Goal: Communication & Community: Answer question/provide support

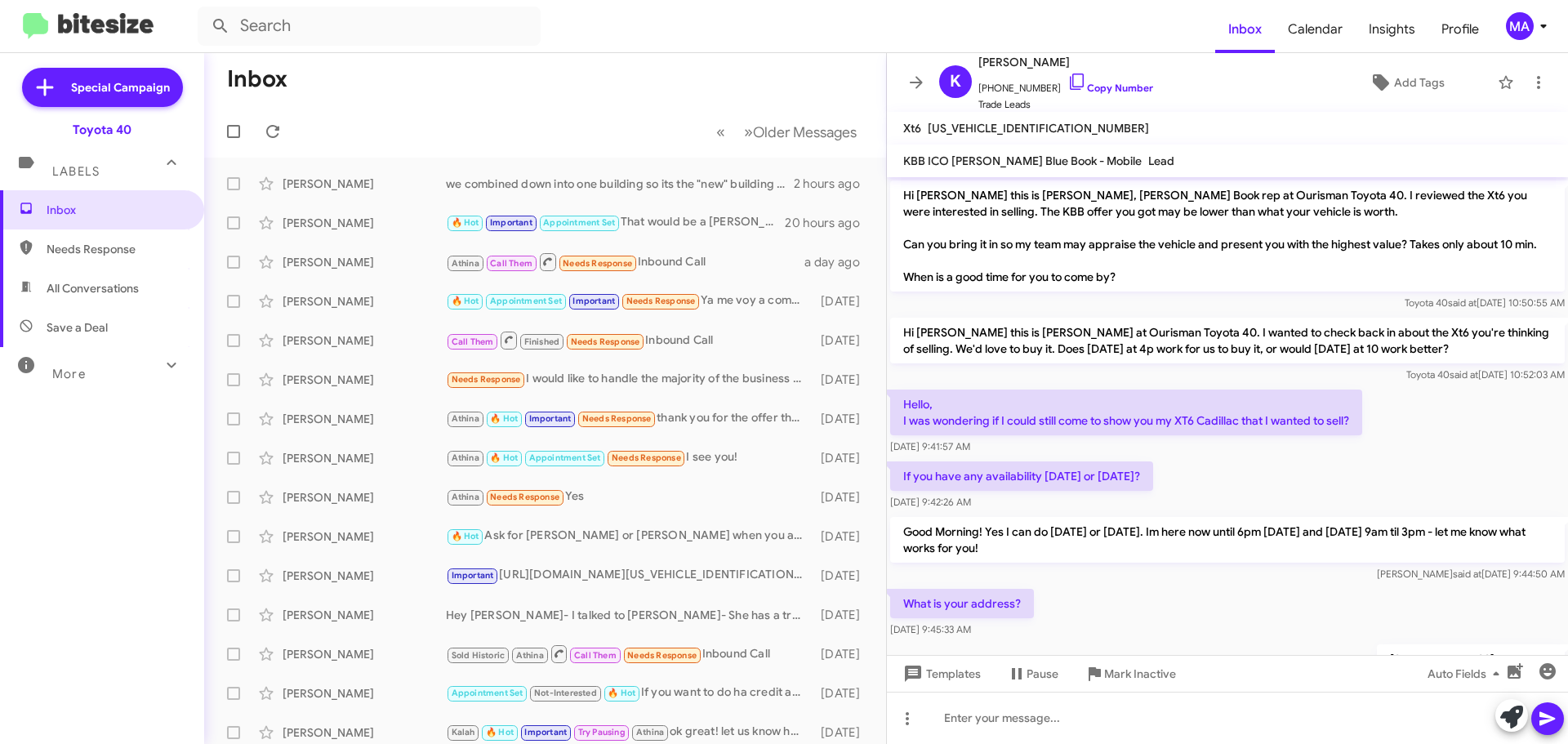
scroll to position [266, 0]
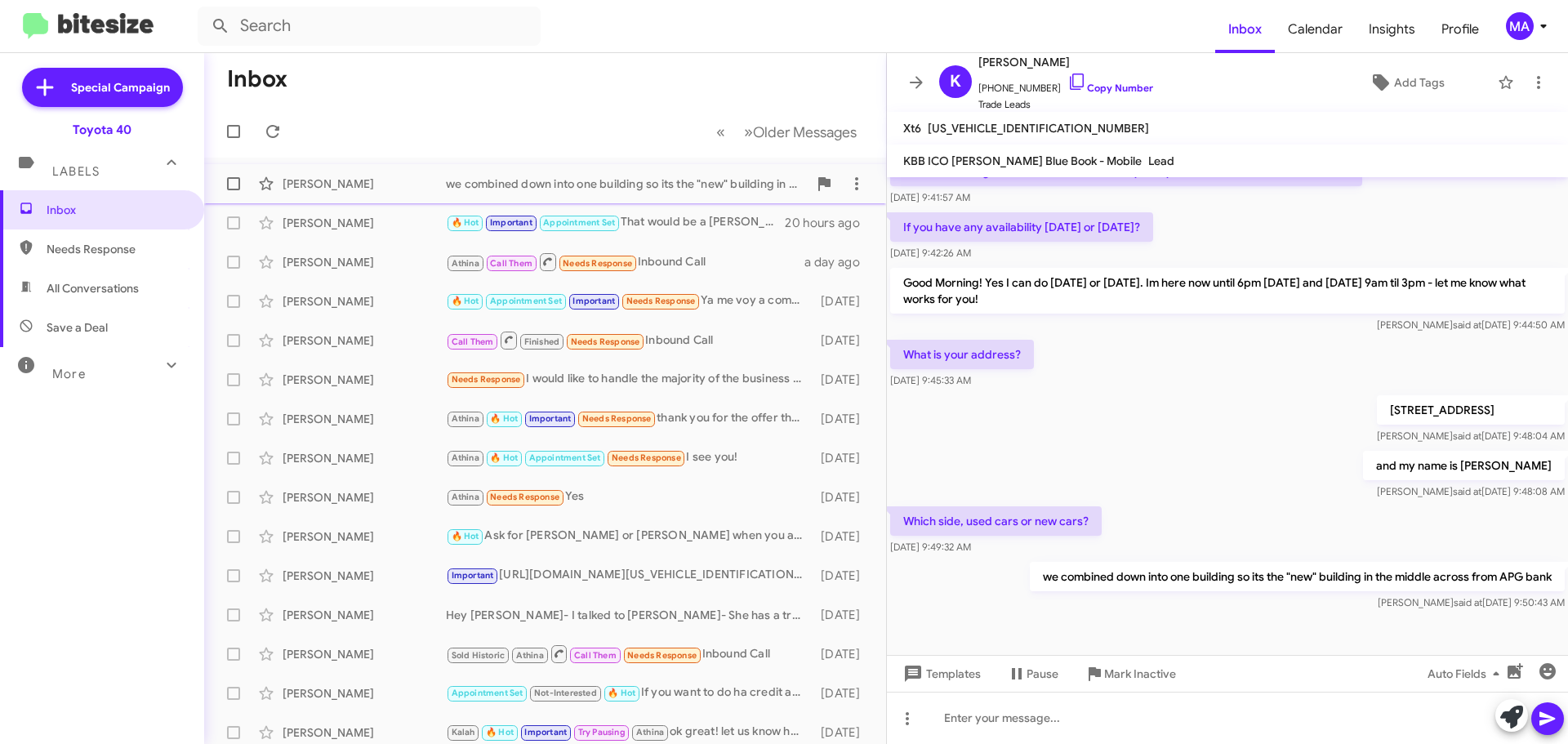
click at [395, 185] on div "[PERSON_NAME]" at bounding box center [364, 184] width 164 height 17
click at [1068, 81] on icon at bounding box center [1077, 81] width 19 height 19
click at [141, 254] on span "Needs Response" at bounding box center [116, 249] width 139 height 17
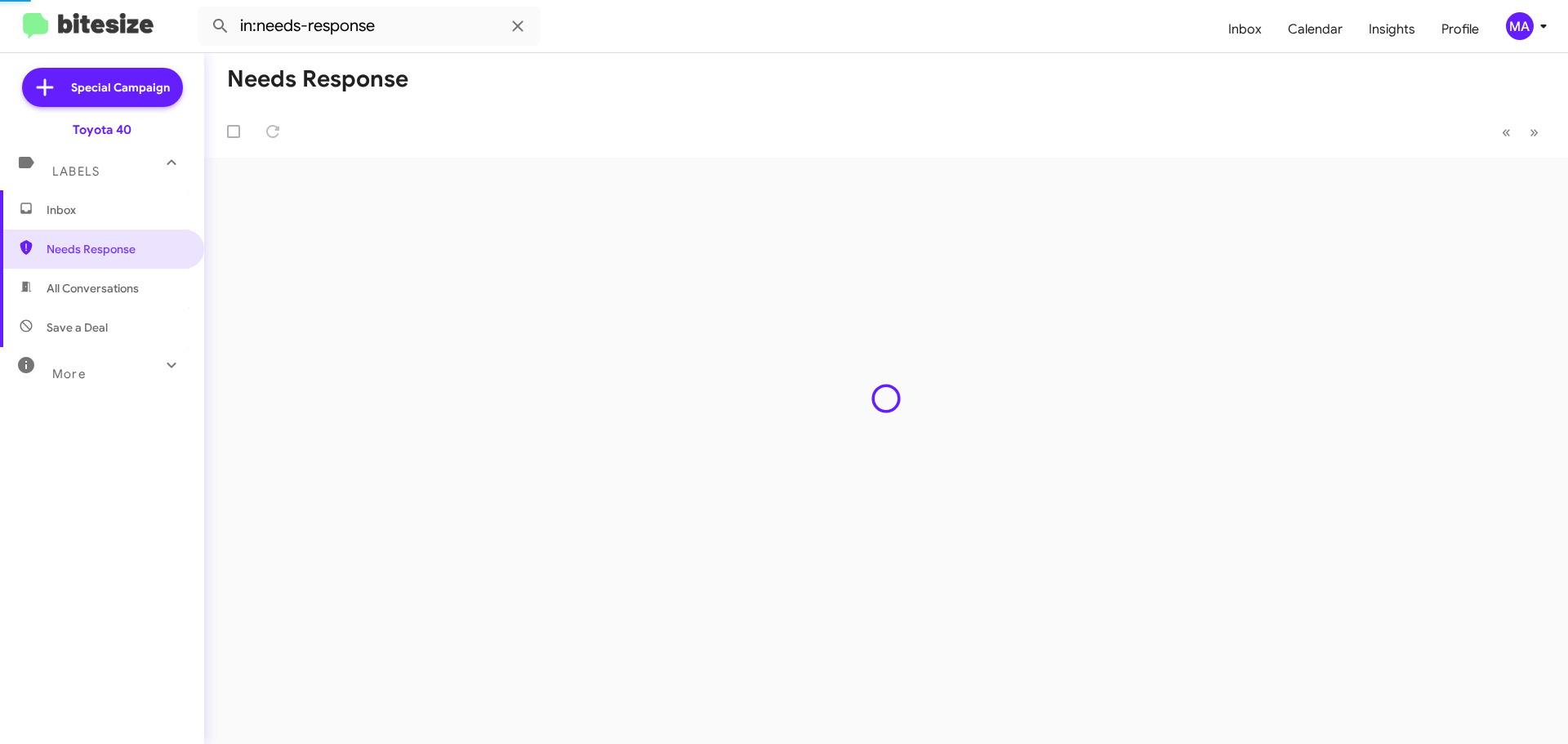
click at [142, 285] on span "All Conversations" at bounding box center [102, 288] width 204 height 39
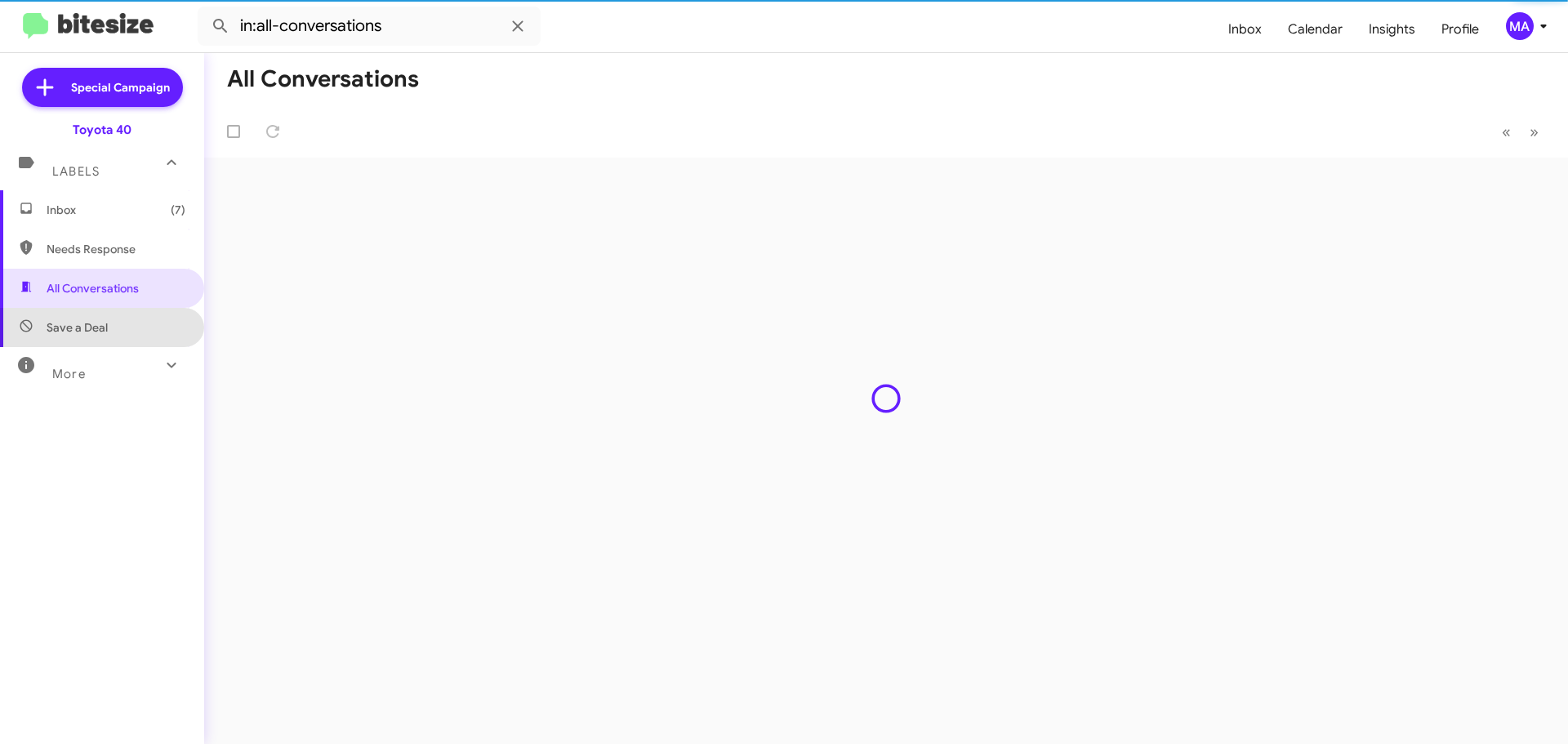
click at [130, 332] on span "Save a Deal" at bounding box center [102, 328] width 204 height 39
type input "in:not-interested"
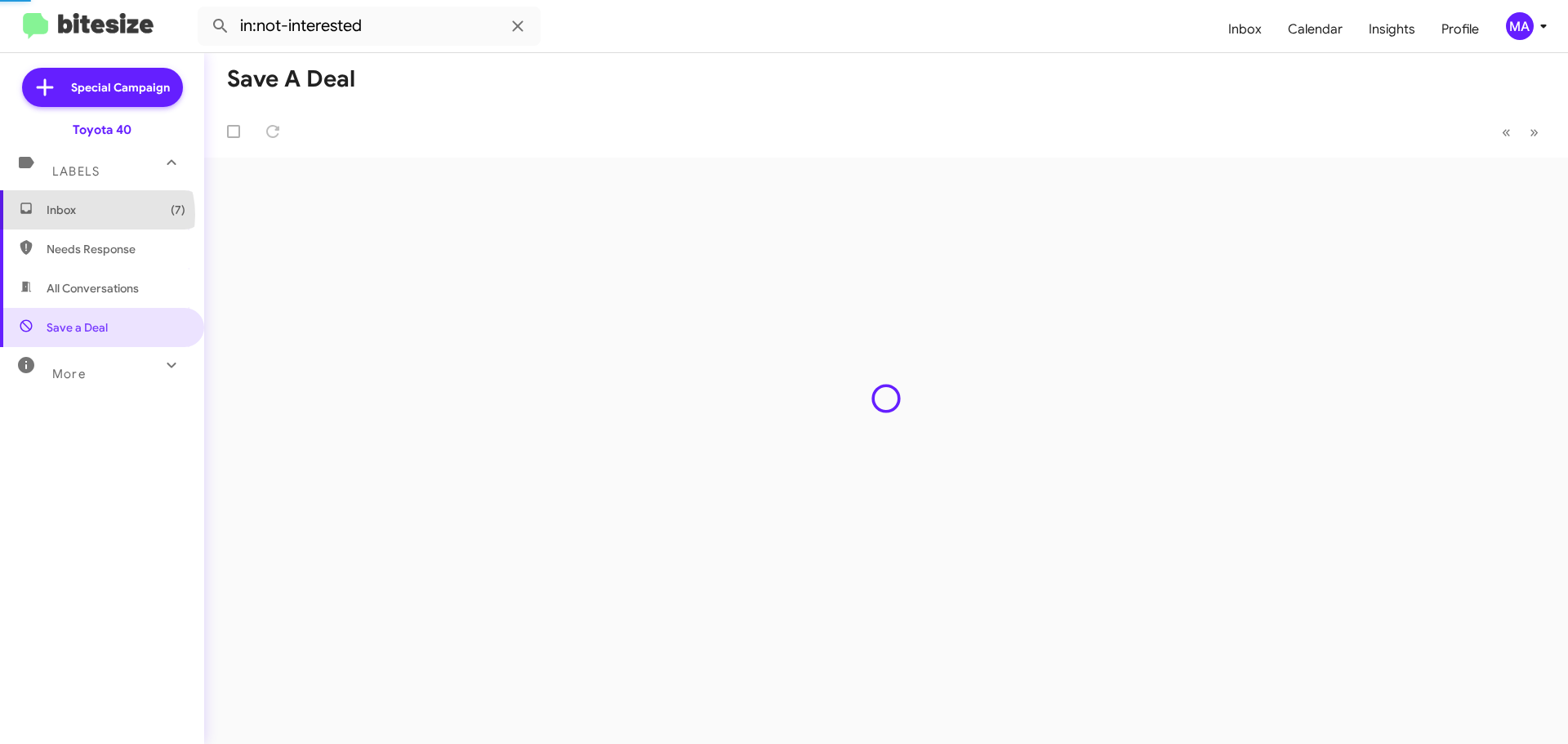
click at [95, 215] on span "Inbox (7)" at bounding box center [116, 210] width 139 height 17
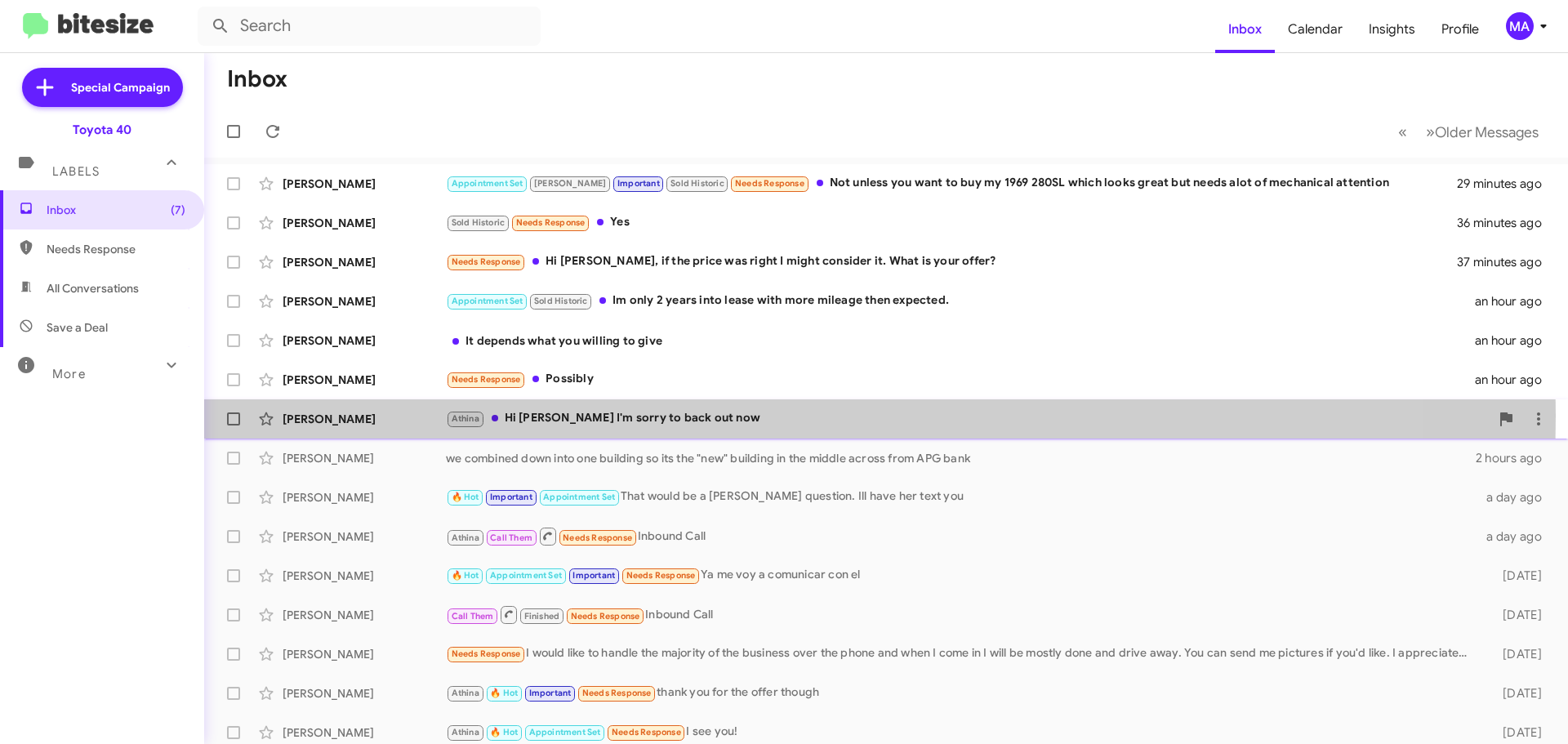
click at [660, 415] on div "Athina Hi [PERSON_NAME] I'm sorry to back out now" at bounding box center [968, 418] width 1043 height 19
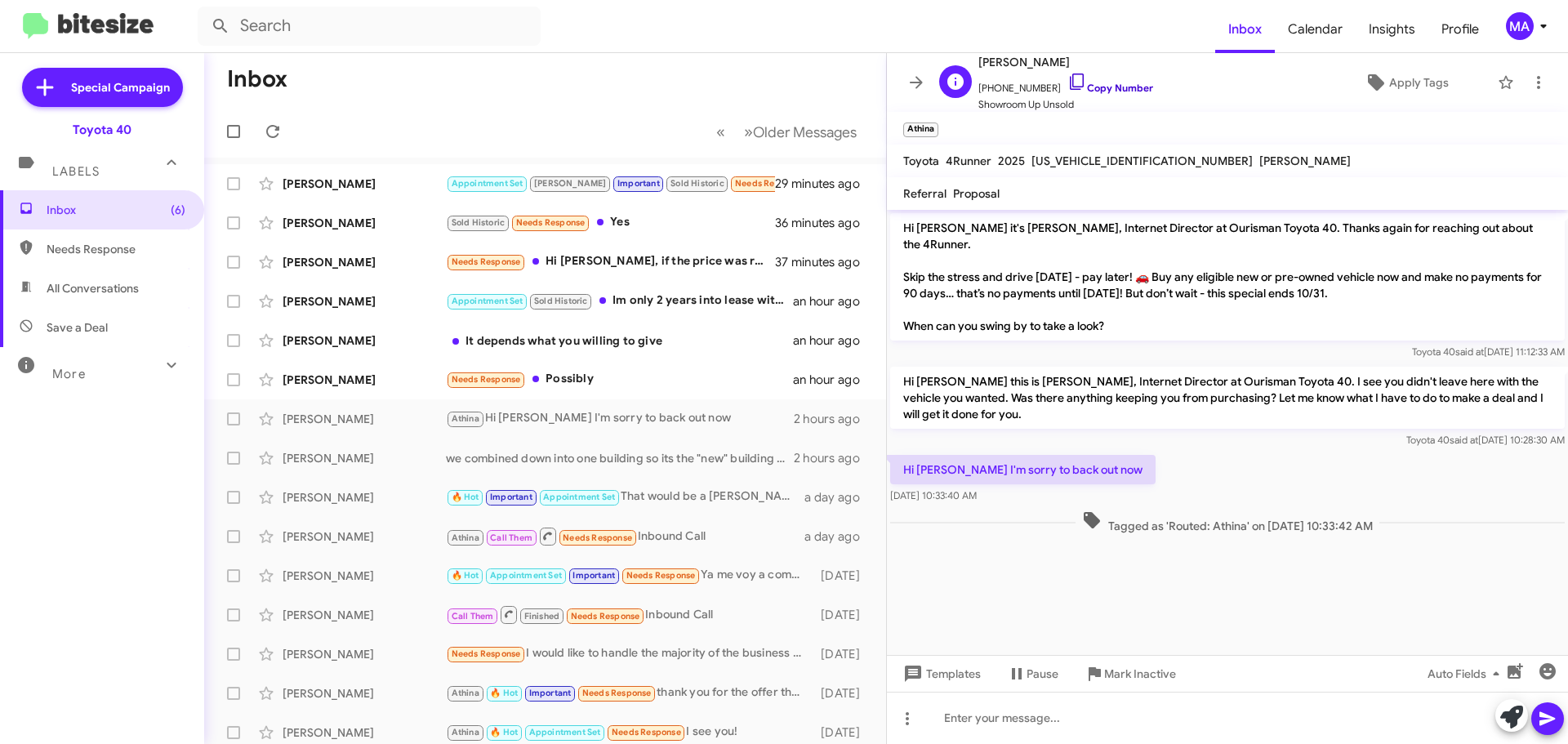
click at [1070, 81] on icon at bounding box center [1077, 81] width 14 height 17
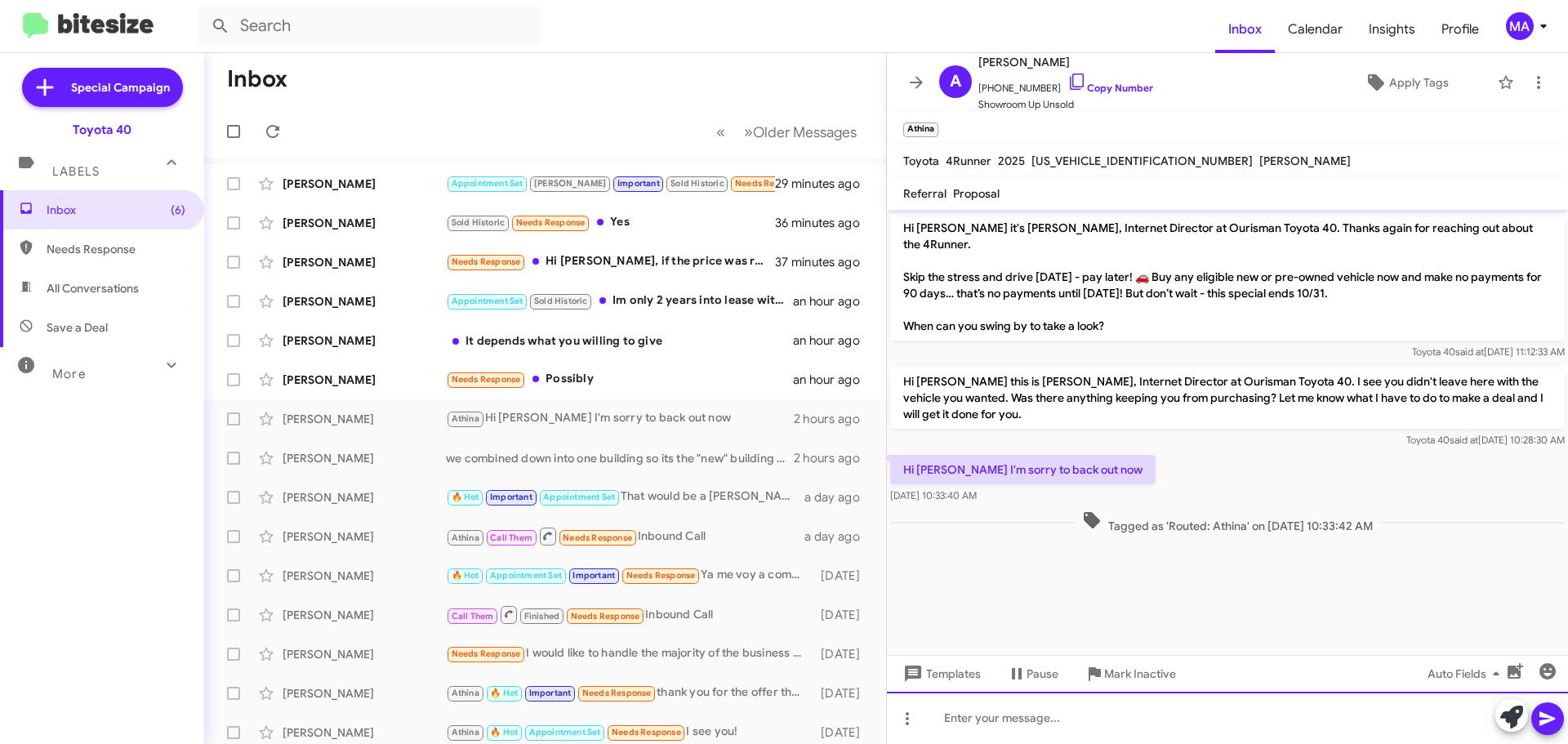
click at [1019, 713] on div at bounding box center [1228, 718] width 681 height 53
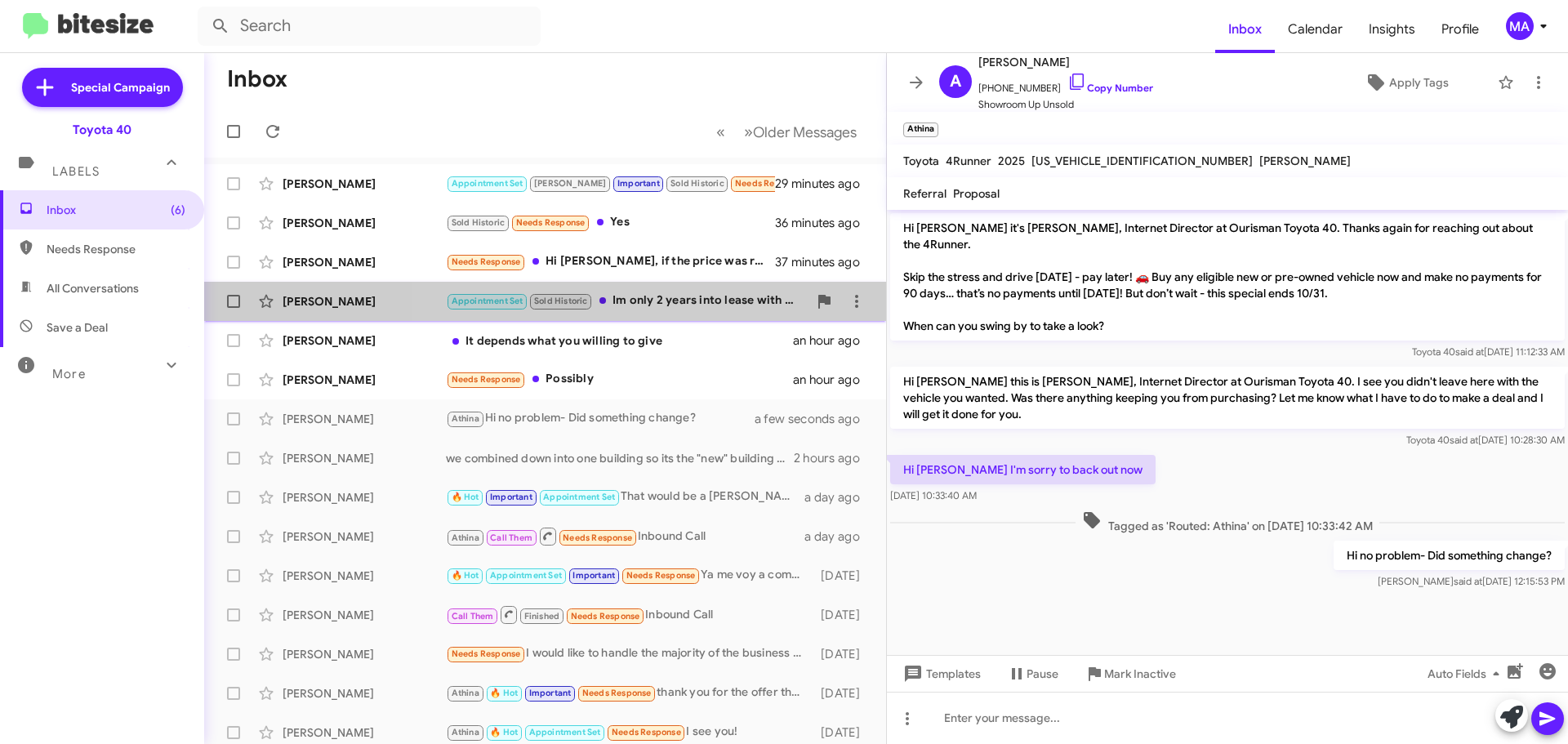
click at [656, 296] on div "Appointment Set Sold Historic Im only 2 years into lease with more mileage then…" at bounding box center [626, 301] width 362 height 19
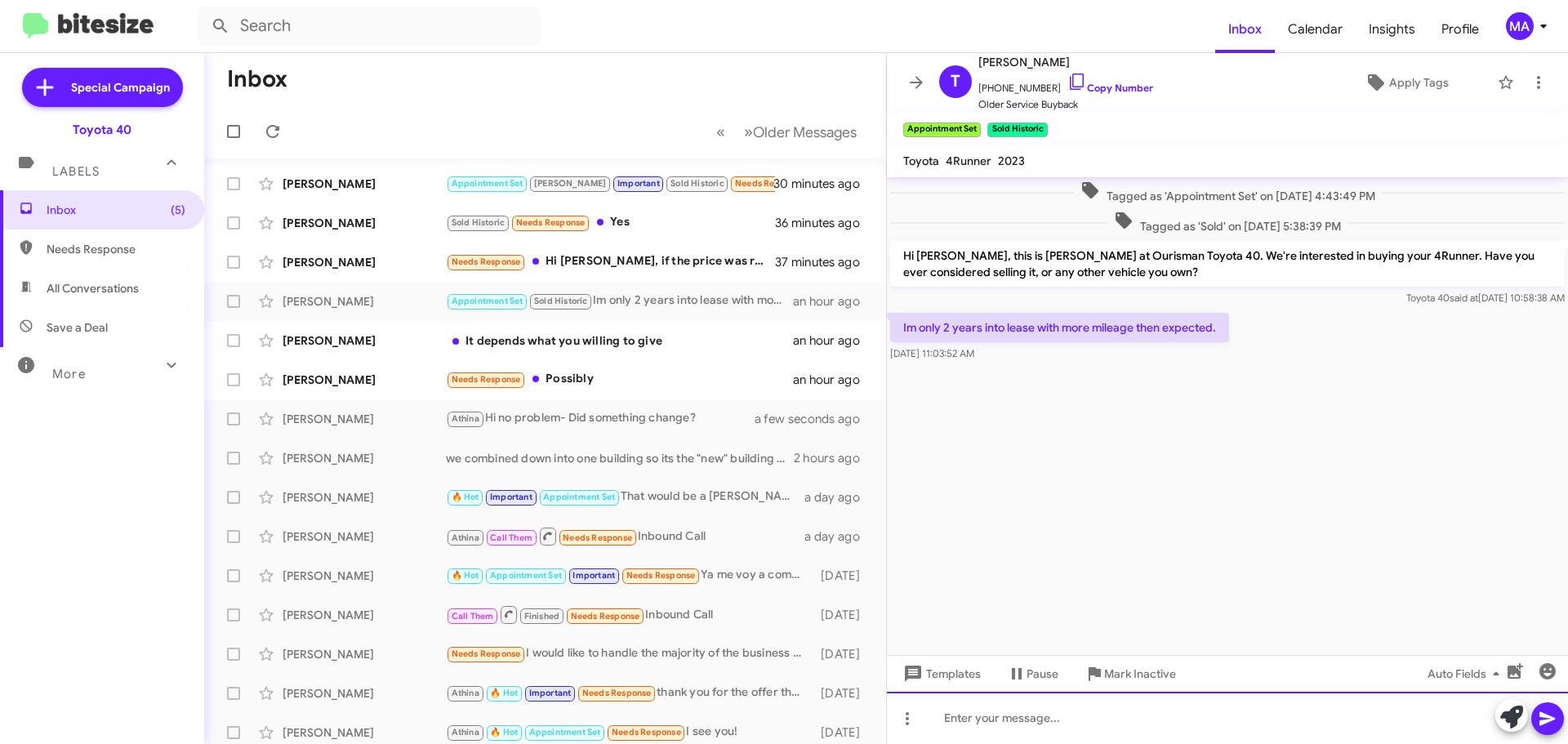
click at [997, 724] on div at bounding box center [1228, 718] width 681 height 53
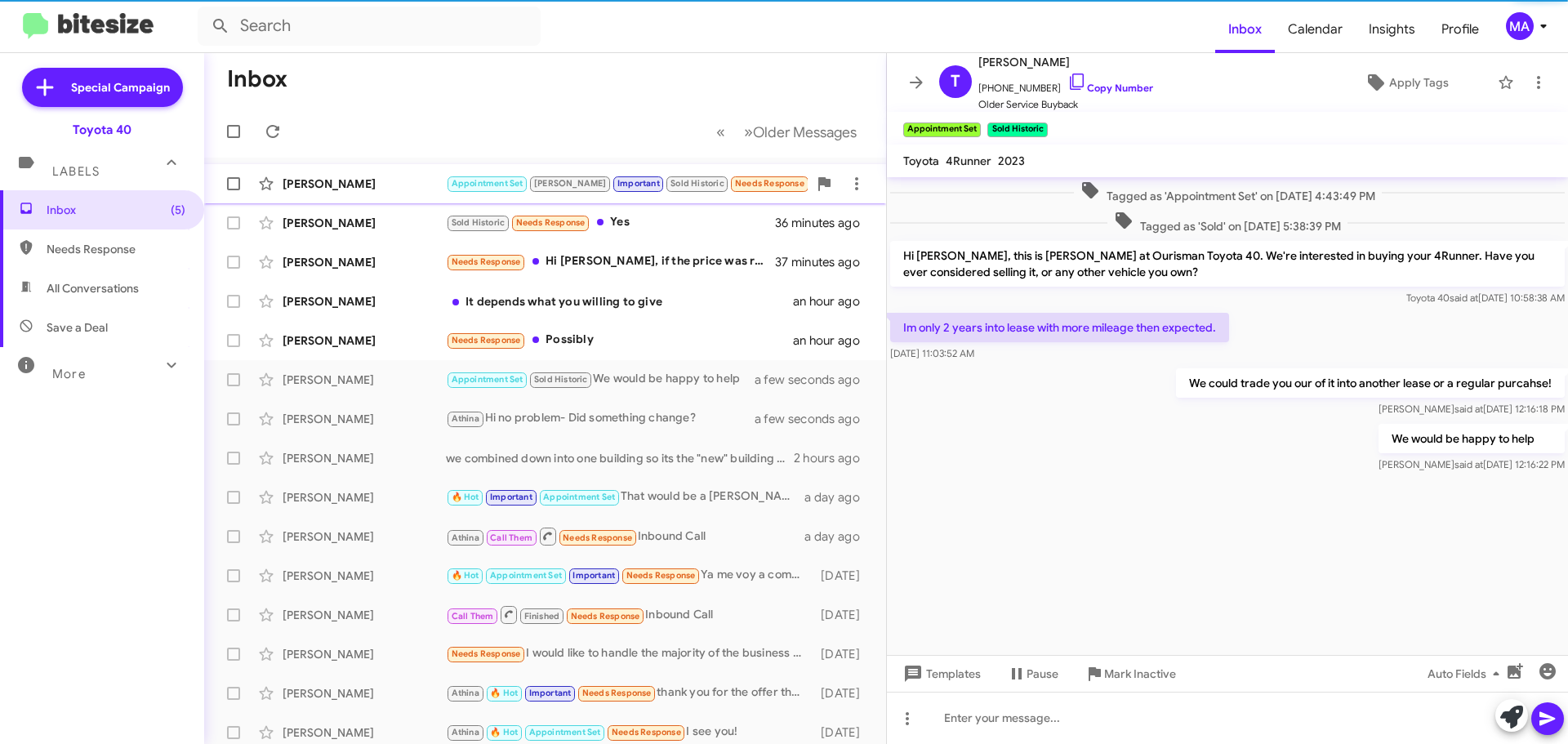
click at [393, 191] on div "[PERSON_NAME]" at bounding box center [364, 184] width 164 height 17
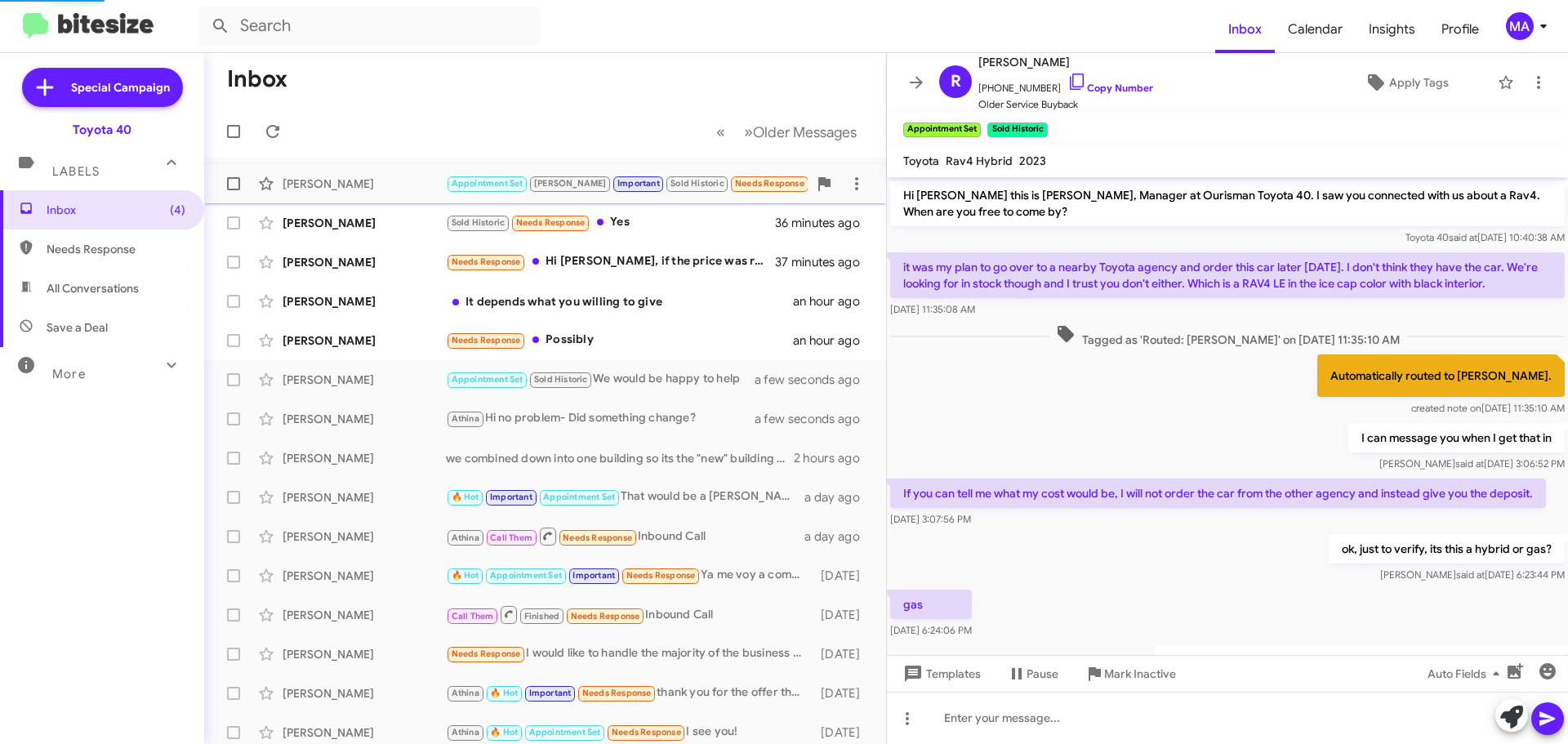
scroll to position [962, 0]
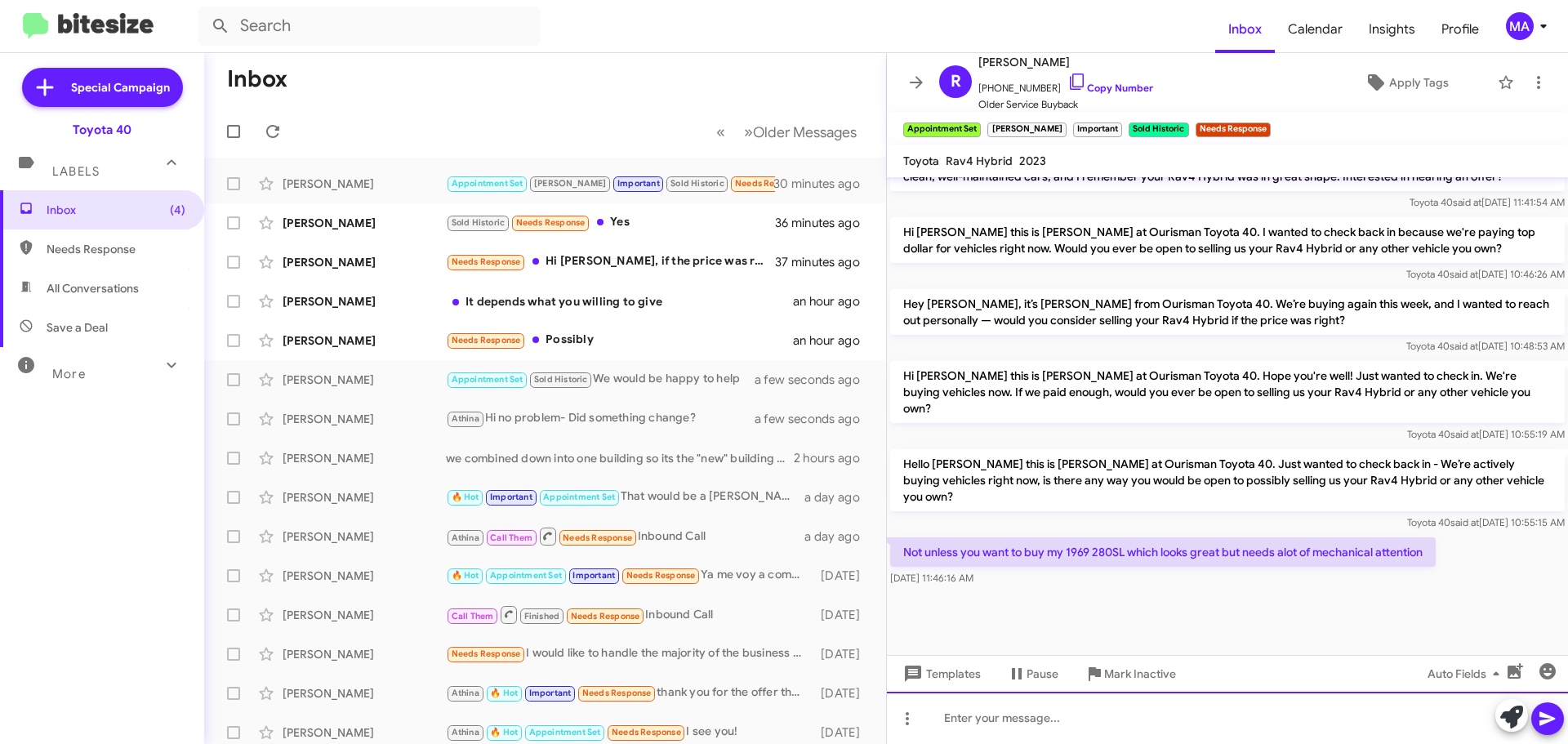
click at [1062, 718] on div at bounding box center [1228, 718] width 681 height 53
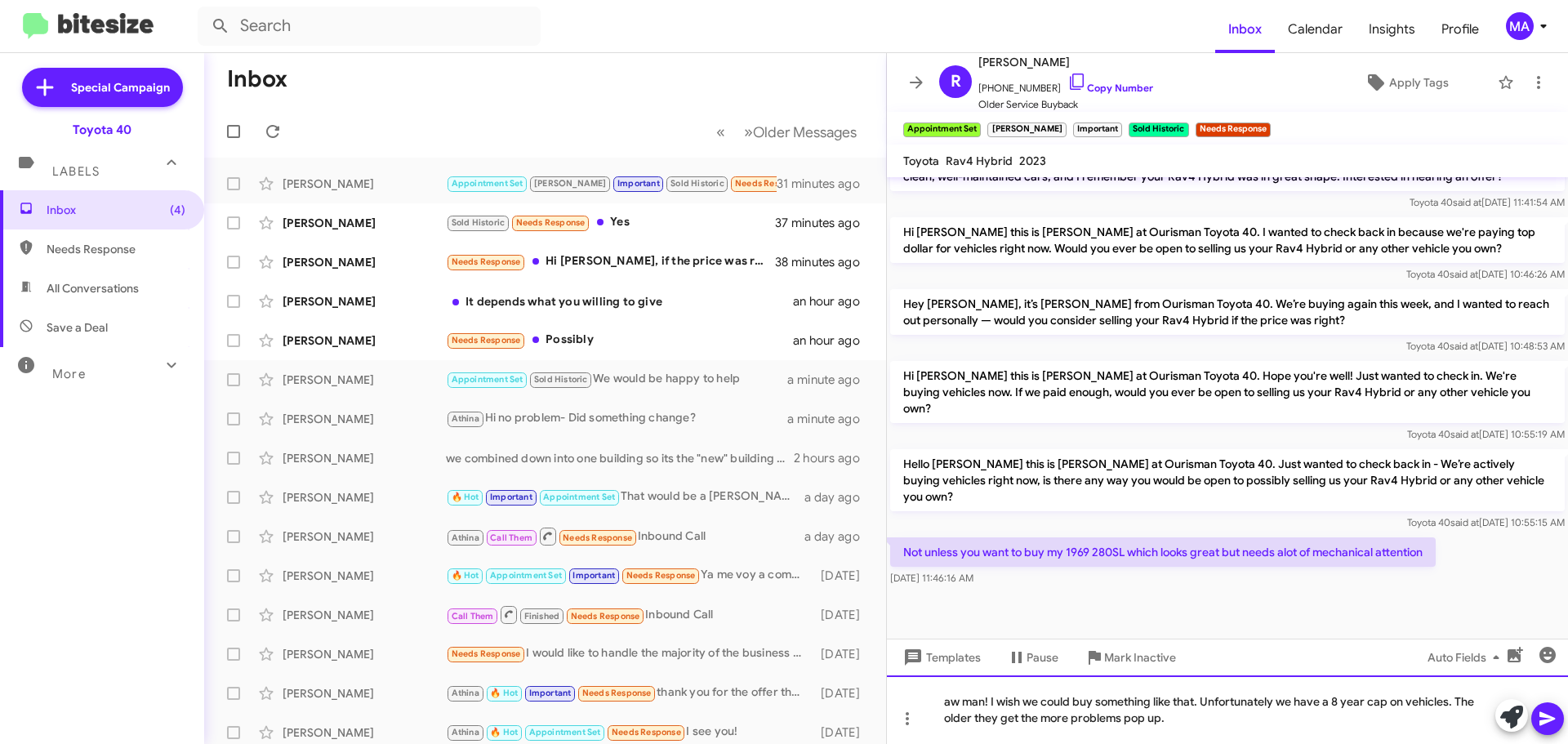
click at [1176, 717] on div "aw man! I wish we could buy something like that. Unfortunately we have a 8 year…" at bounding box center [1228, 710] width 681 height 68
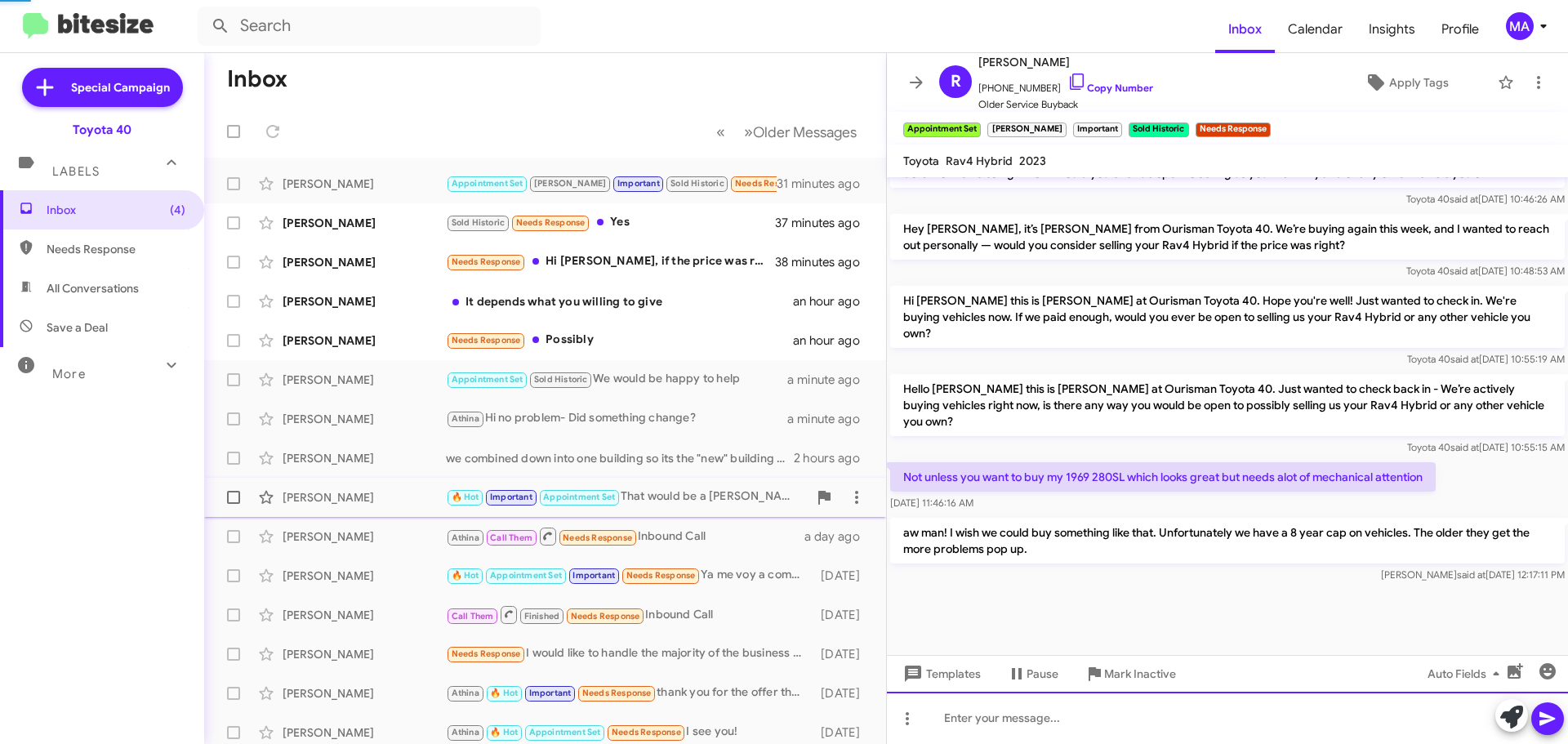
scroll to position [1038, 0]
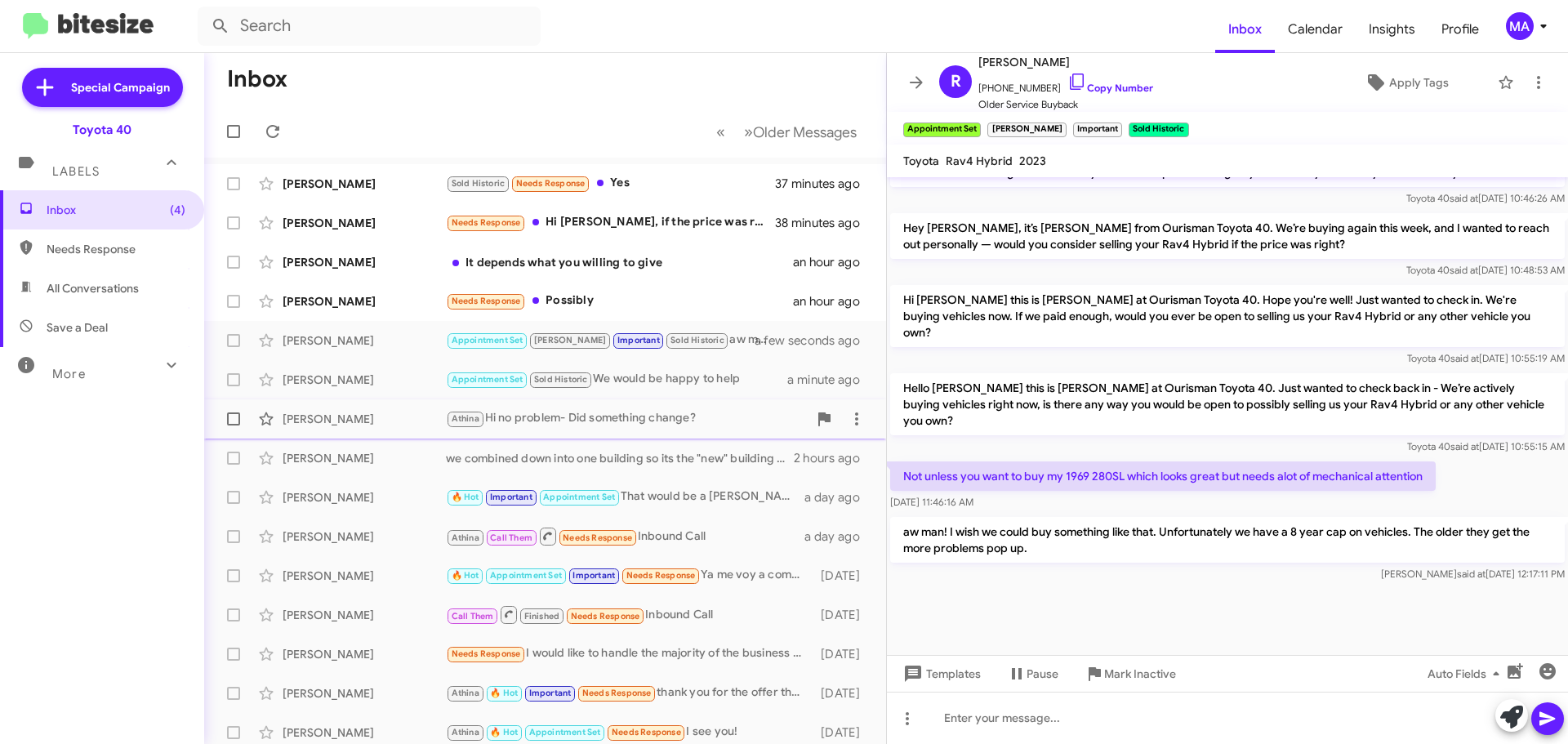
click at [648, 415] on div "Athina Hi no problem- Did something change?" at bounding box center [626, 418] width 362 height 19
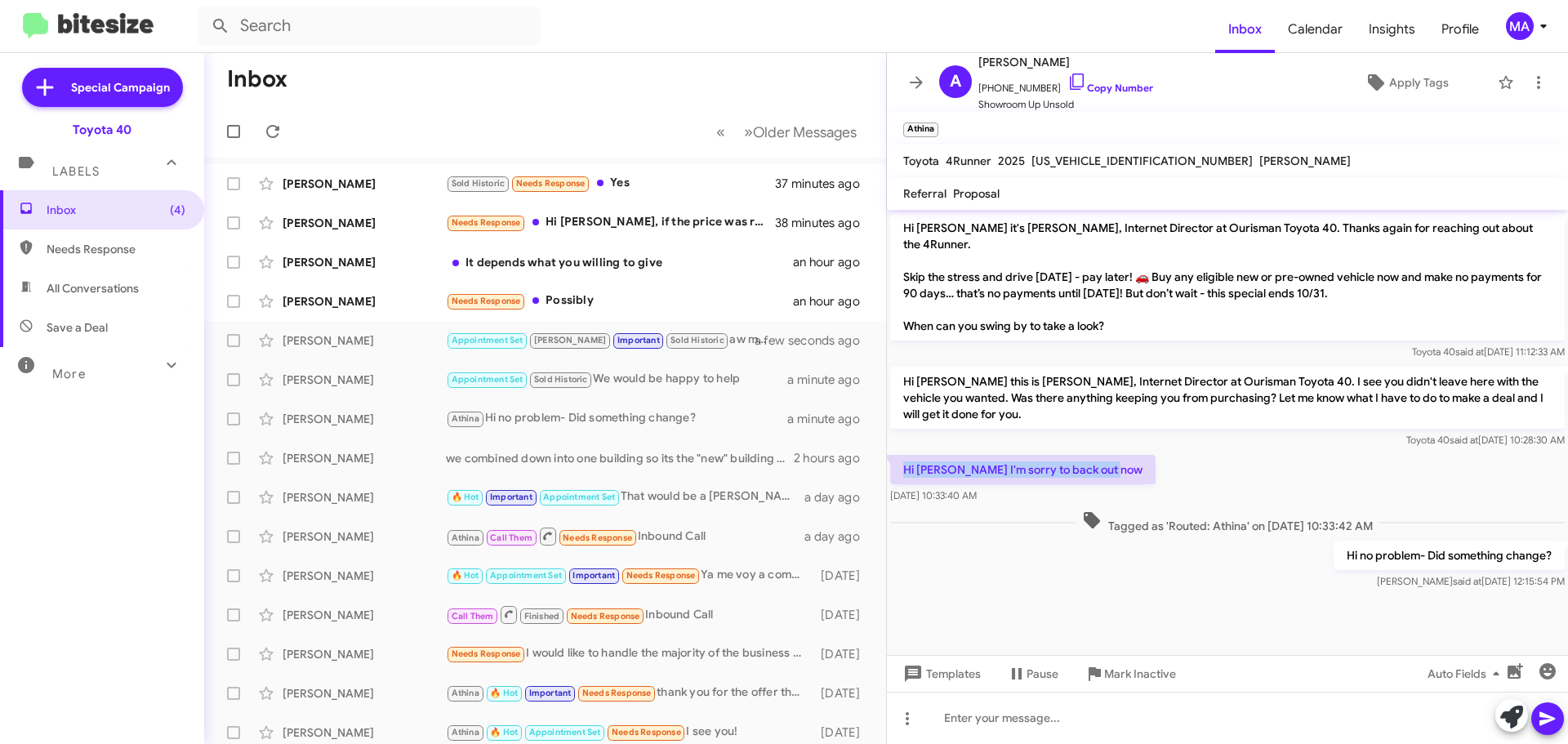
drag, startPoint x: 1119, startPoint y: 470, endPoint x: 899, endPoint y: 466, distance: 220.0
click at [899, 467] on p "Hi [PERSON_NAME] I'm sorry to back out now" at bounding box center [1022, 470] width 265 height 30
copy p "Hi [PERSON_NAME] I'm sorry to back out now"
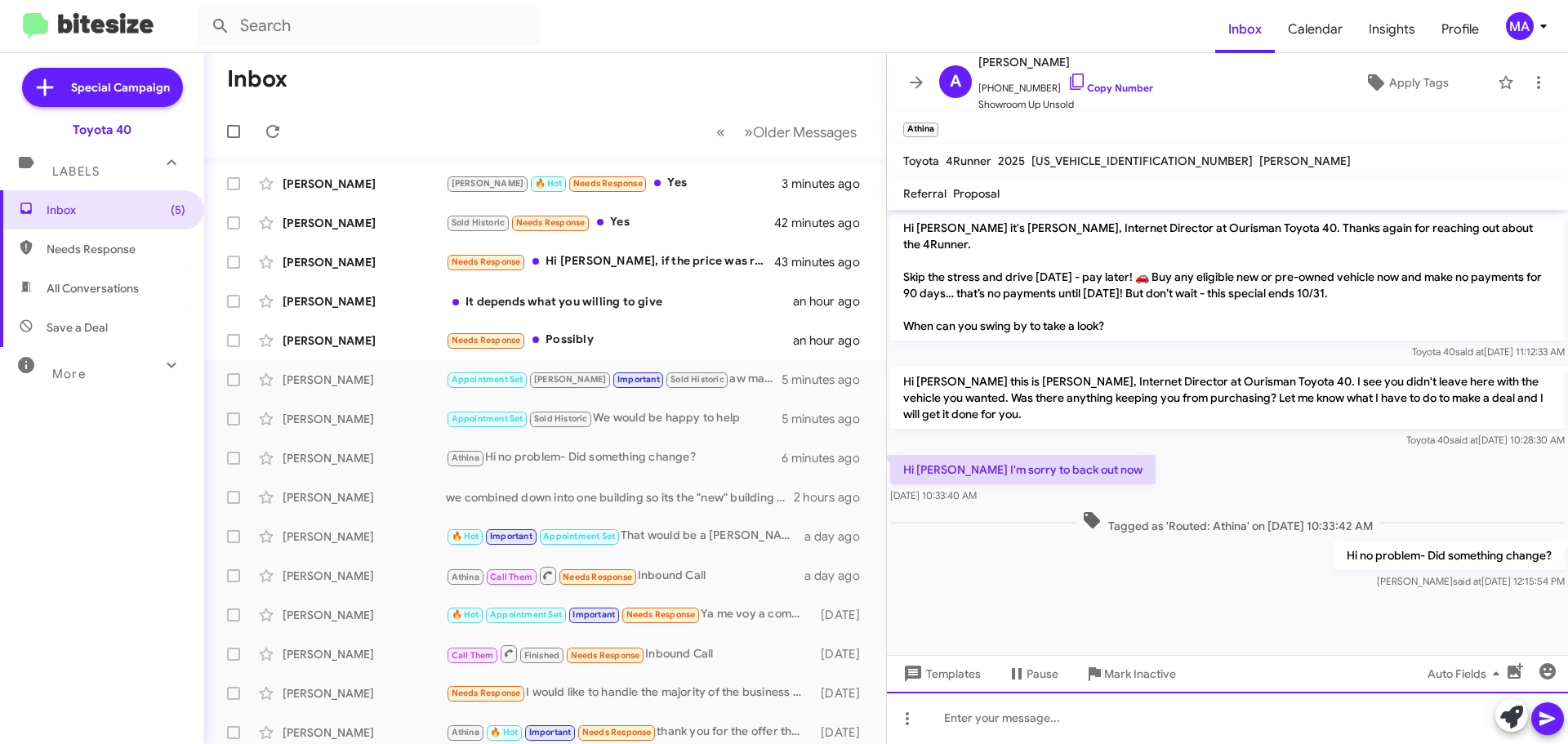
click at [957, 722] on div at bounding box center [1228, 718] width 681 height 53
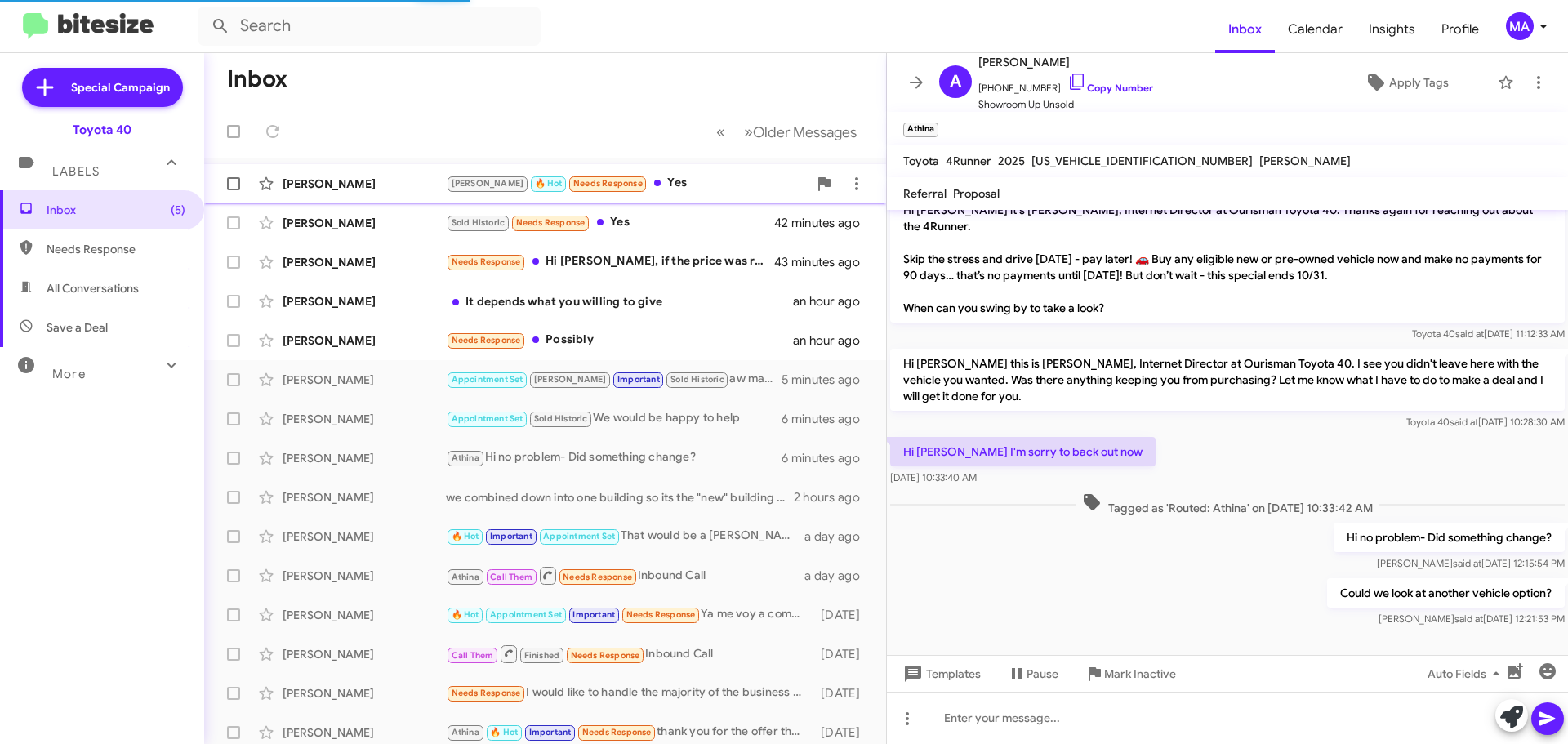
click at [639, 185] on div "[PERSON_NAME] 🔥 Hot Needs Response Yes" at bounding box center [626, 183] width 362 height 19
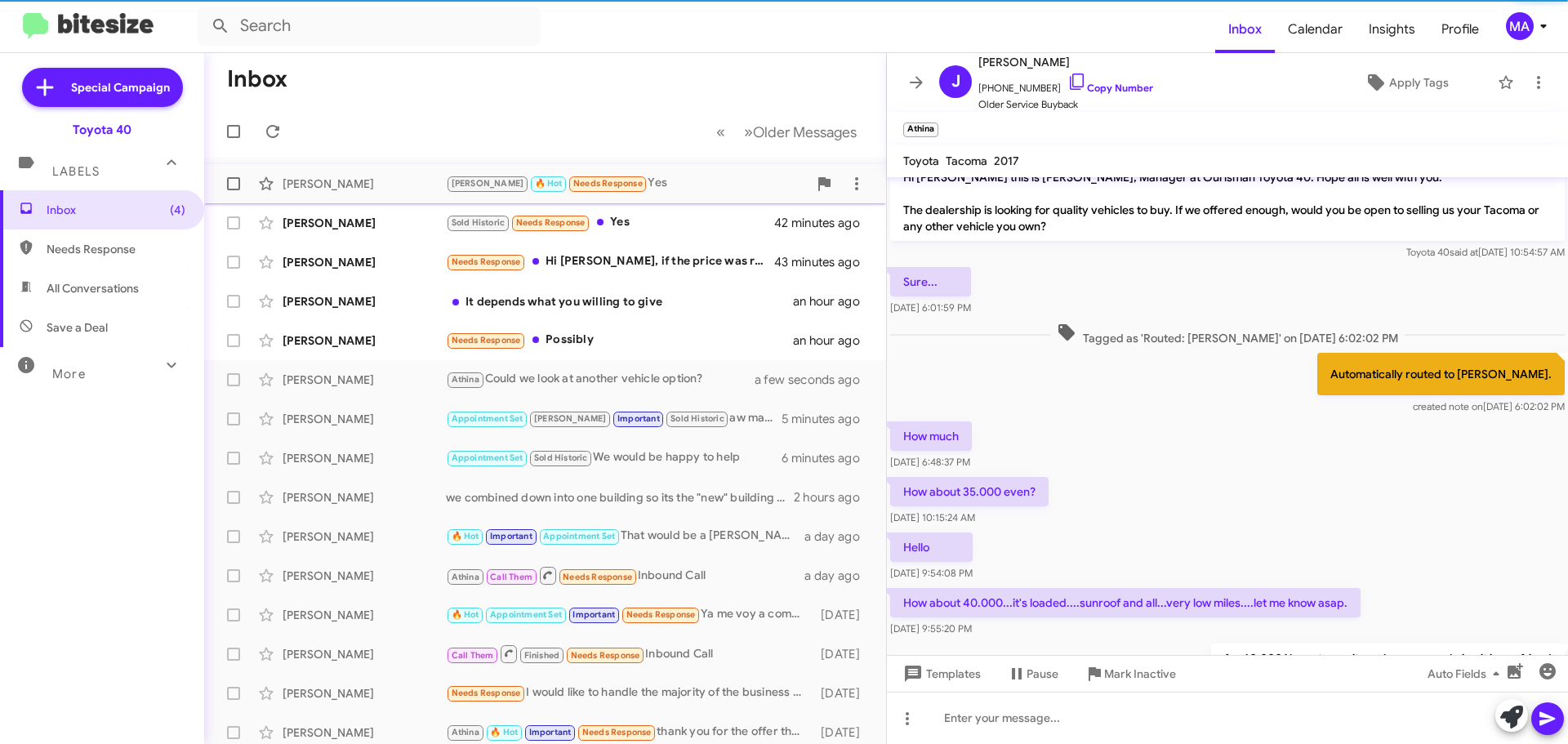
scroll to position [817, 0]
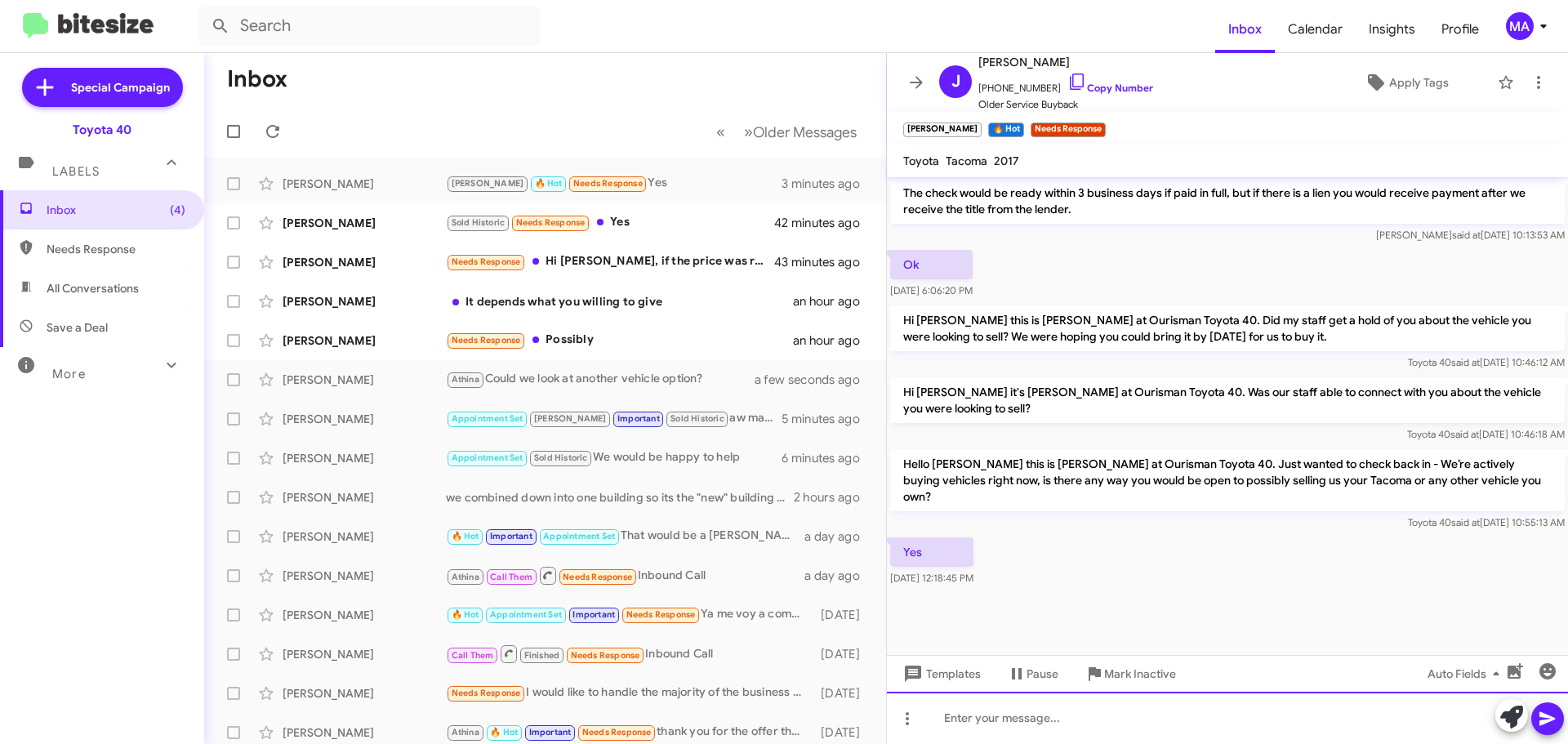
click at [973, 709] on div at bounding box center [1228, 718] width 681 height 53
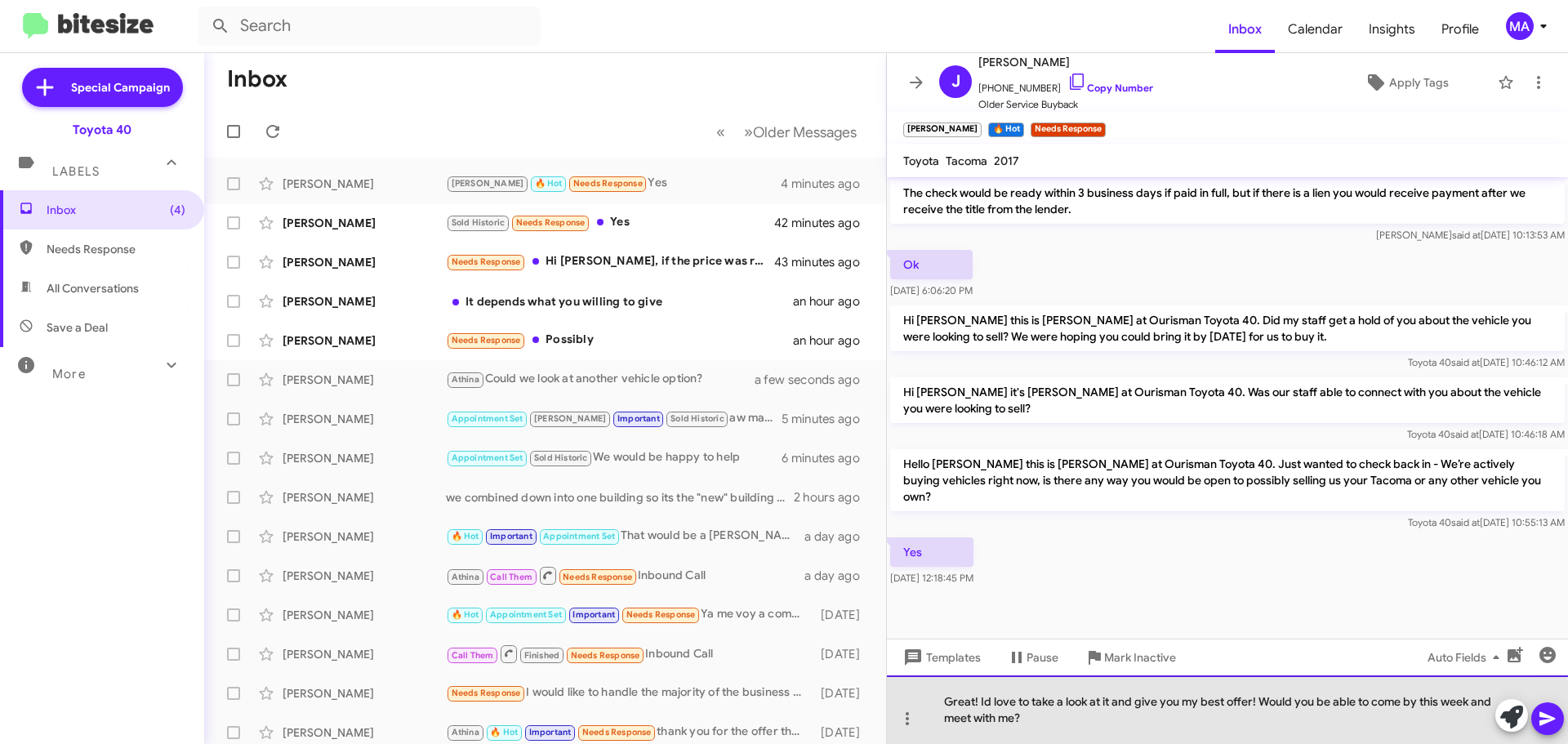
drag, startPoint x: 1031, startPoint y: 712, endPoint x: 945, endPoint y: 697, distance: 87.3
click at [945, 697] on div "Great! Id love to take a look at it and give you my best offer! Would you be ab…" at bounding box center [1228, 710] width 681 height 68
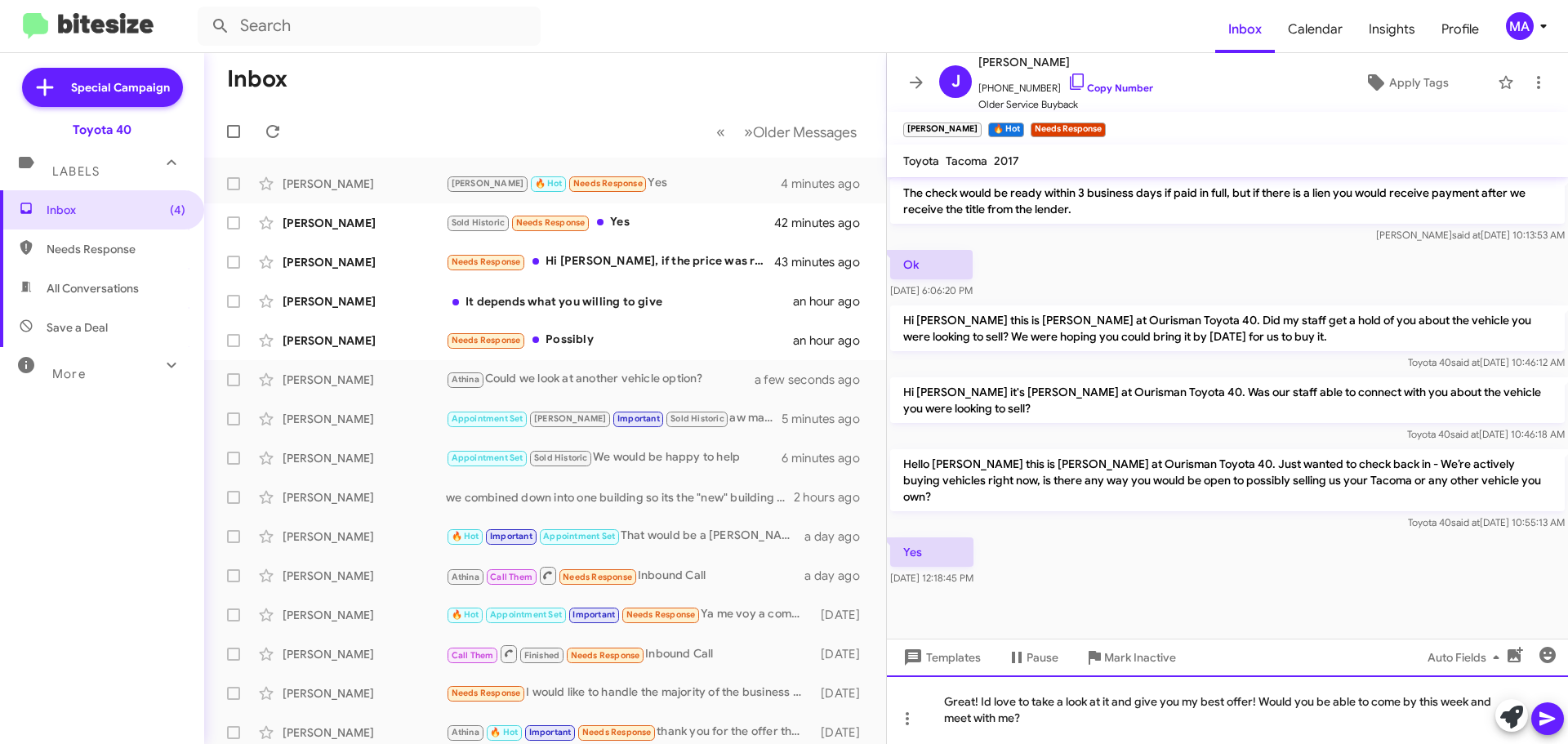
copy div "Great! Id love to take a look at it and give you my best offer! Would you be ab…"
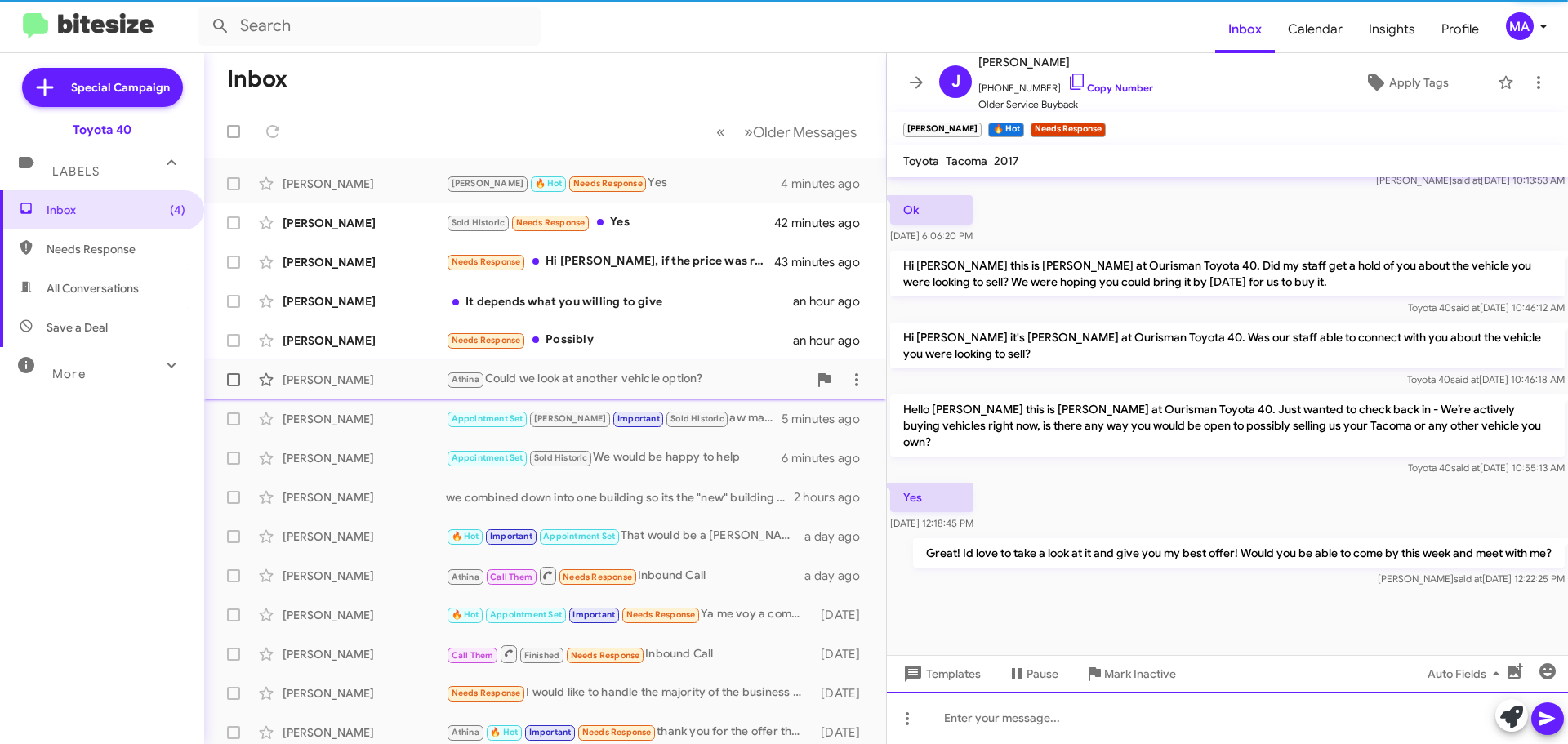
scroll to position [876, 0]
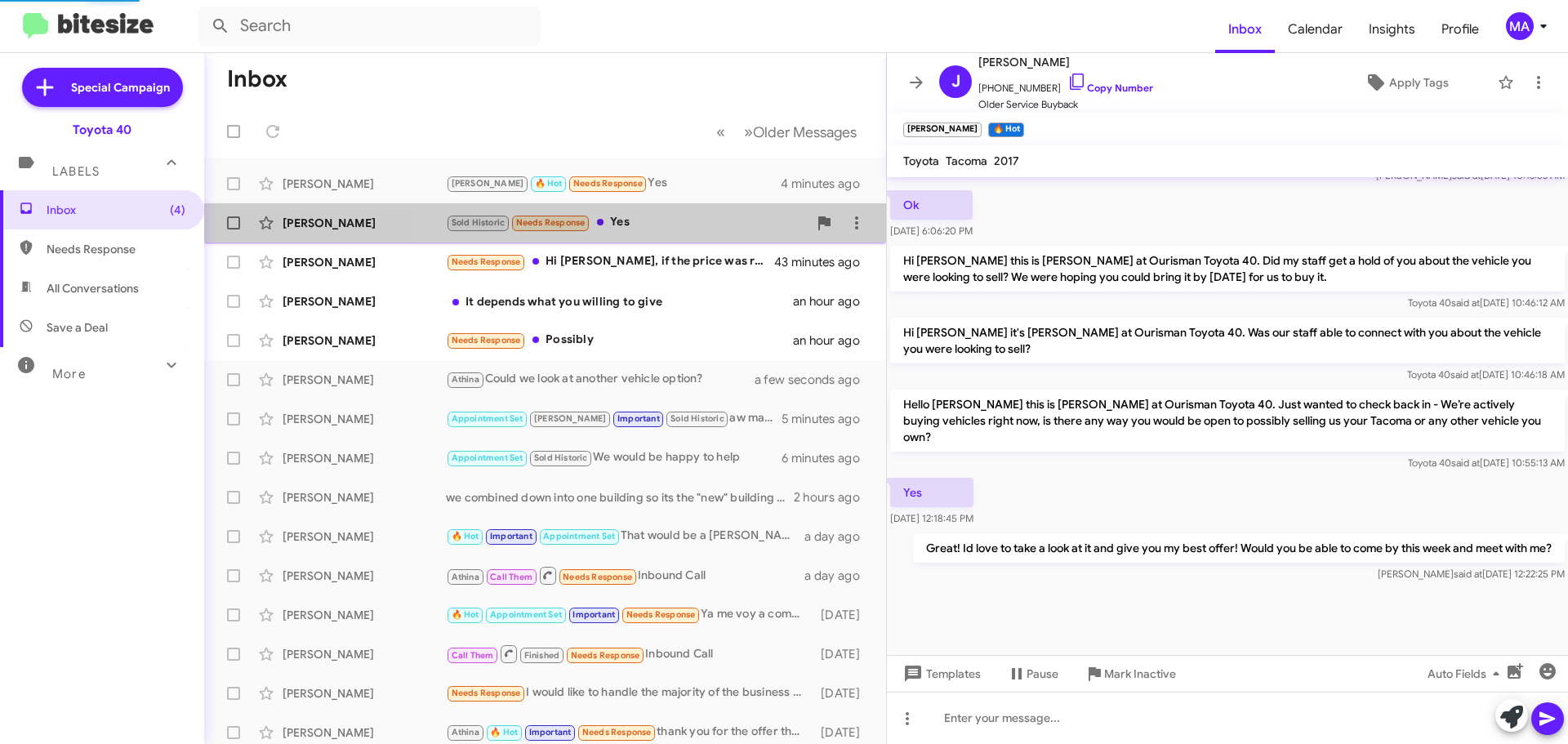
click at [682, 219] on div "Sold Historic Needs Response Yes" at bounding box center [626, 222] width 362 height 19
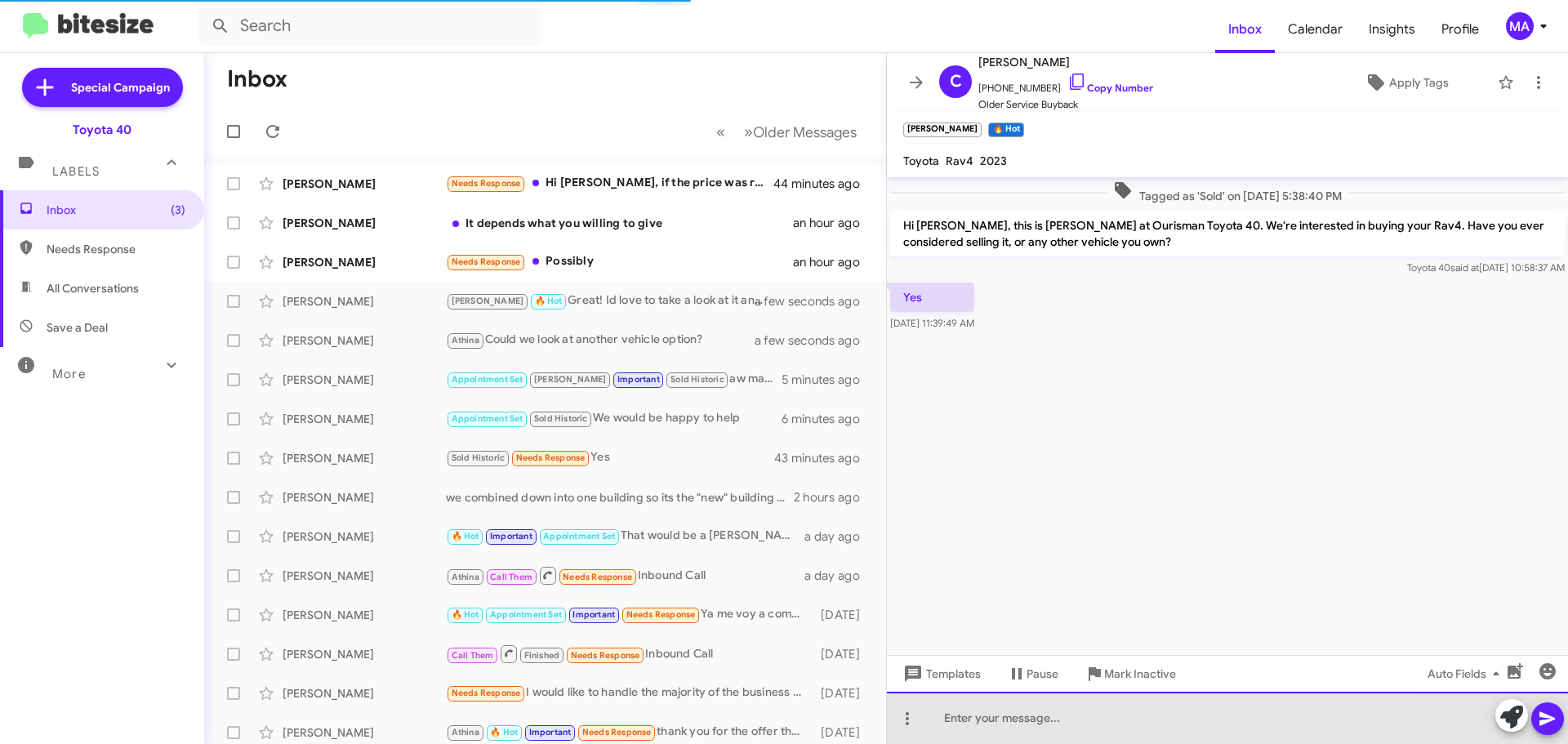
click at [971, 718] on div at bounding box center [1228, 718] width 681 height 53
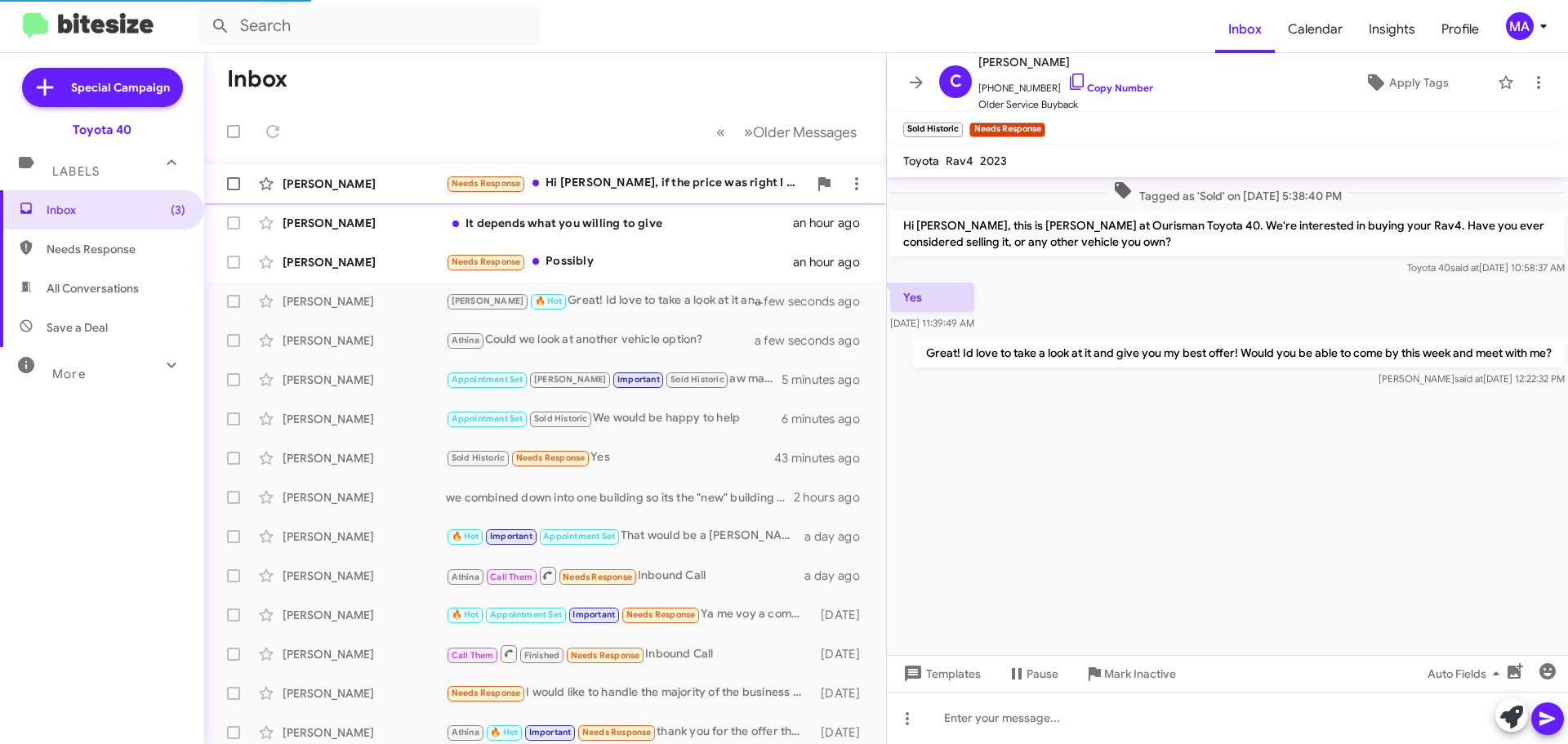
click at [616, 182] on div "Needs Response Hi [PERSON_NAME], if the price was right I might consider it. Wh…" at bounding box center [626, 183] width 362 height 19
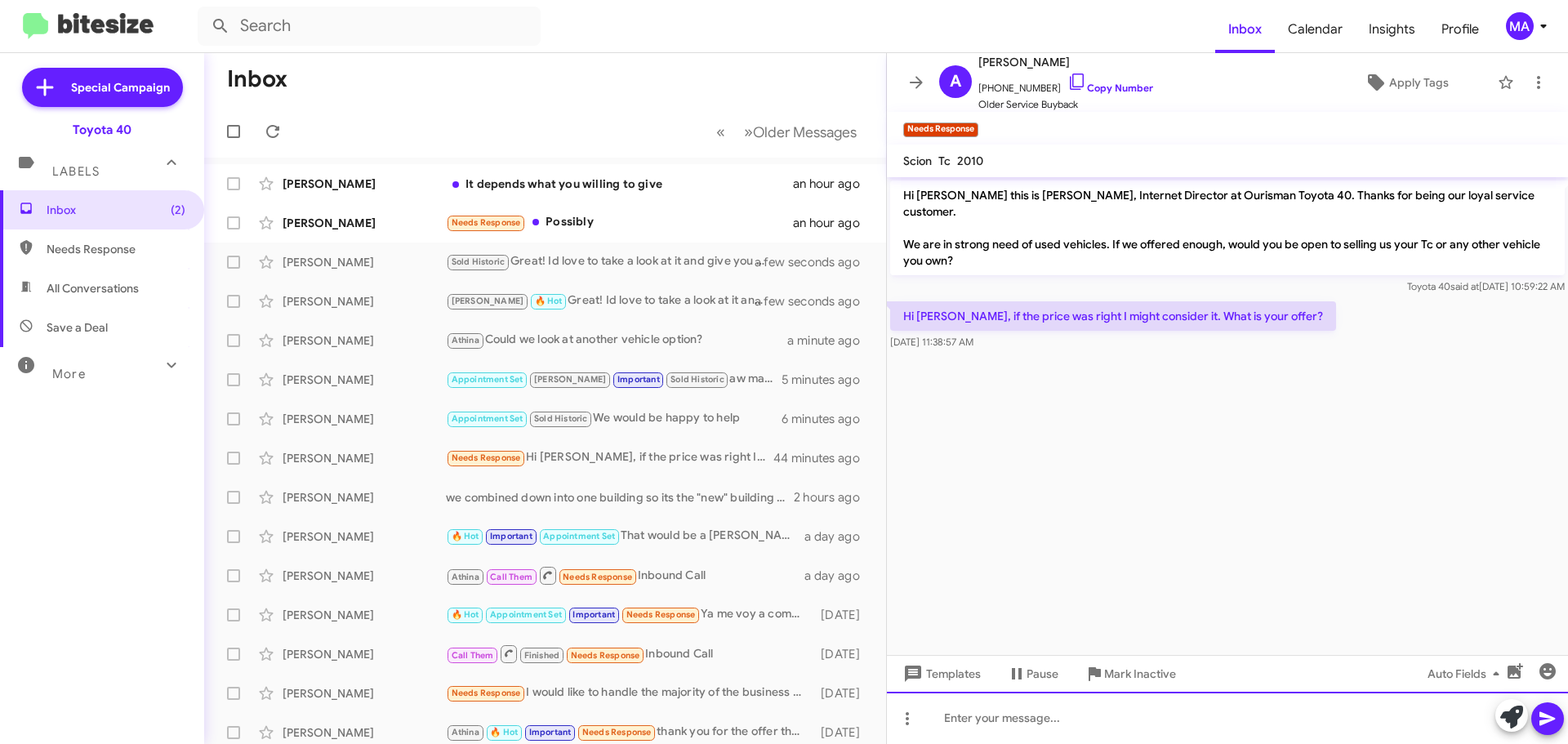
click at [986, 721] on div at bounding box center [1228, 718] width 681 height 53
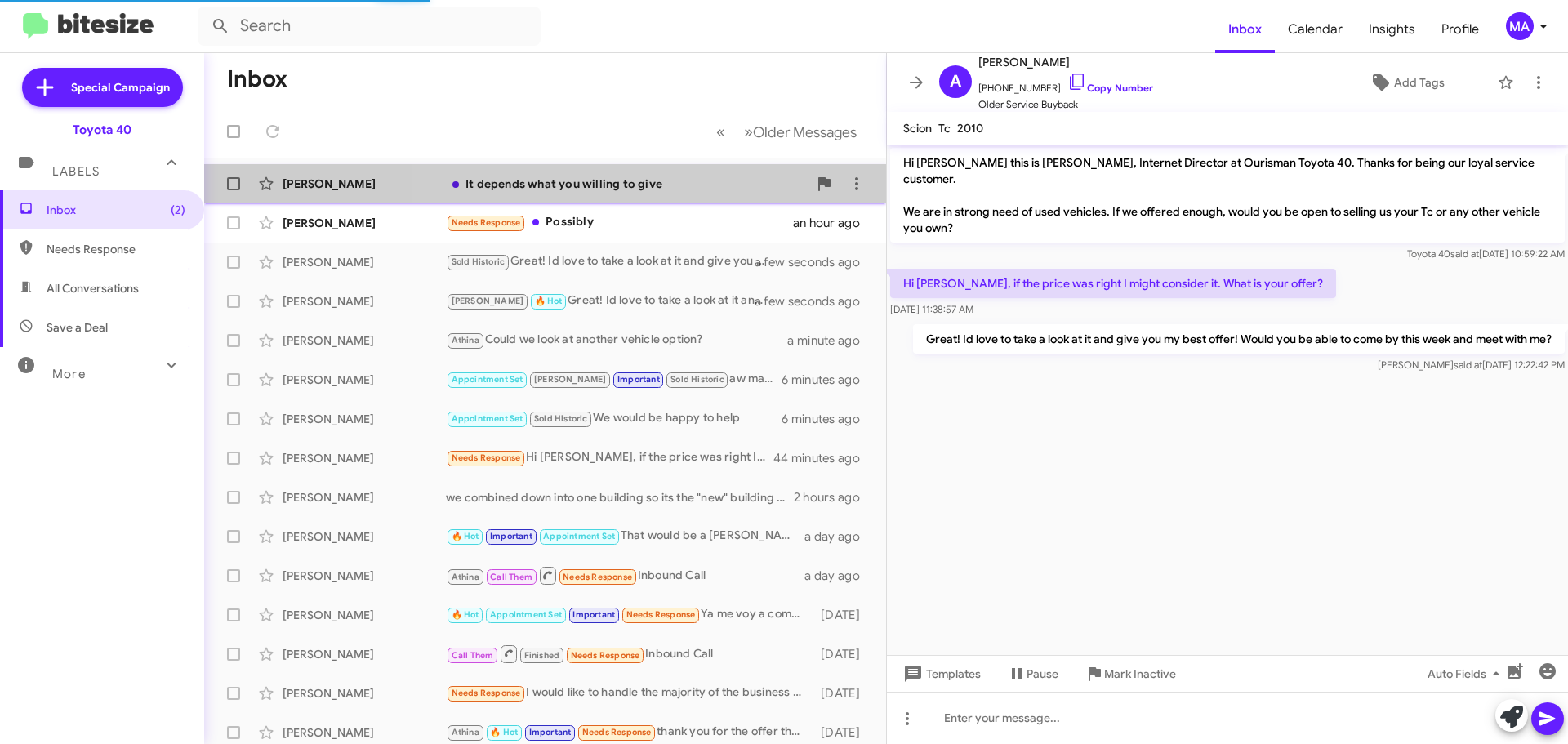
click at [645, 182] on div "It depends what you willing to give" at bounding box center [626, 184] width 362 height 17
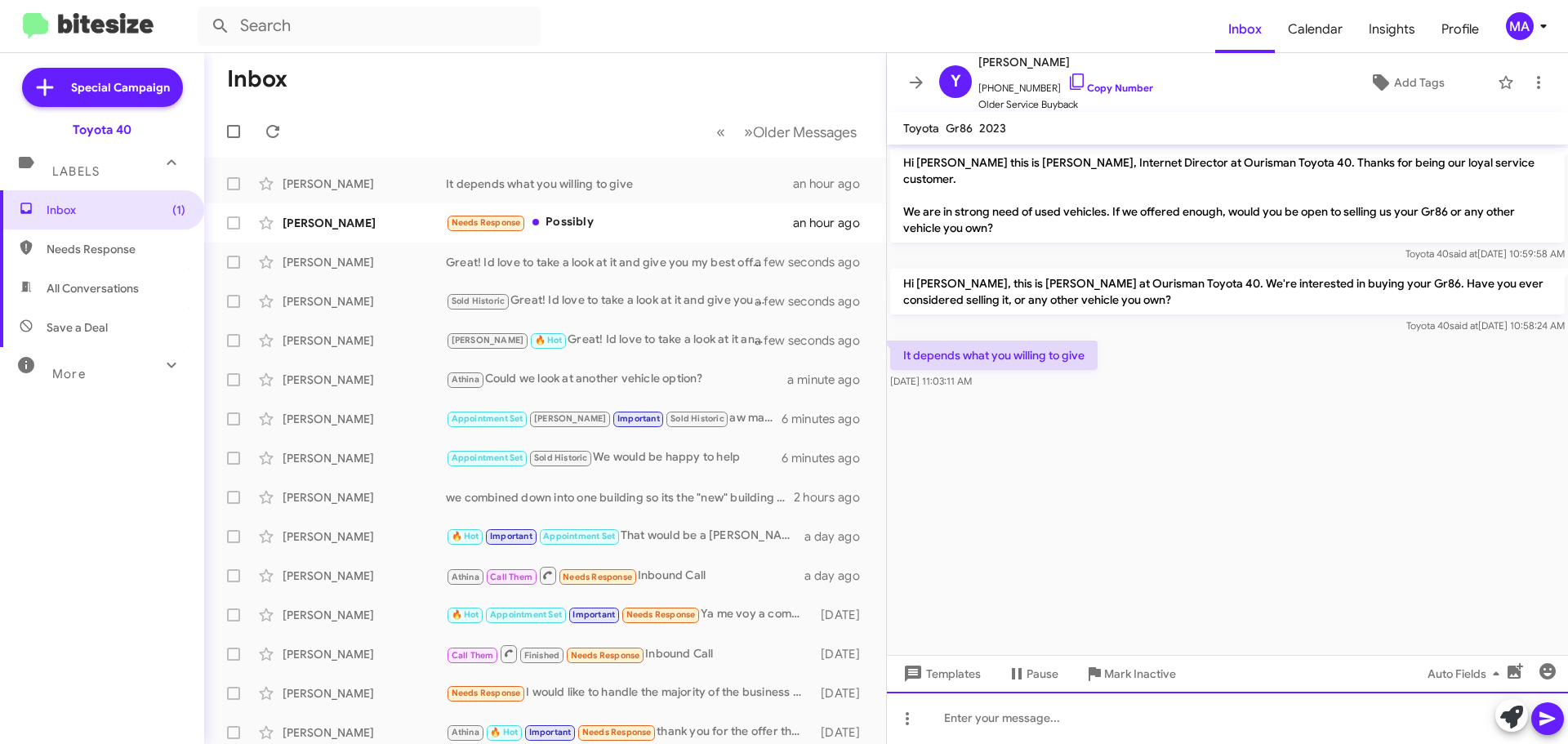
click at [978, 729] on div at bounding box center [1228, 718] width 681 height 53
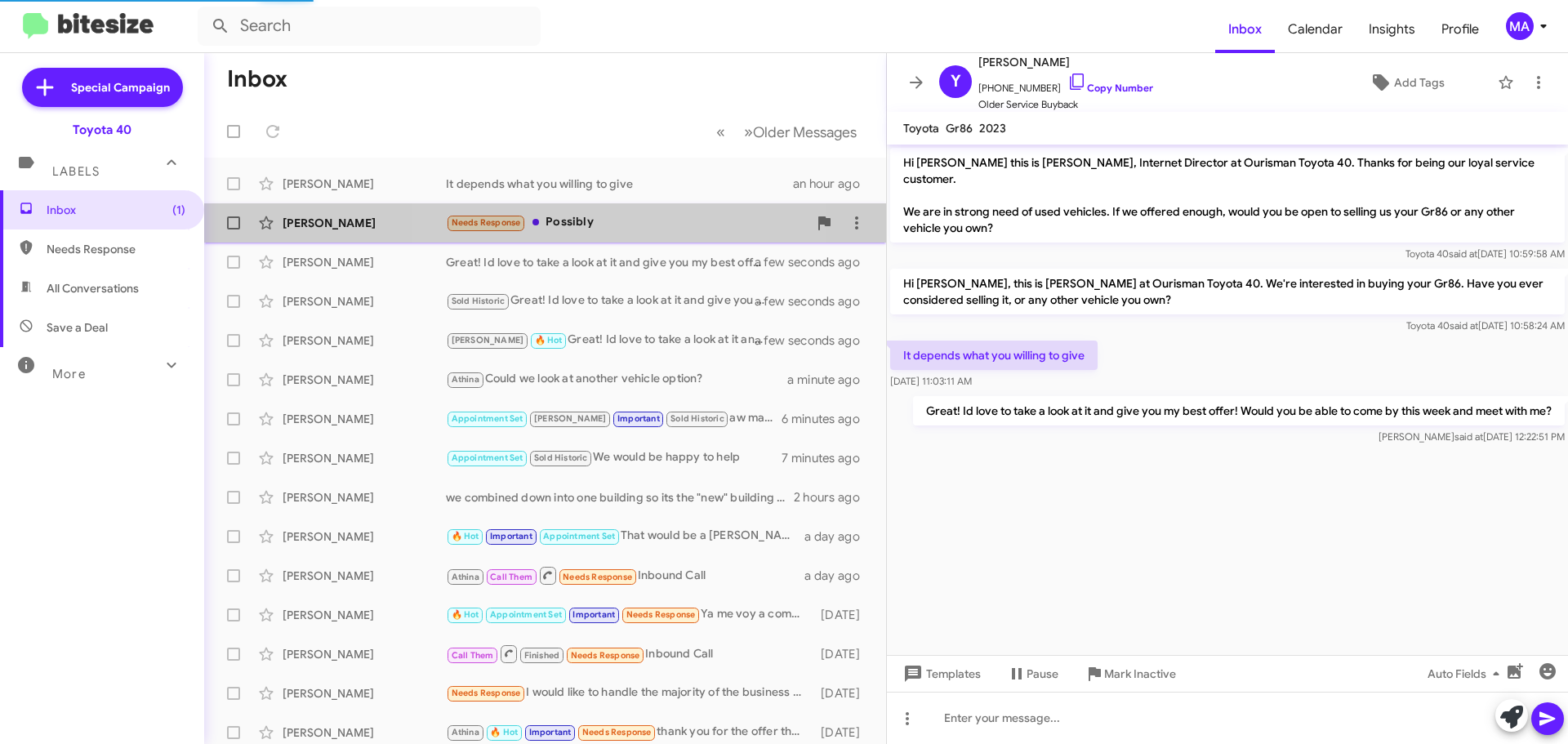
click at [617, 225] on div "Needs Response Possibly" at bounding box center [626, 222] width 362 height 19
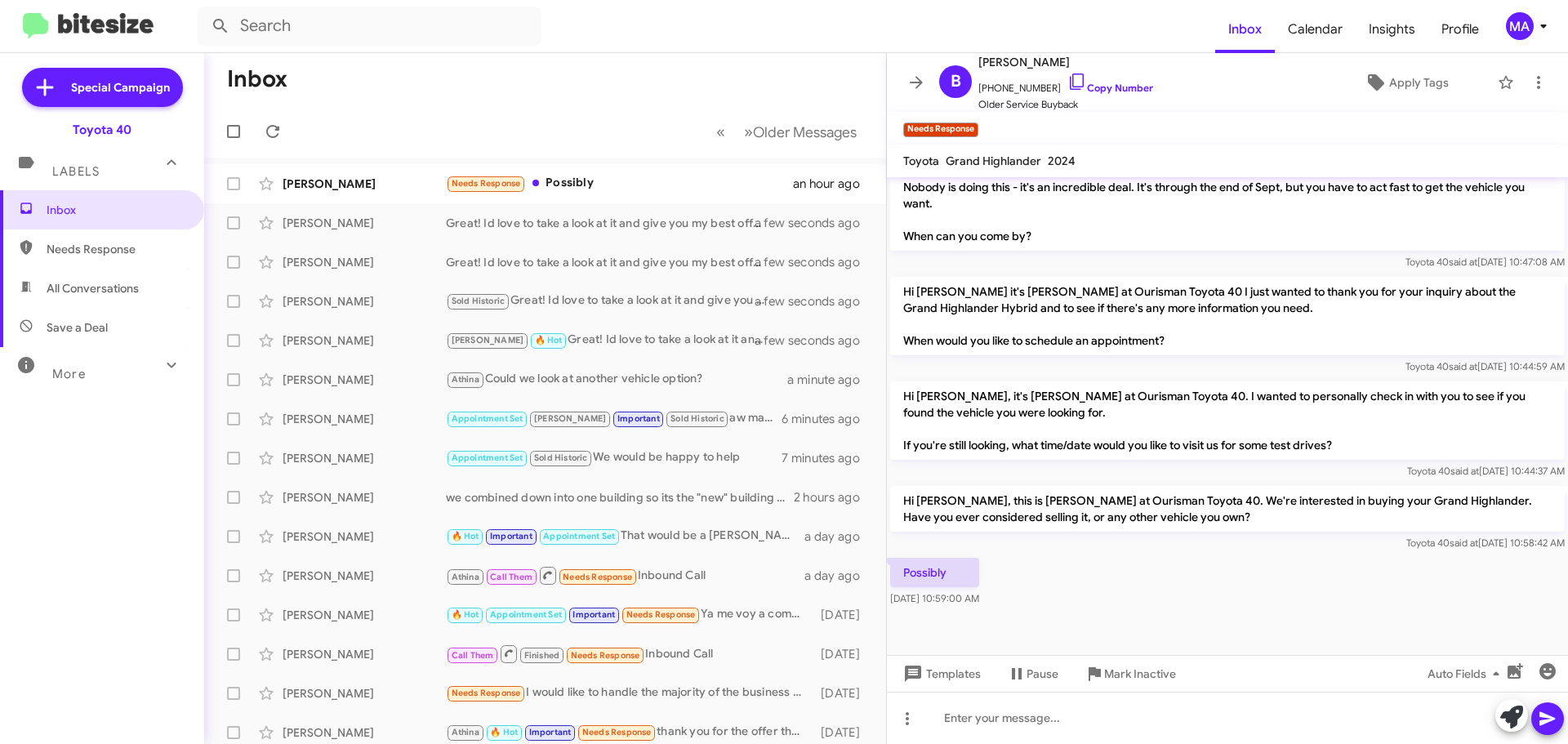
scroll to position [636, 0]
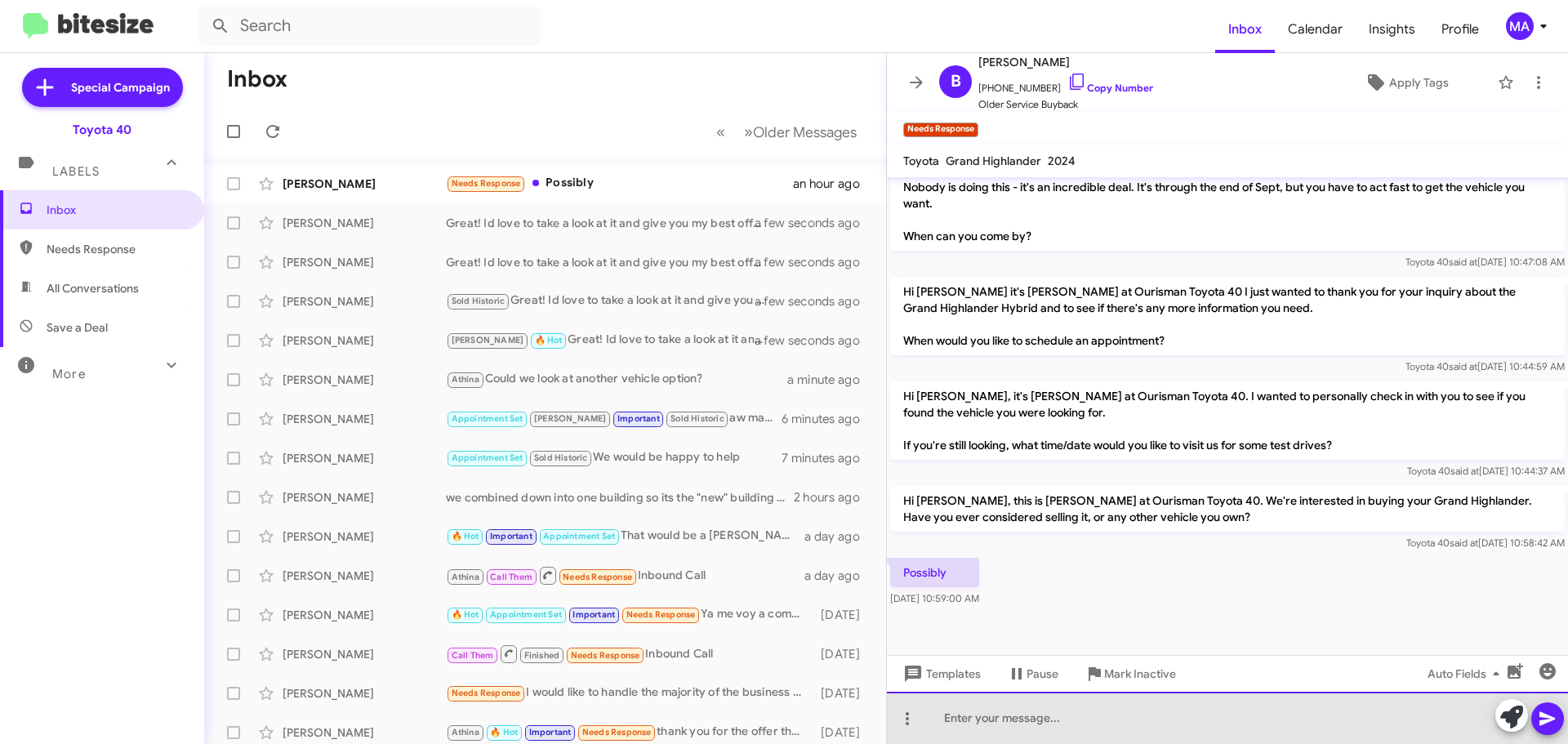
click at [991, 710] on div at bounding box center [1228, 718] width 681 height 53
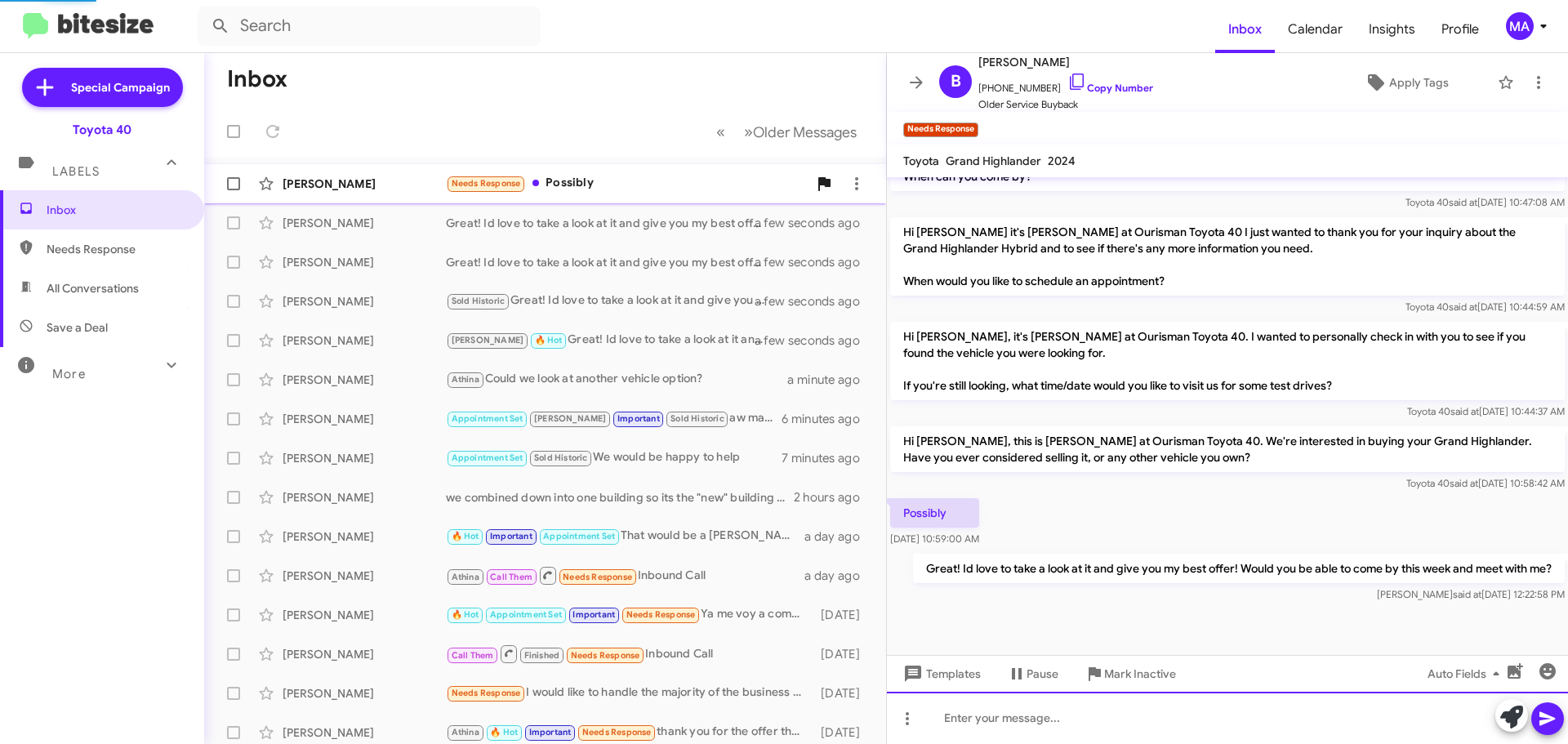
scroll to position [663, 0]
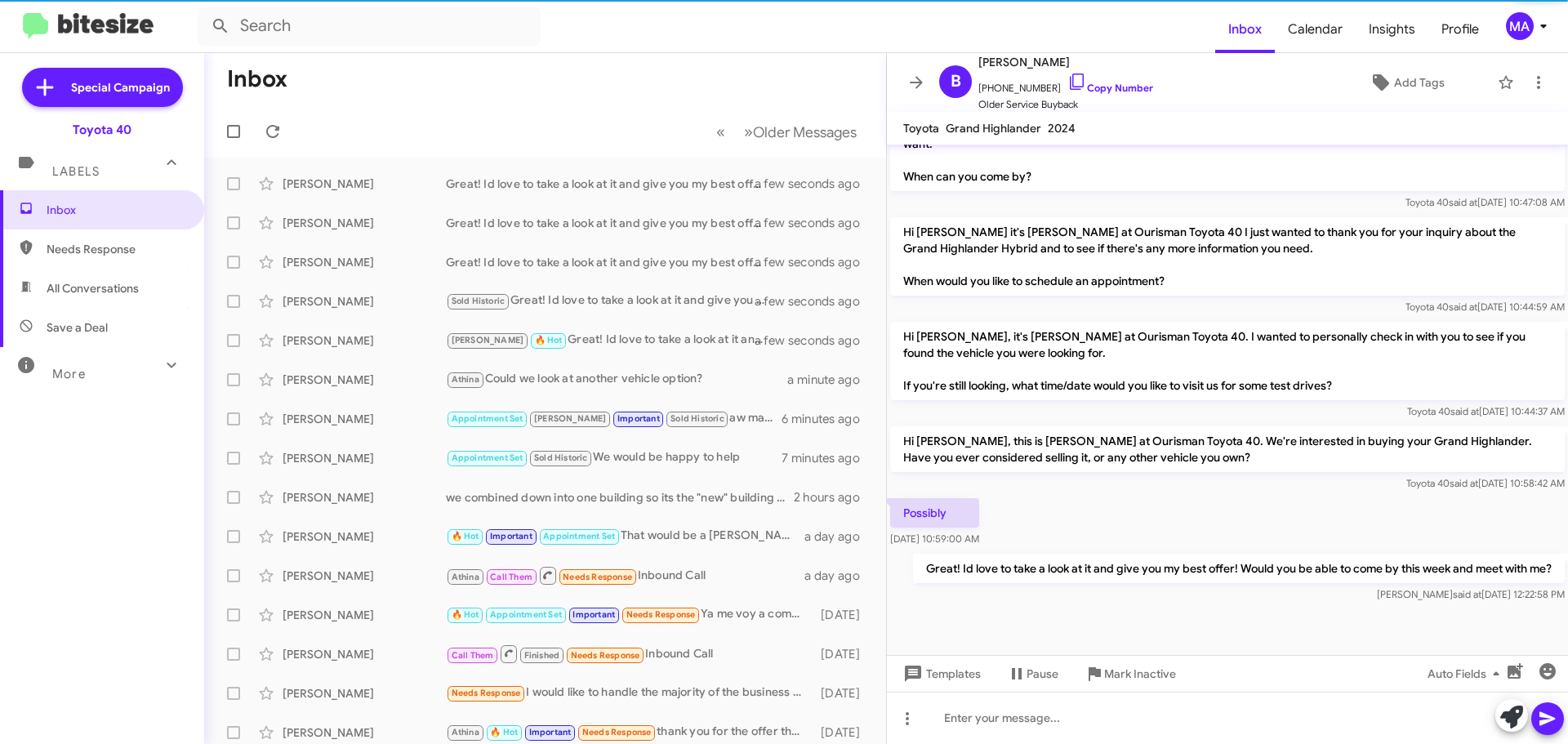
click at [99, 282] on span "All Conversations" at bounding box center [93, 289] width 93 height 17
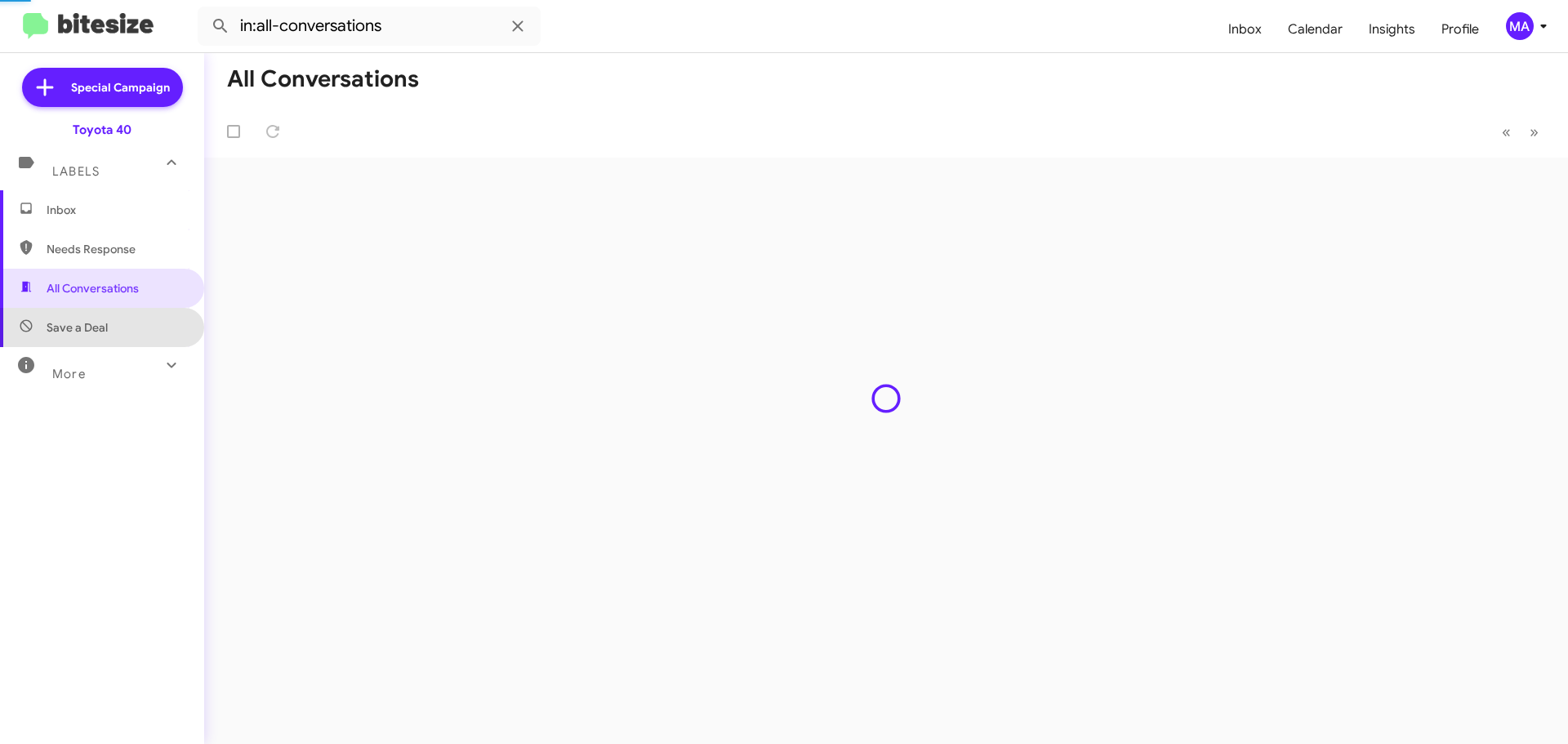
click at [101, 330] on span "Save a Deal" at bounding box center [77, 328] width 61 height 17
type input "in:not-interested"
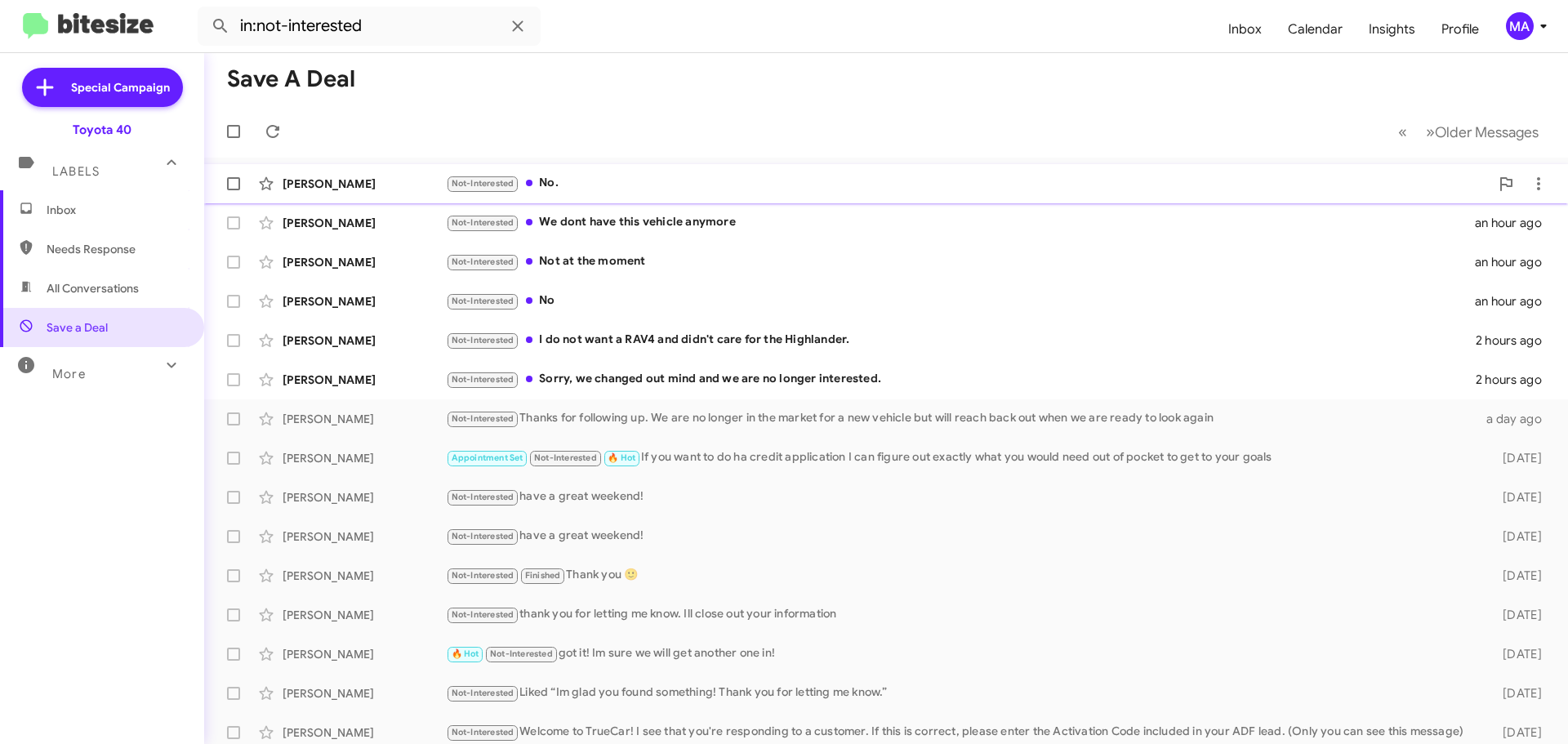
click at [576, 185] on div "Not-Interested No." at bounding box center [968, 183] width 1043 height 19
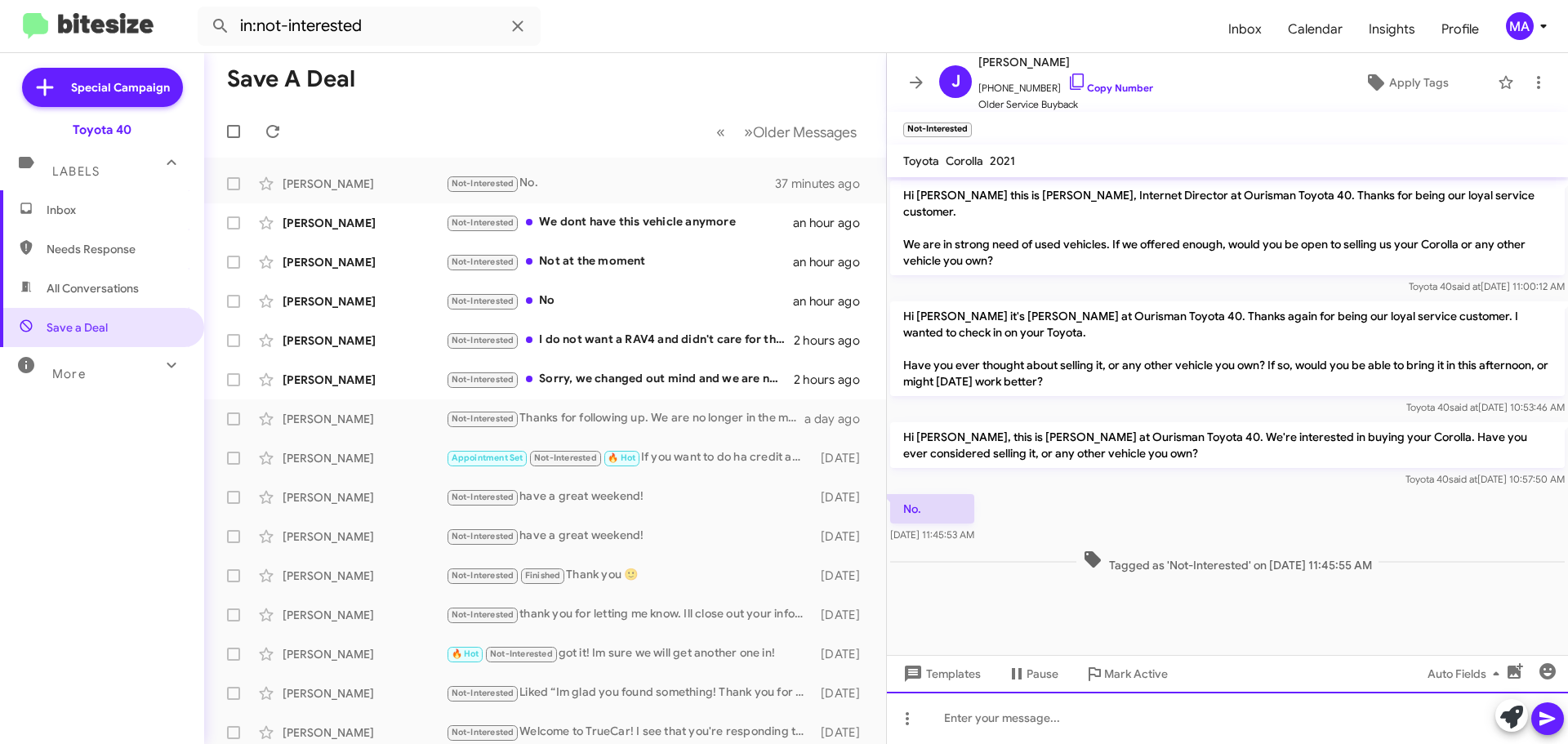
click at [966, 713] on div at bounding box center [1228, 718] width 681 height 53
click at [966, 713] on div "thank you for responding. Have a great day!" at bounding box center [1228, 718] width 681 height 53
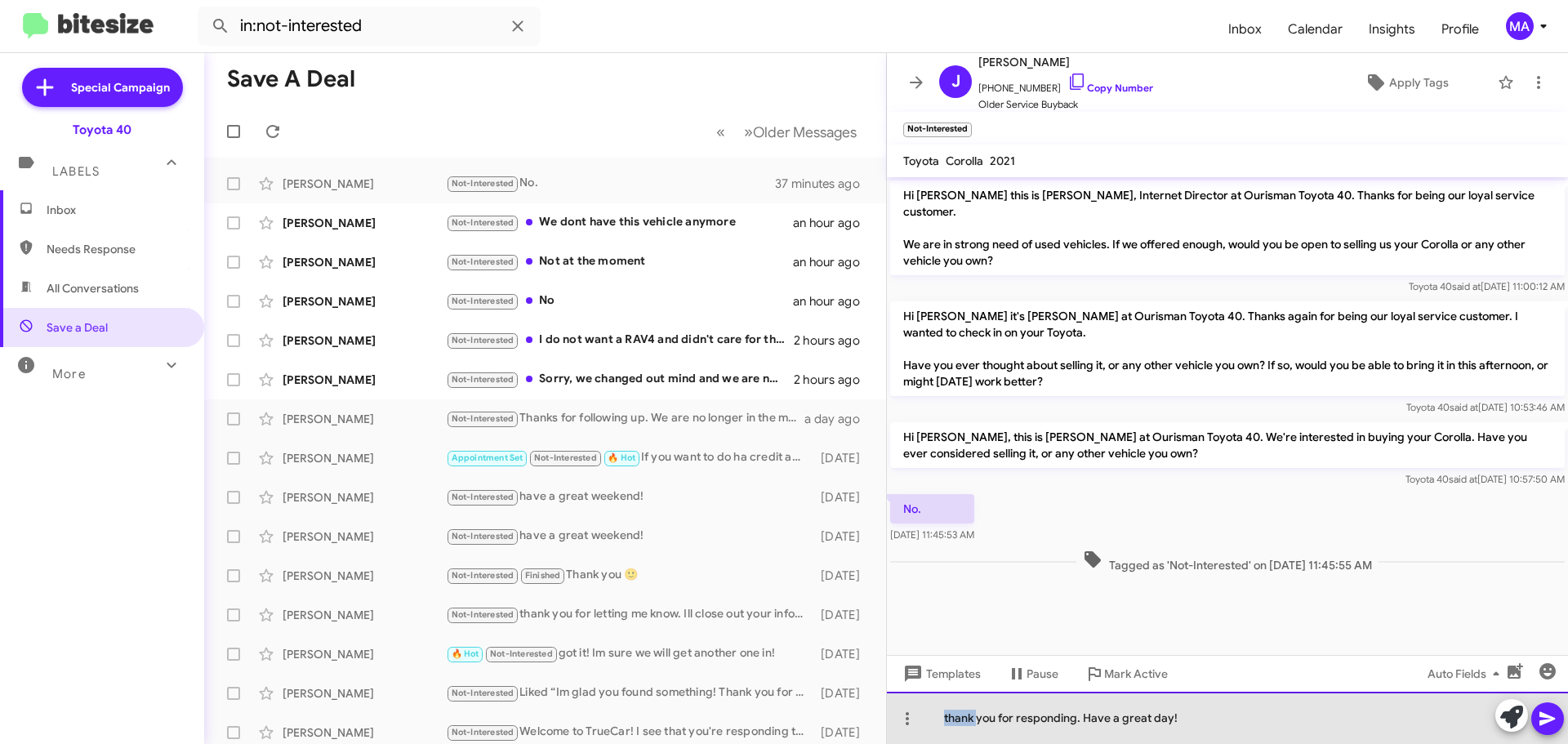
click at [966, 713] on div "thank you for responding. Have a great day!" at bounding box center [1228, 718] width 681 height 53
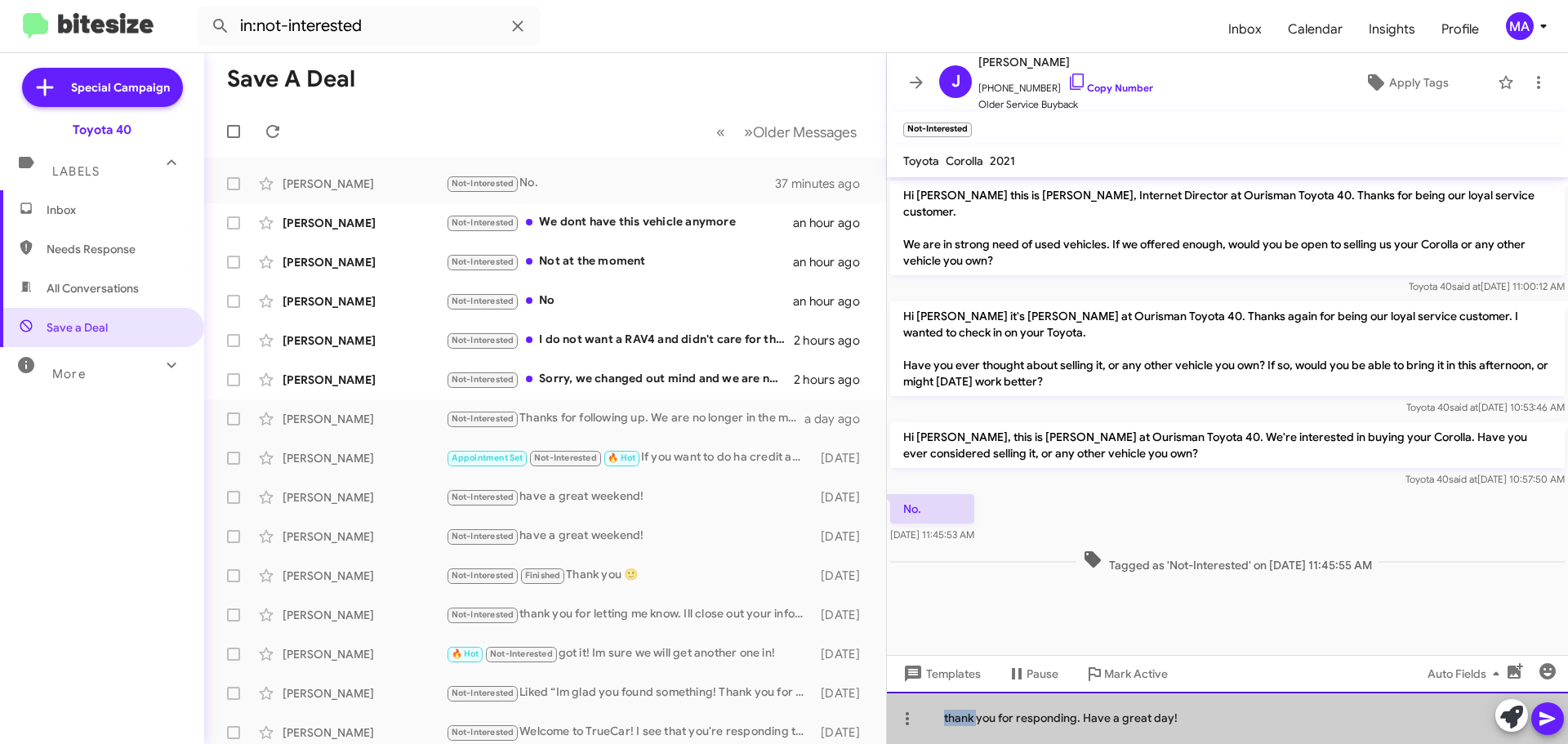
click at [966, 713] on div "thank you for responding. Have a great day!" at bounding box center [1228, 718] width 681 height 53
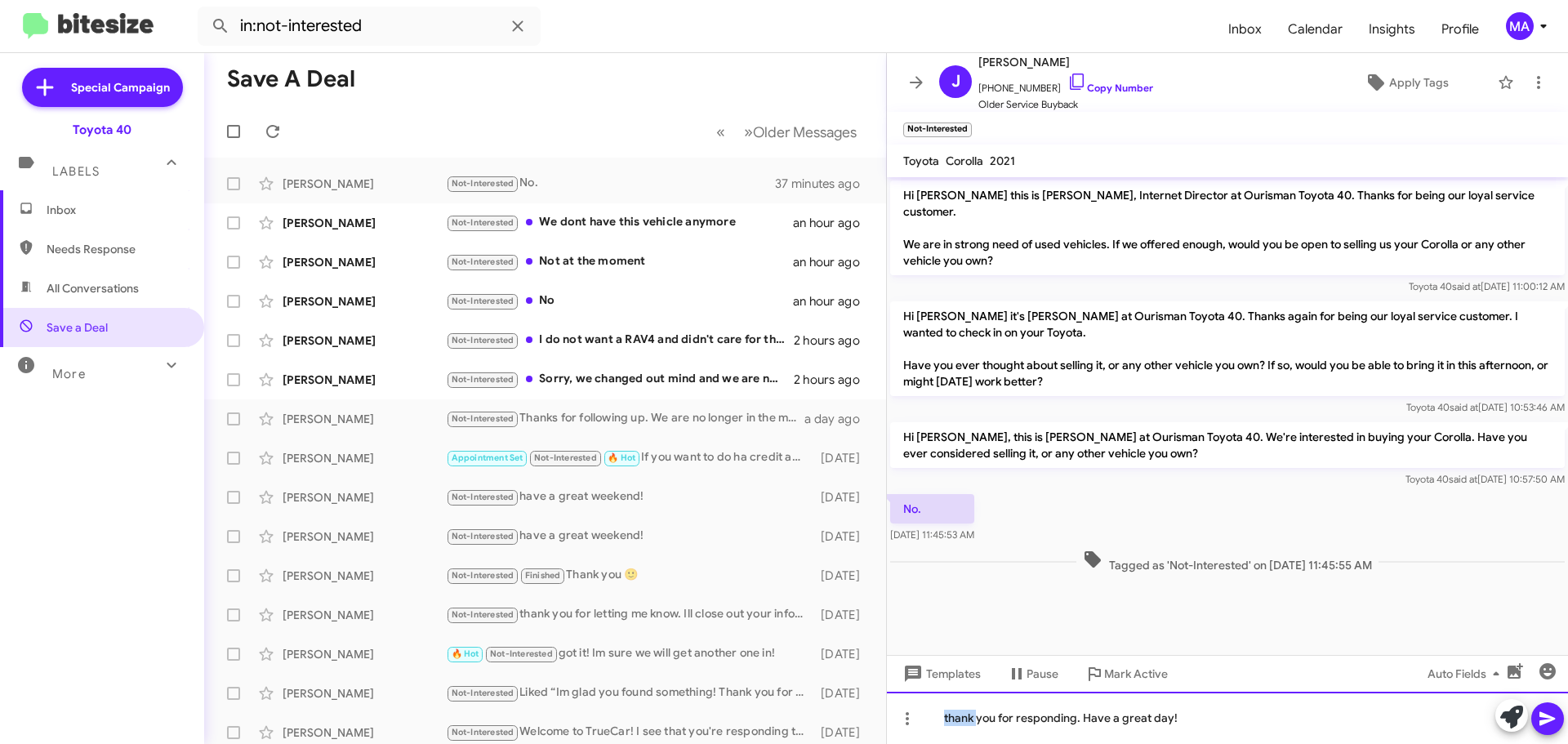
copy div "thank you for responding. Have a great day!"
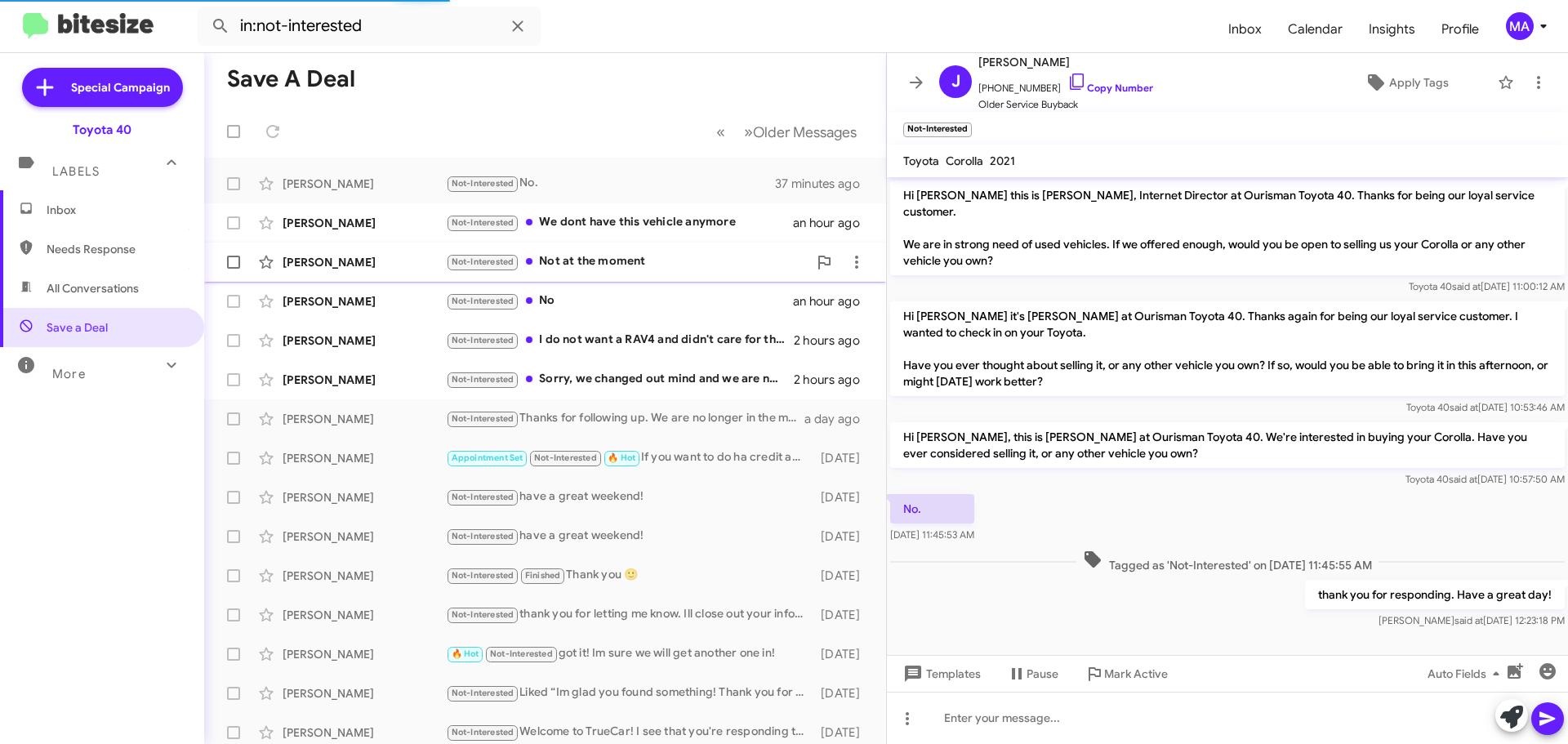
click at [631, 259] on div "Not-Interested Not at the moment" at bounding box center [626, 262] width 362 height 19
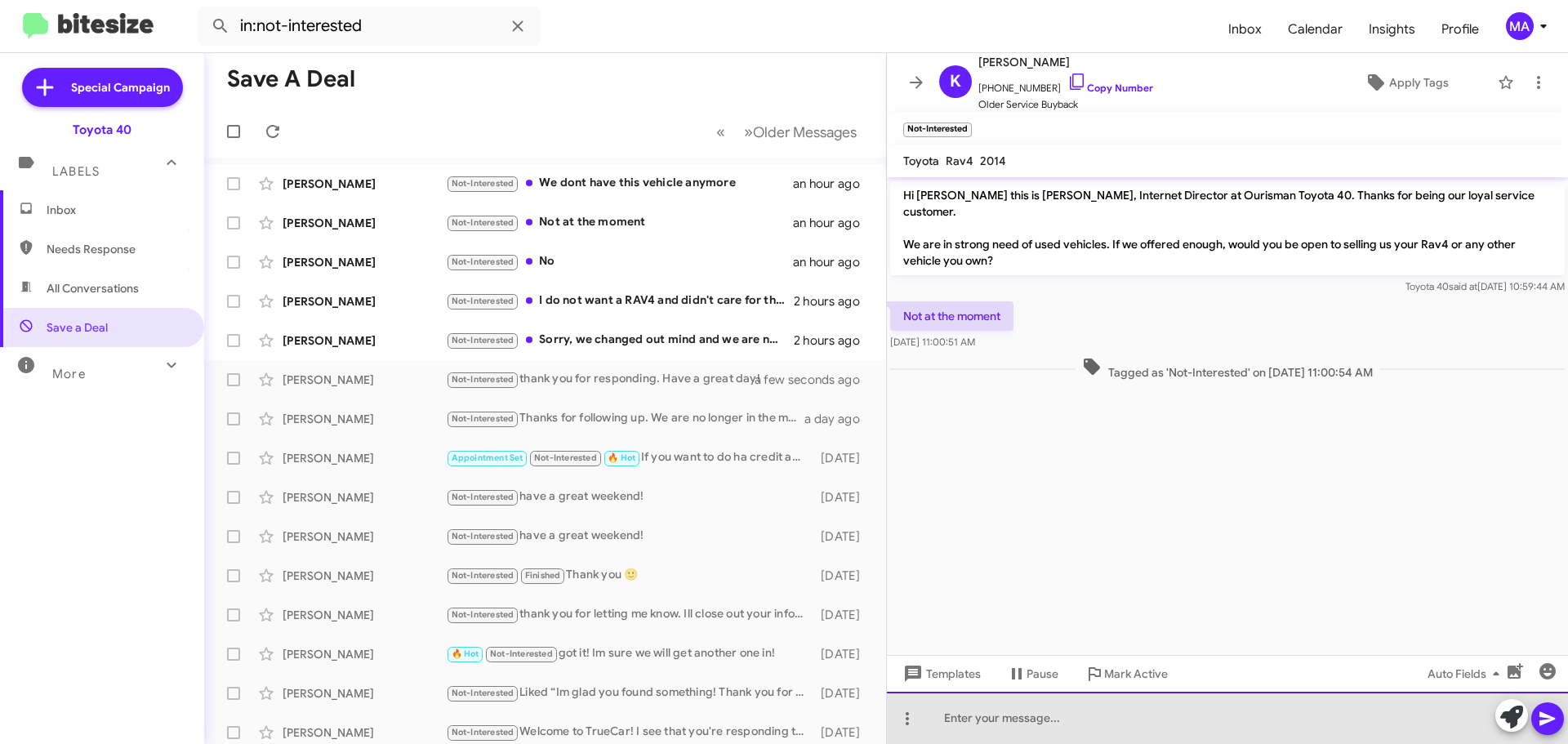
click at [996, 717] on div at bounding box center [1228, 718] width 681 height 53
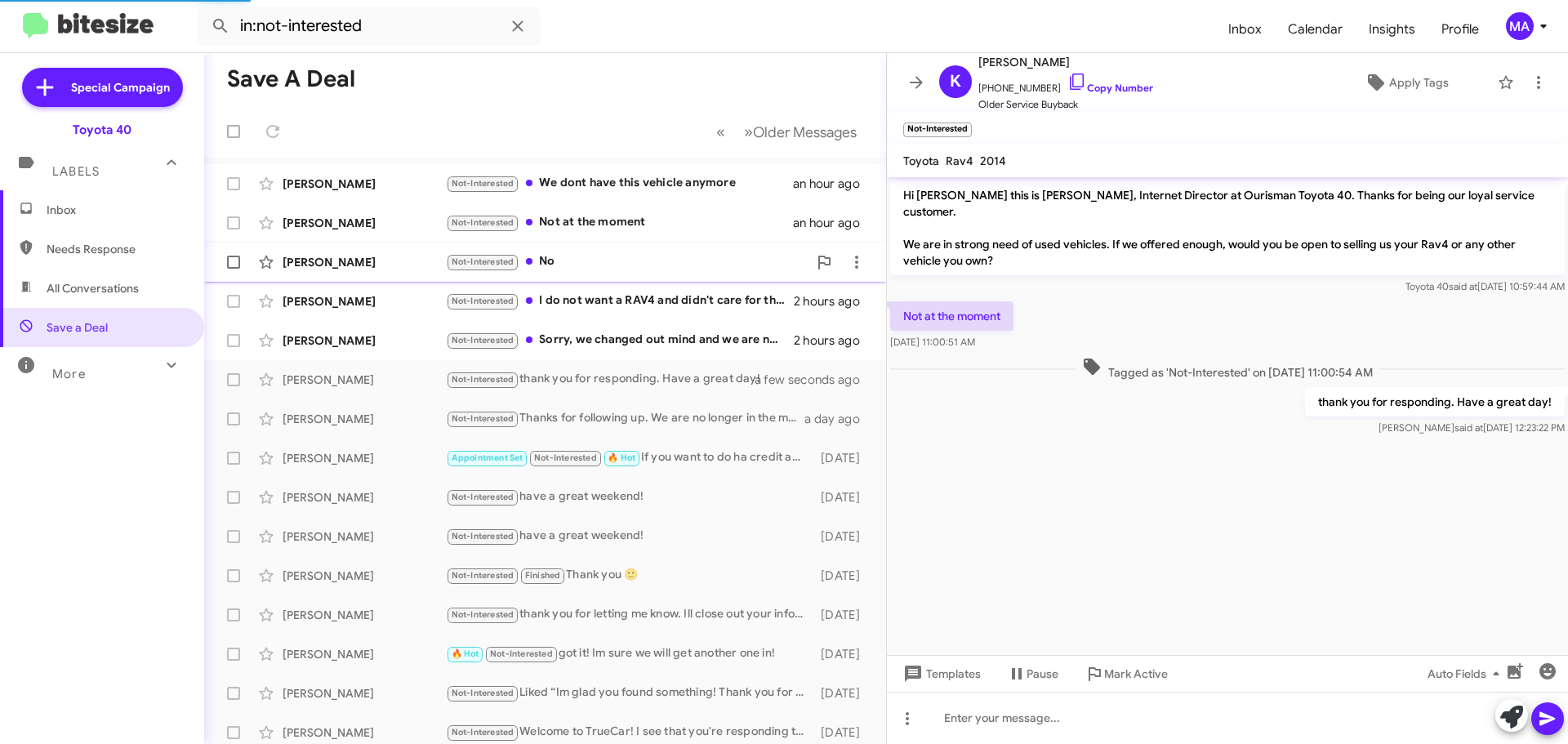
click at [600, 262] on div "Not-Interested No" at bounding box center [626, 262] width 362 height 19
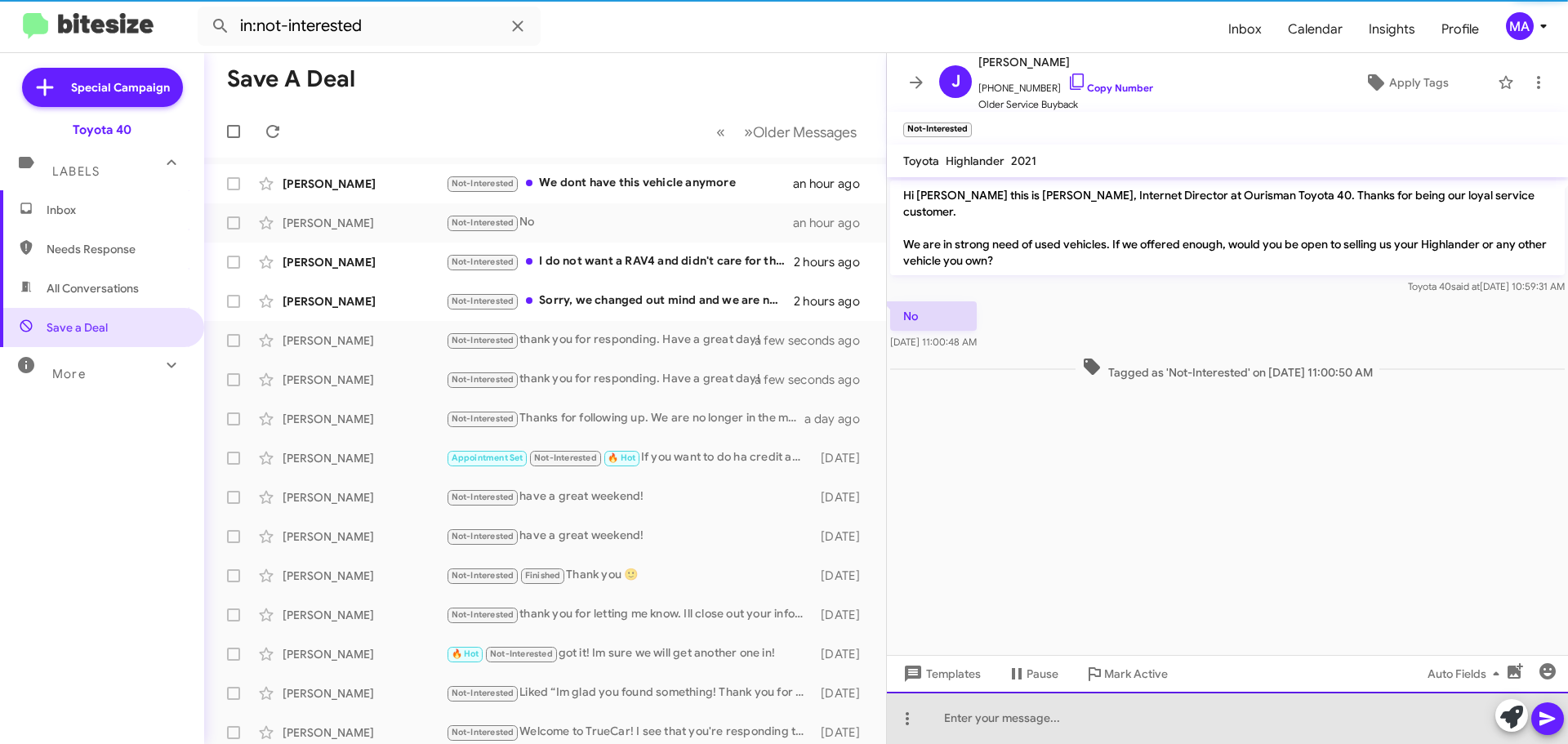
click at [1060, 729] on div at bounding box center [1228, 718] width 681 height 53
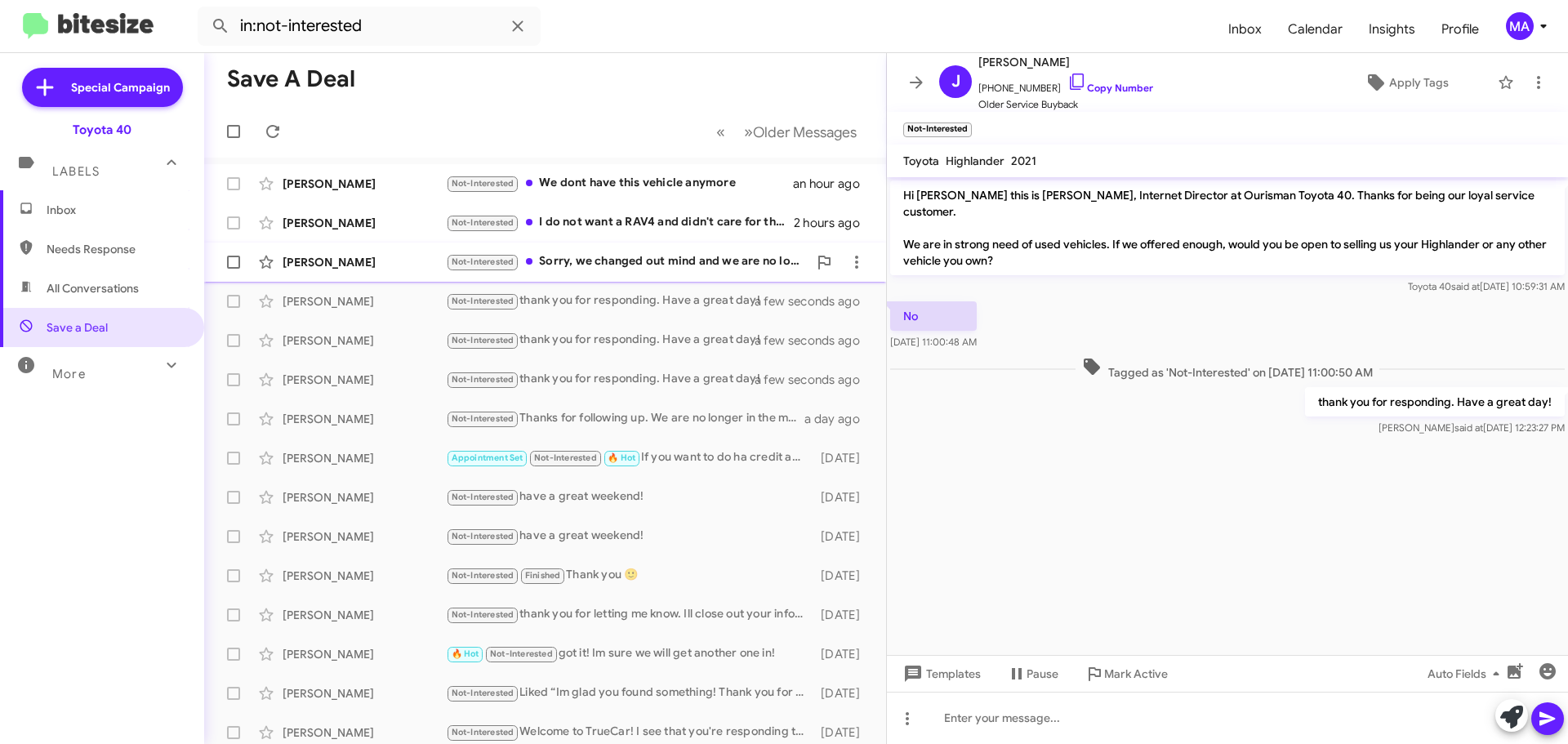
click at [623, 264] on div "Not-Interested Sorry, we changed out mind and we are no longer interested." at bounding box center [626, 262] width 362 height 19
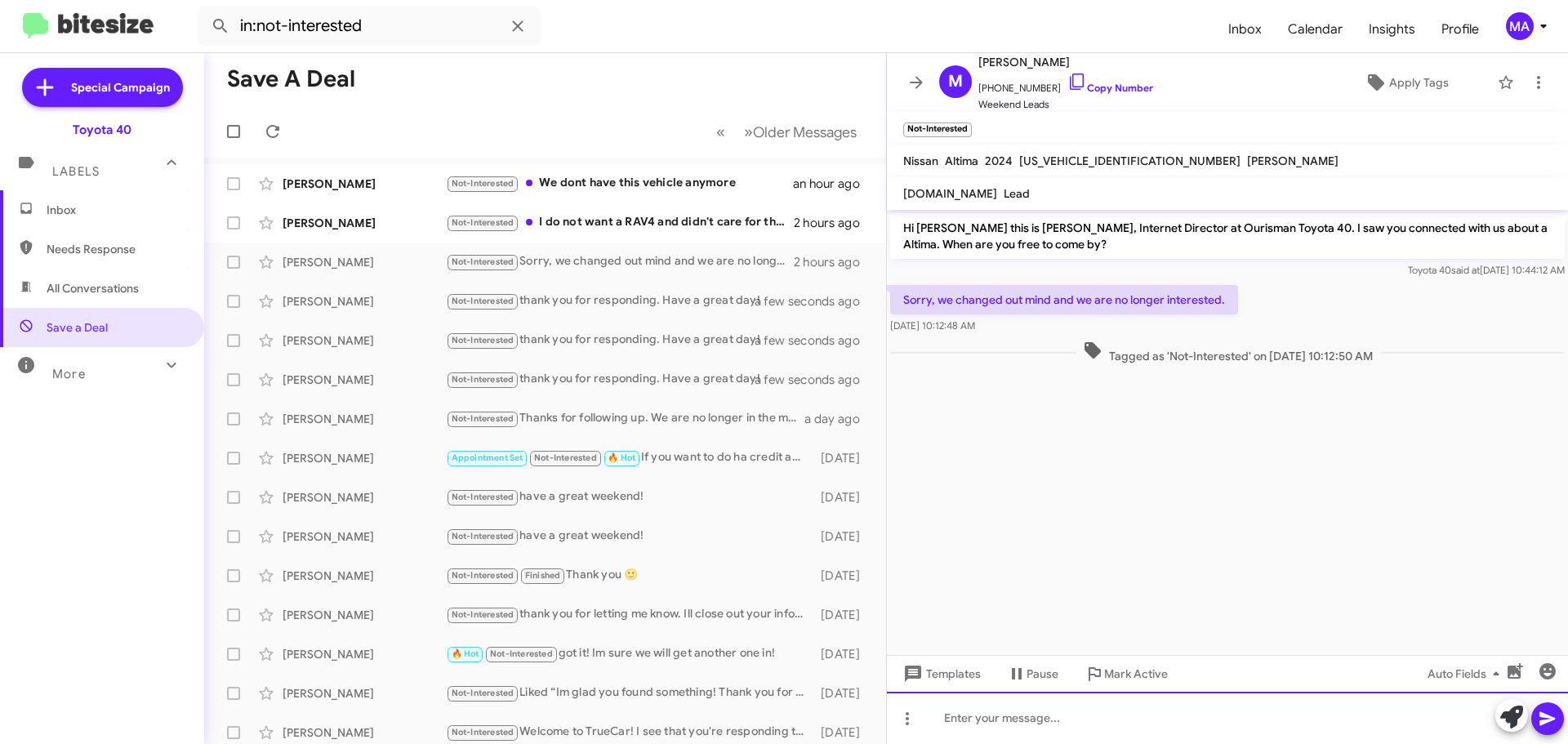
click at [995, 714] on div at bounding box center [1228, 718] width 681 height 53
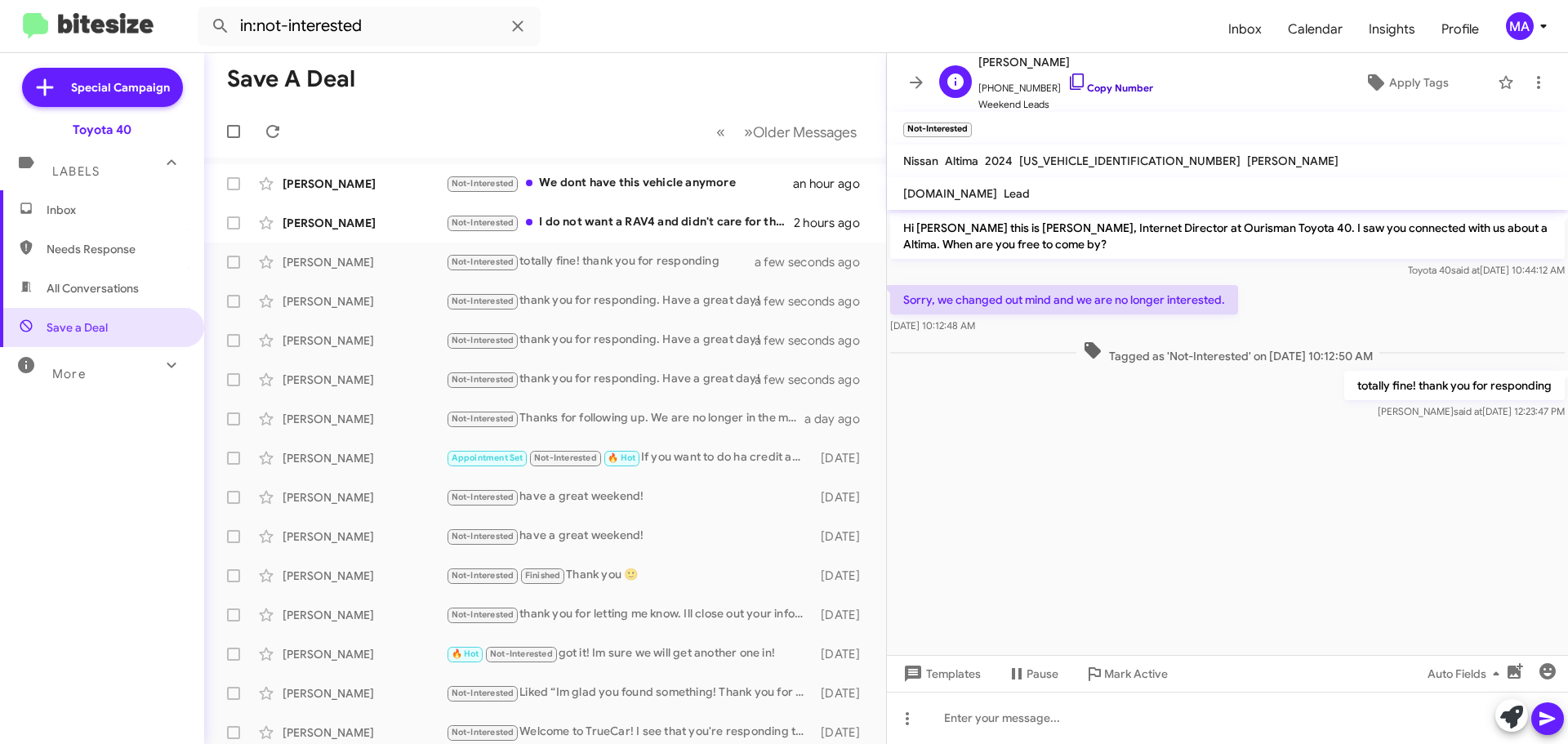
click at [1068, 81] on icon at bounding box center [1077, 81] width 19 height 19
drag, startPoint x: 1001, startPoint y: 327, endPoint x: 905, endPoint y: 301, distance: 99.5
click at [905, 301] on div "Sorry, we changed out mind and we are no longer interested. [DATE] 10:12:48 AM" at bounding box center [1064, 309] width 348 height 49
copy div "Sorry, we changed out mind and we are no longer interested. [DATE] 10:12:48 AM"
click at [689, 221] on div "Not-Interested I do not want a RAV4 and didn't care for the Highlander." at bounding box center [626, 222] width 362 height 19
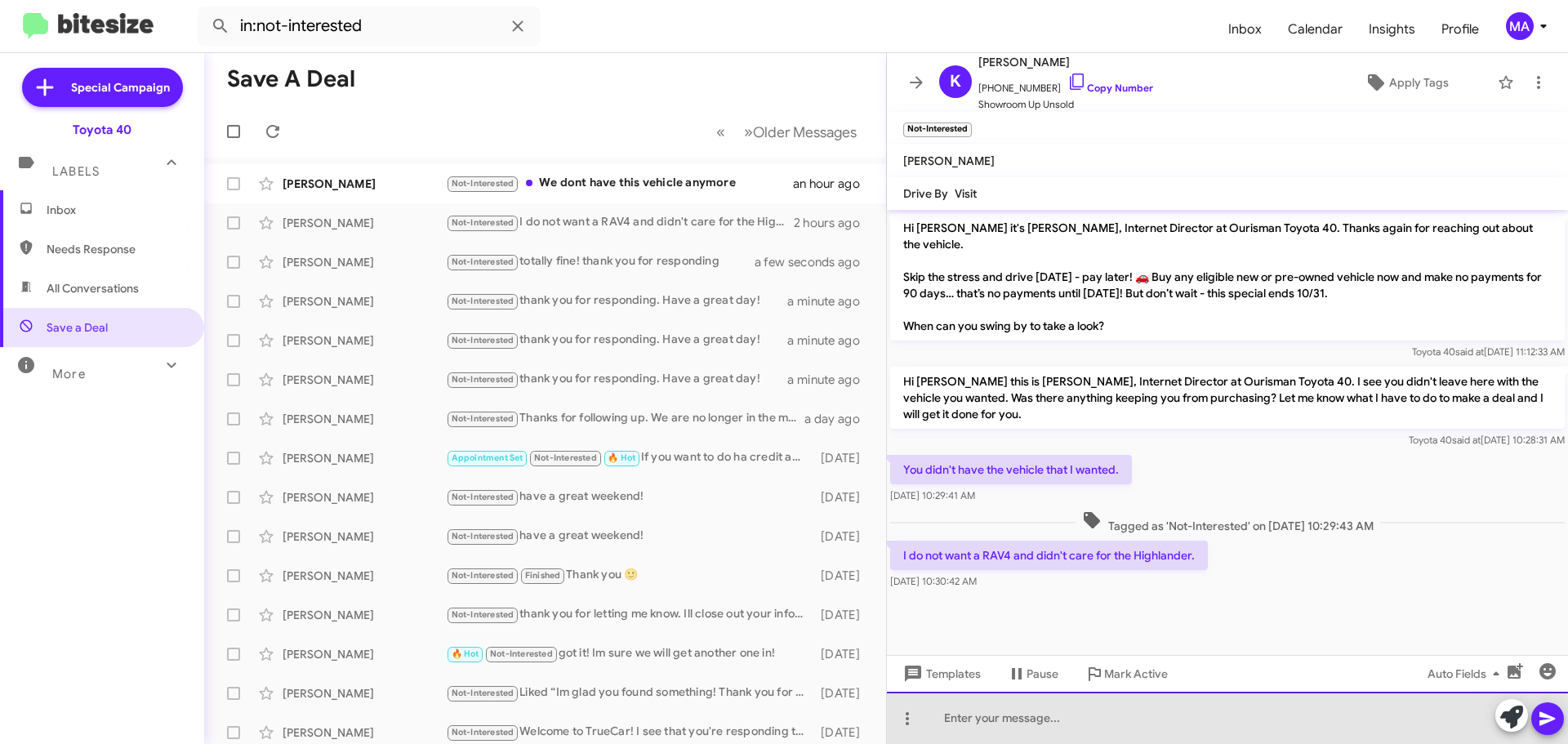
click at [1001, 729] on div at bounding box center [1228, 718] width 681 height 53
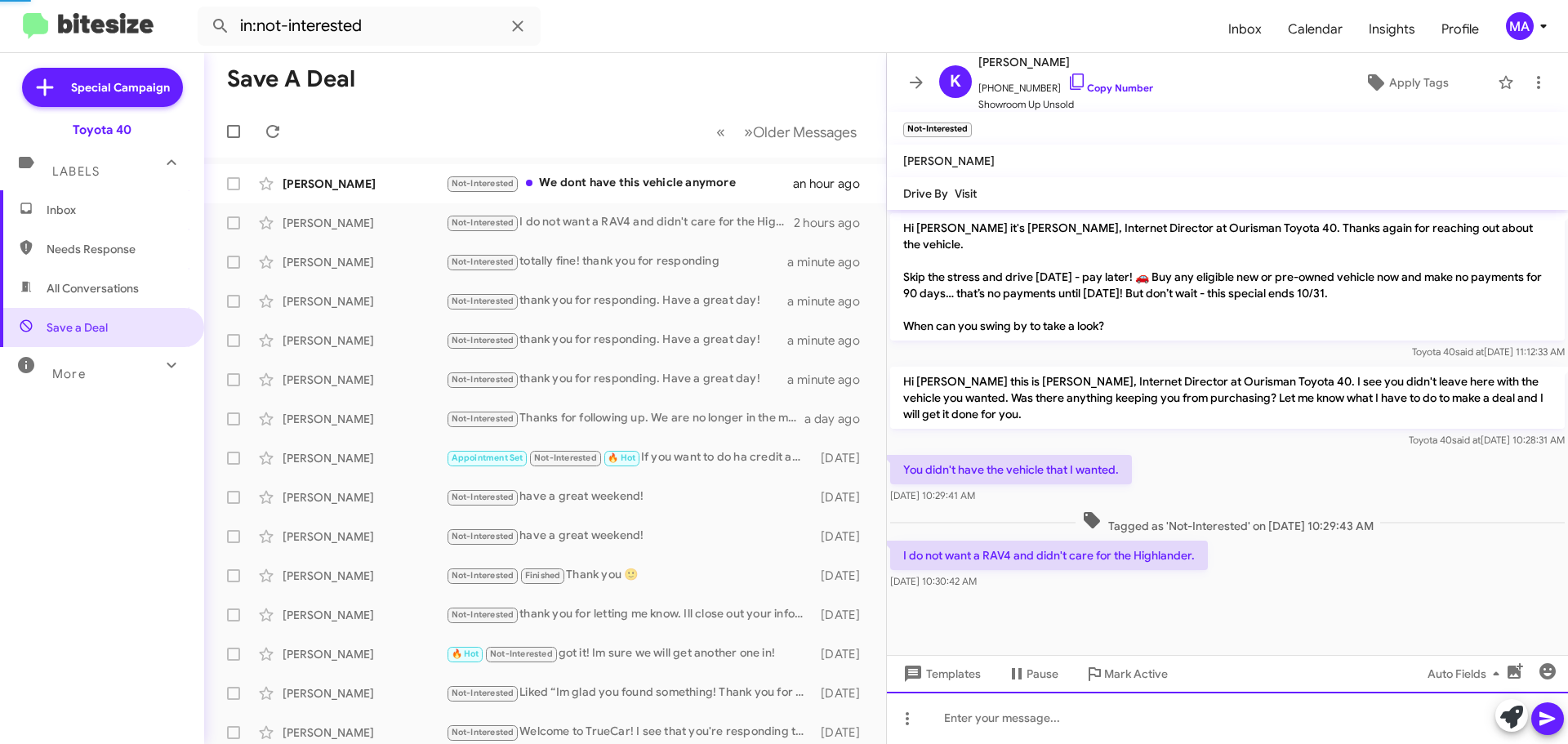
scroll to position [2, 0]
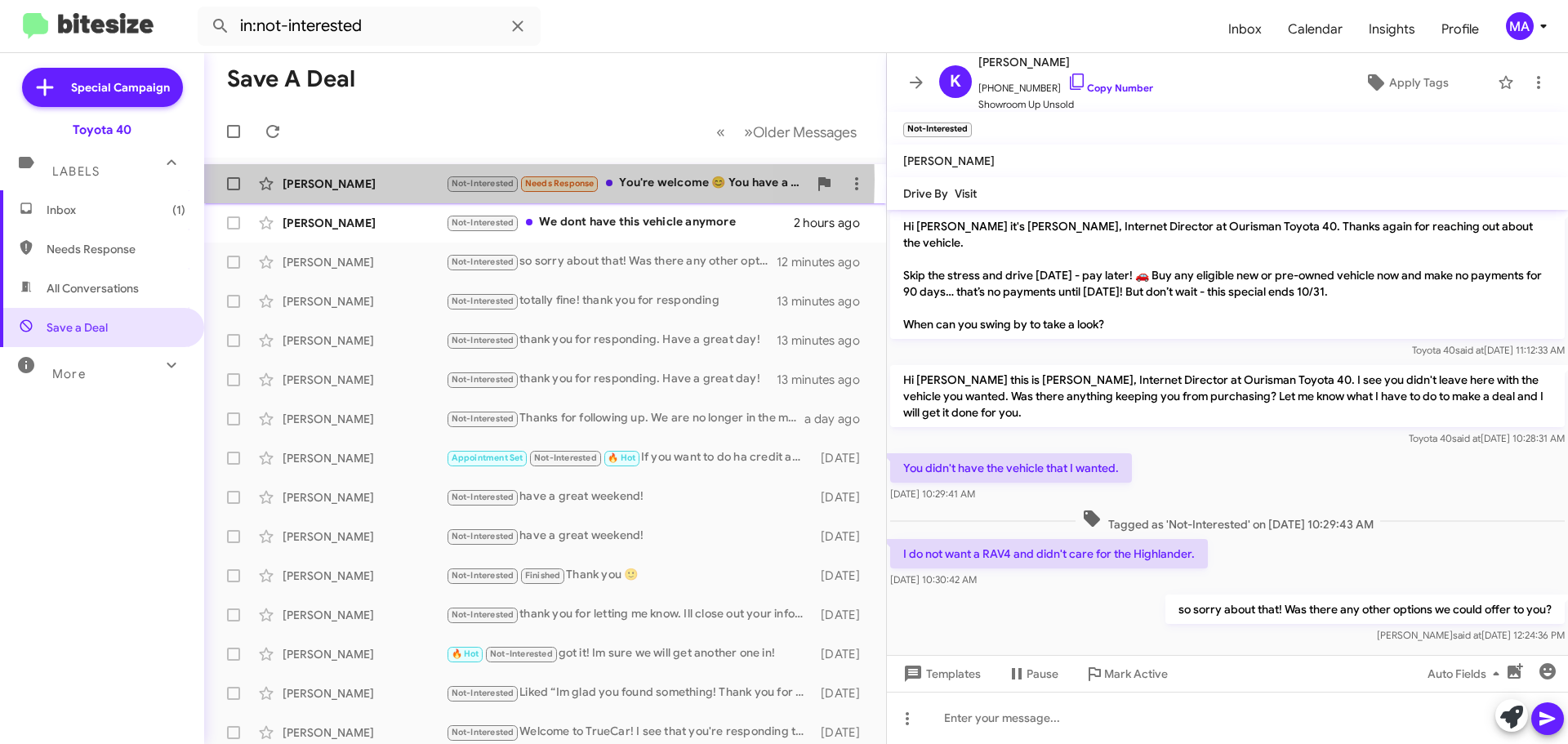
click at [408, 180] on div "[PERSON_NAME]" at bounding box center [364, 184] width 164 height 17
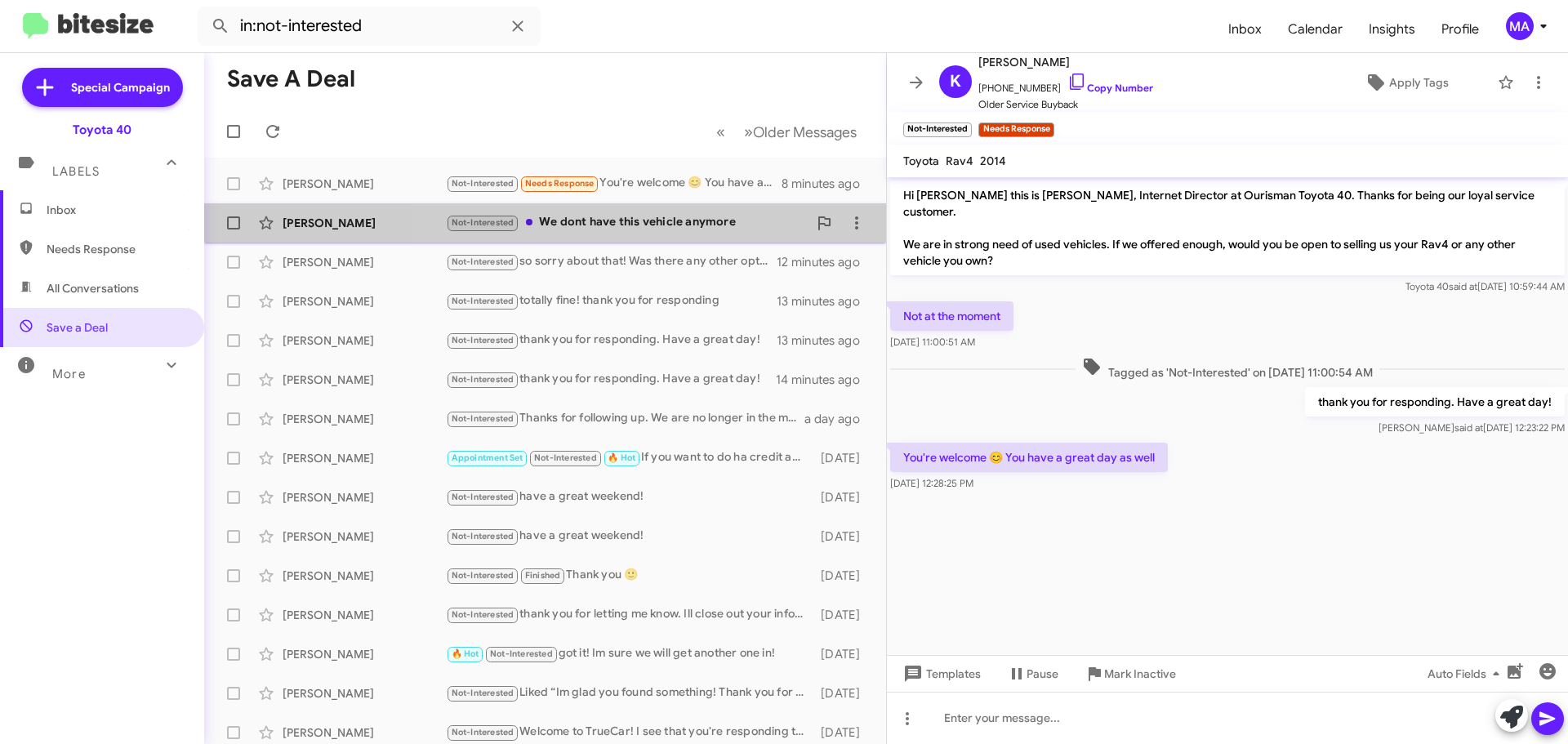
click at [666, 217] on div "Not-Interested We dont have this vehicle anymore" at bounding box center [626, 222] width 362 height 19
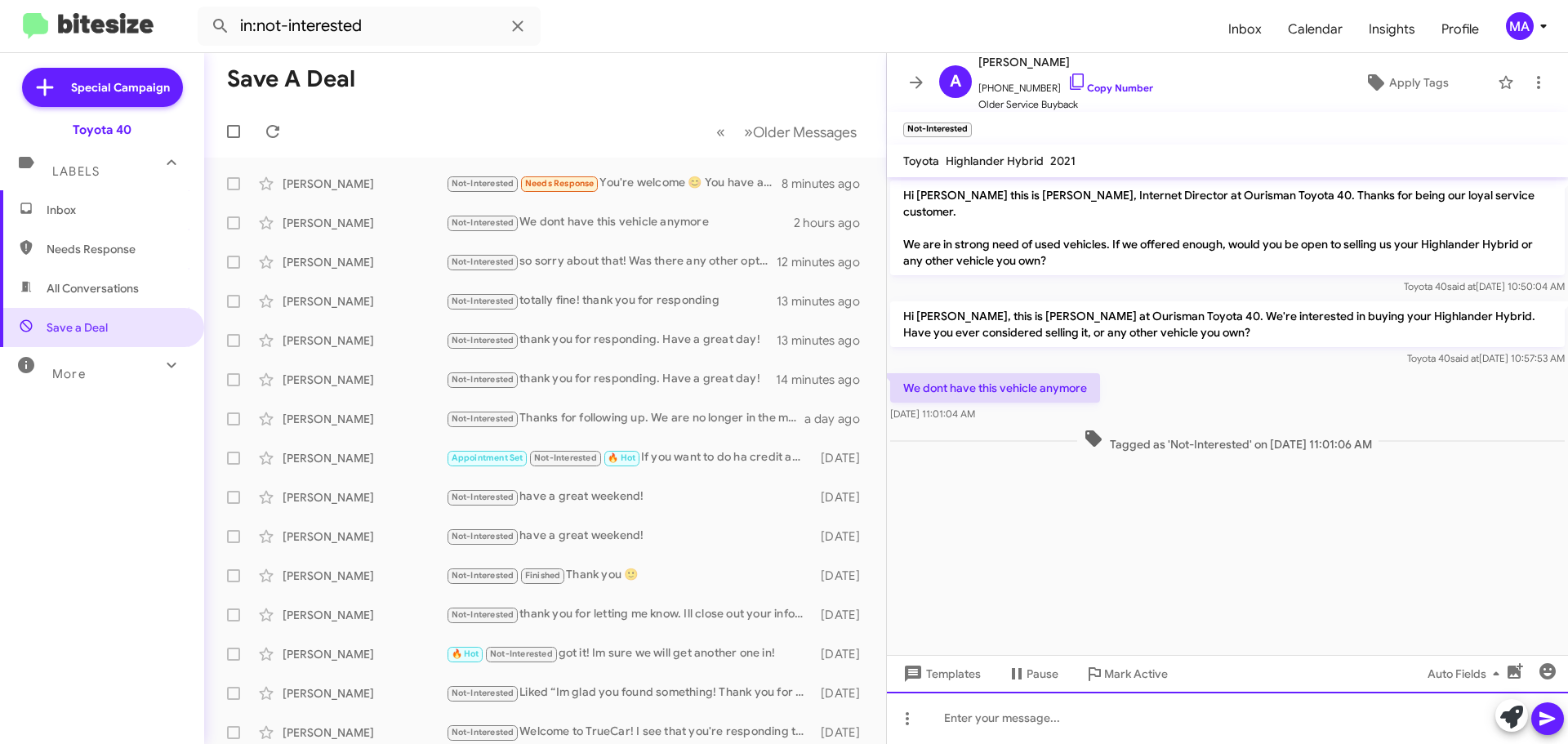
click at [978, 720] on div at bounding box center [1228, 718] width 681 height 53
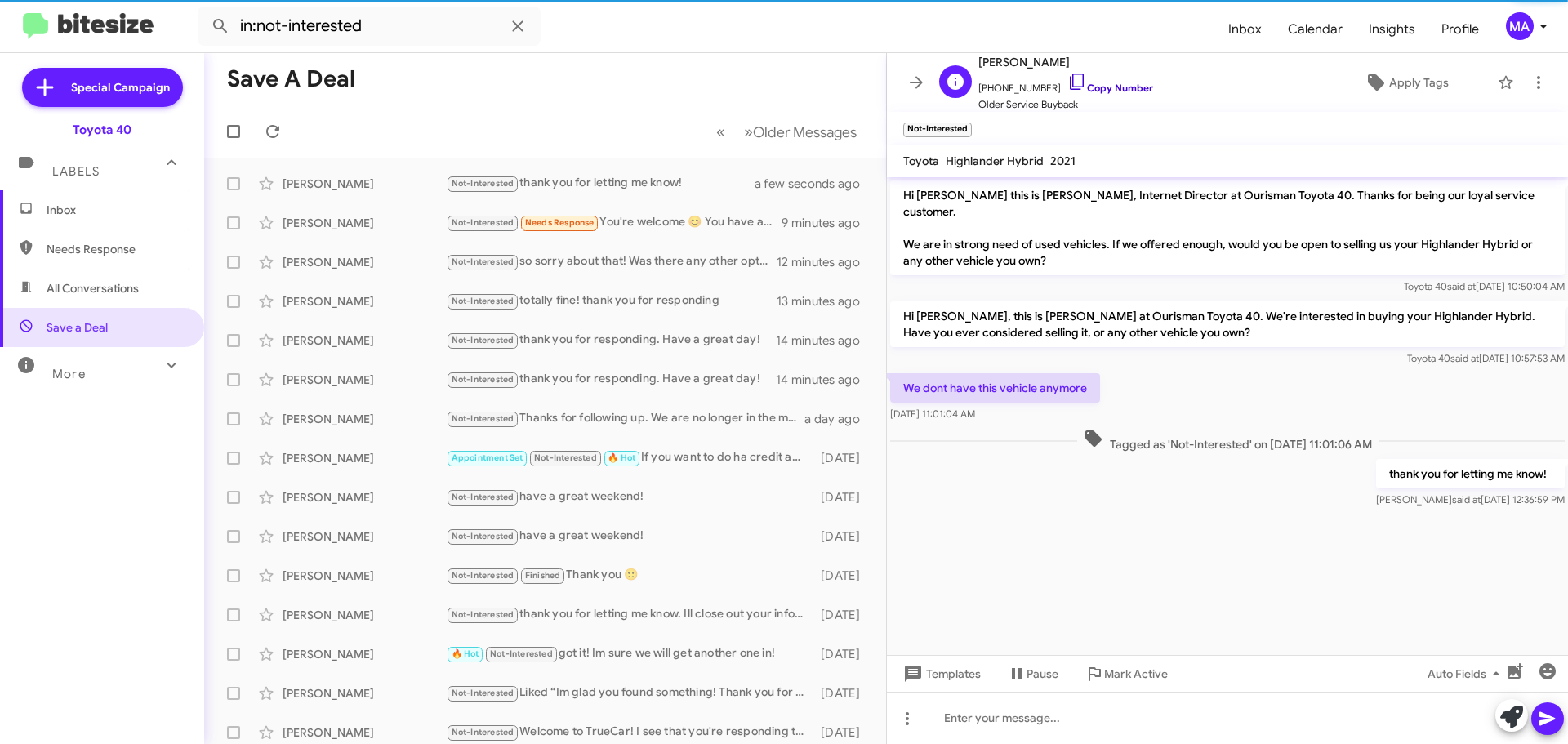
drag, startPoint x: 1060, startPoint y: 80, endPoint x: 1056, endPoint y: 93, distance: 13.6
click at [1068, 80] on icon at bounding box center [1077, 81] width 19 height 19
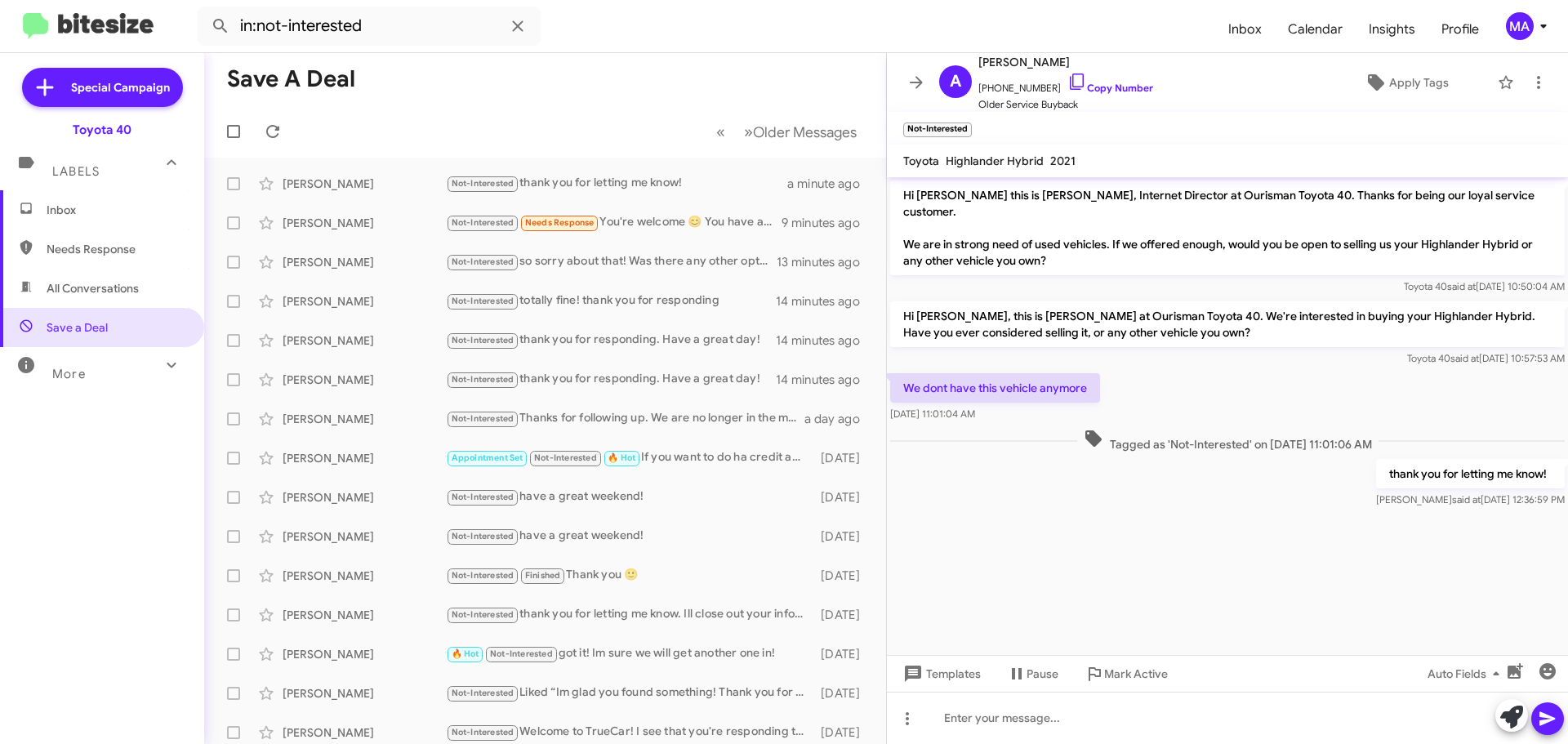
click at [73, 210] on span "Inbox" at bounding box center [116, 210] width 139 height 17
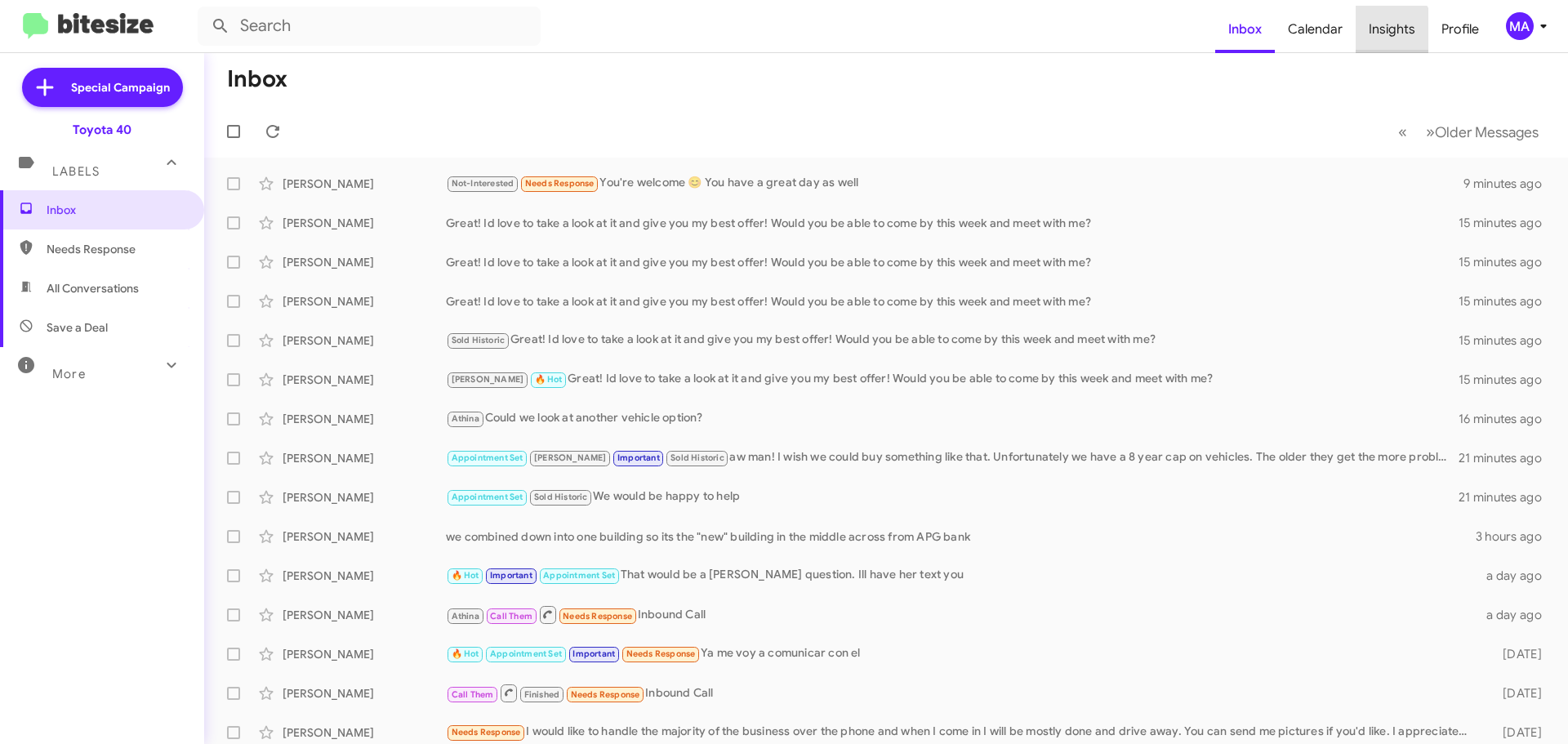
click at [1387, 34] on span "Insights" at bounding box center [1392, 29] width 73 height 47
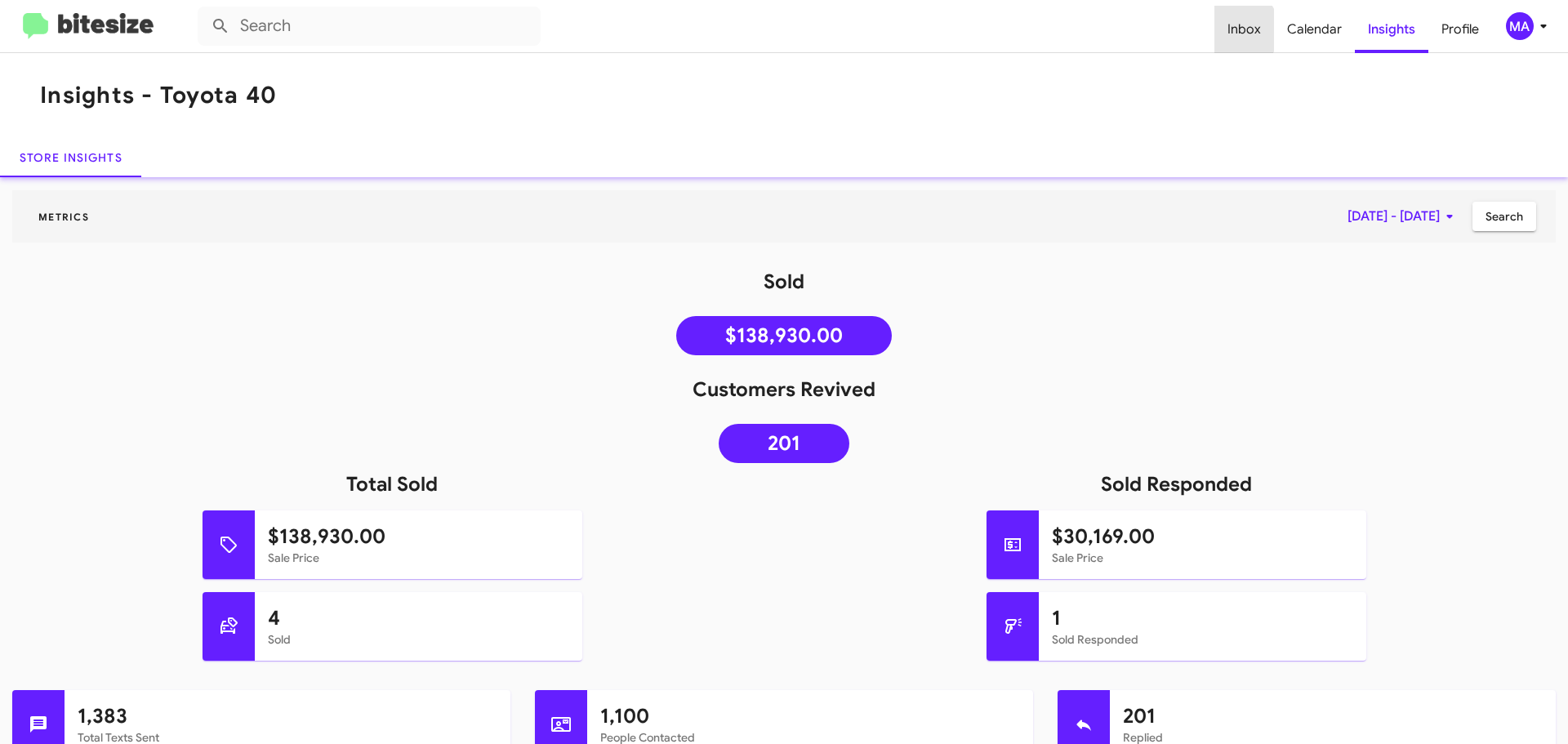
drag, startPoint x: 1240, startPoint y: 31, endPoint x: 1217, endPoint y: 26, distance: 23.5
click at [1240, 31] on span "Inbox" at bounding box center [1244, 29] width 59 height 47
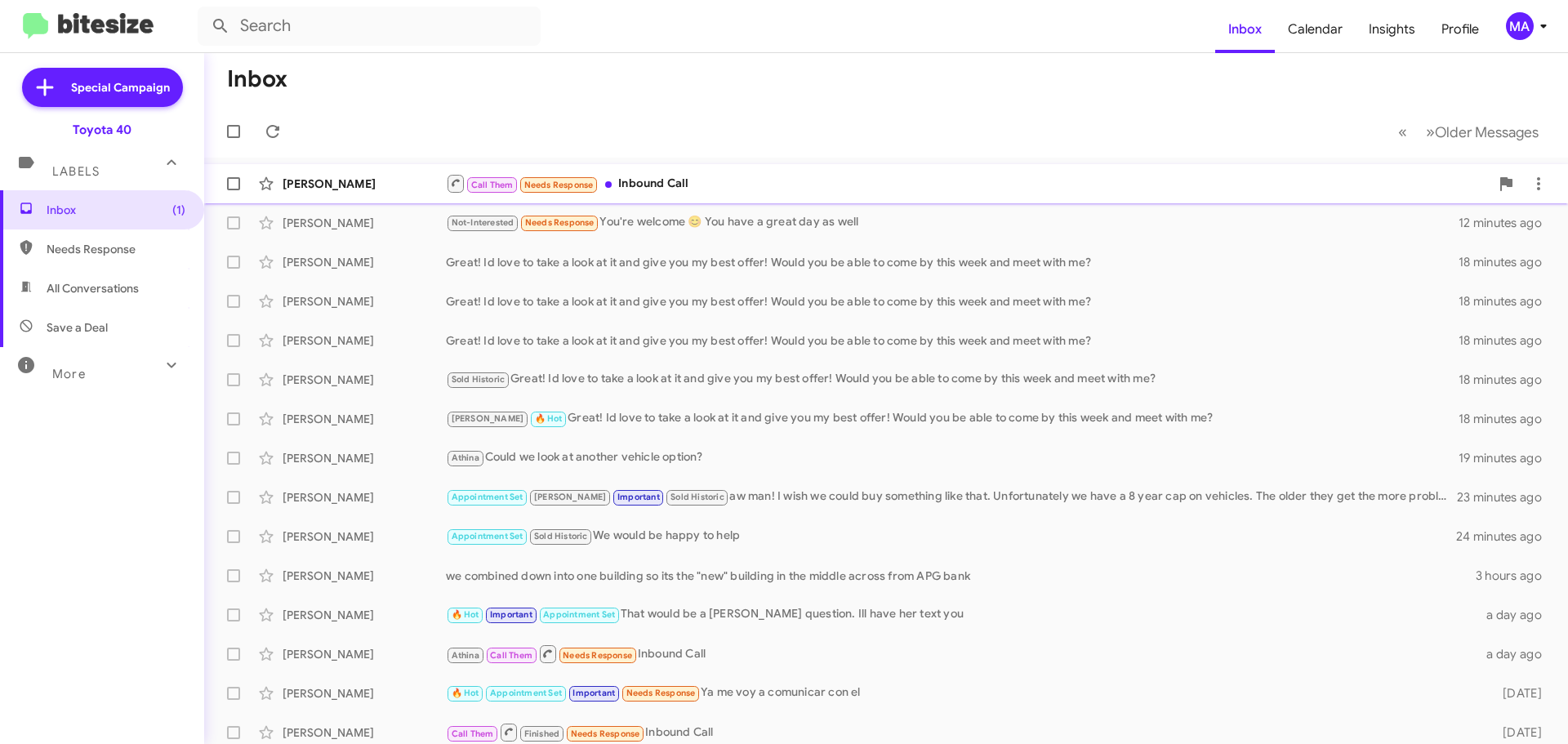
click at [697, 188] on div "Call Them Needs Response Inbound Call" at bounding box center [968, 183] width 1043 height 20
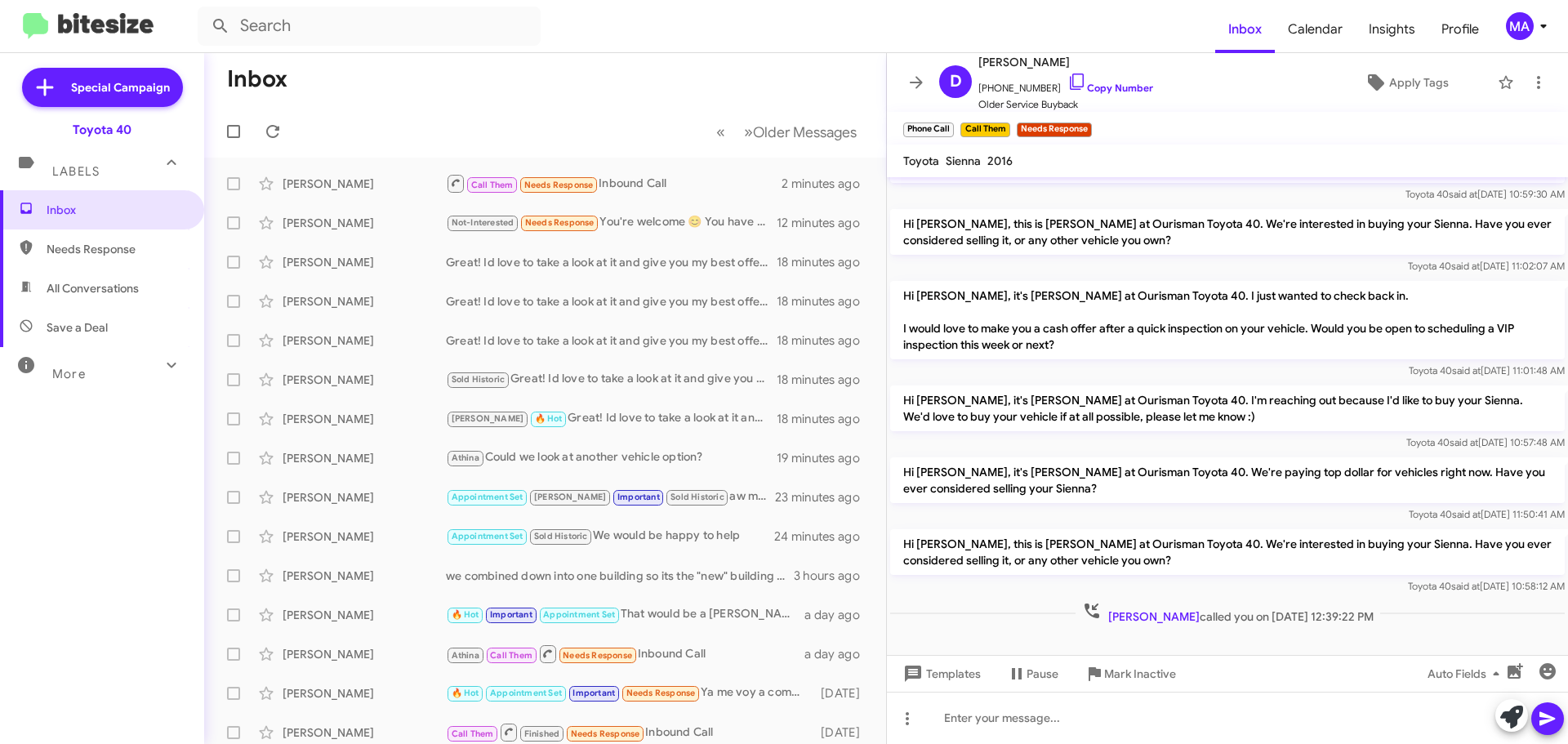
scroll to position [403, 0]
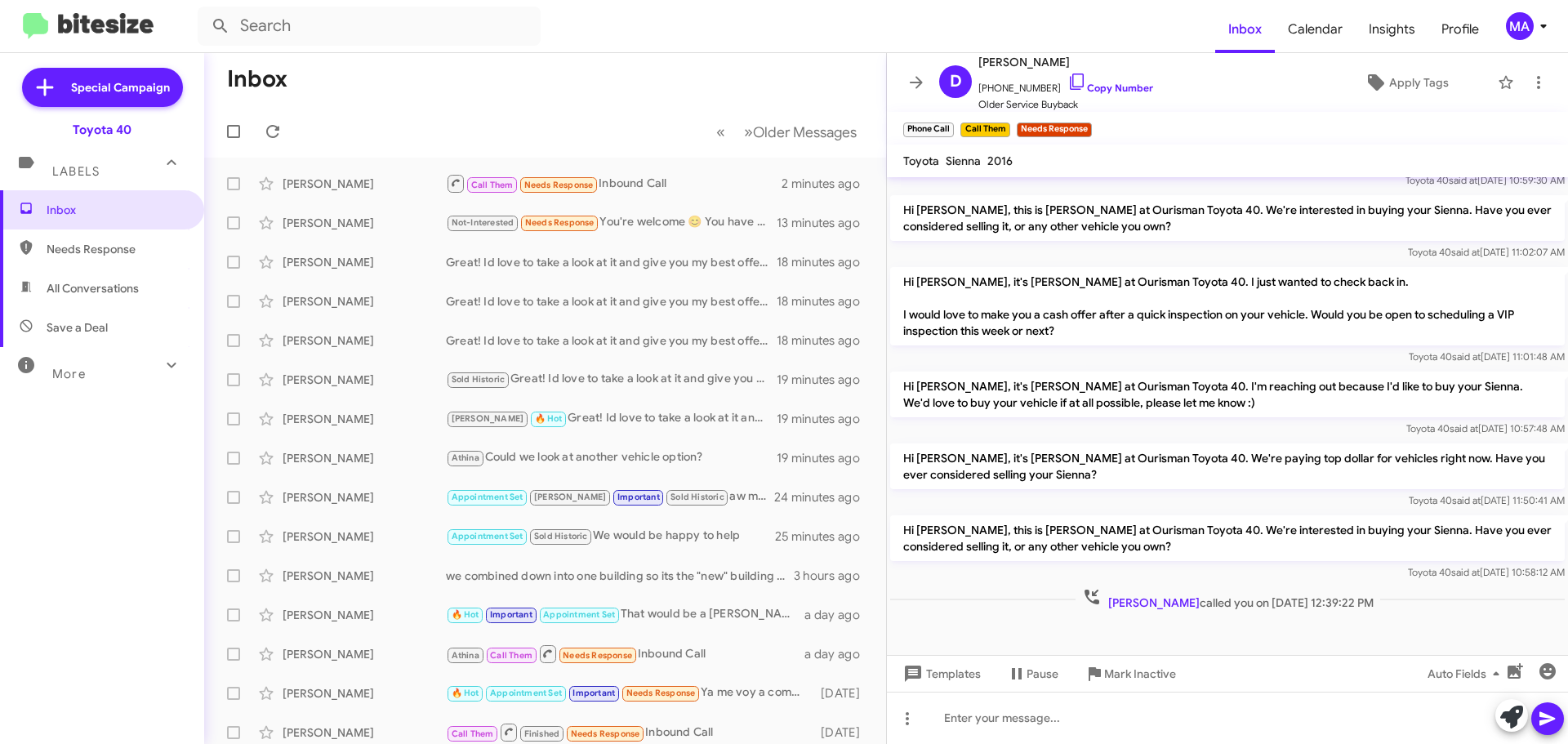
click at [122, 250] on span "Needs Response" at bounding box center [116, 249] width 139 height 17
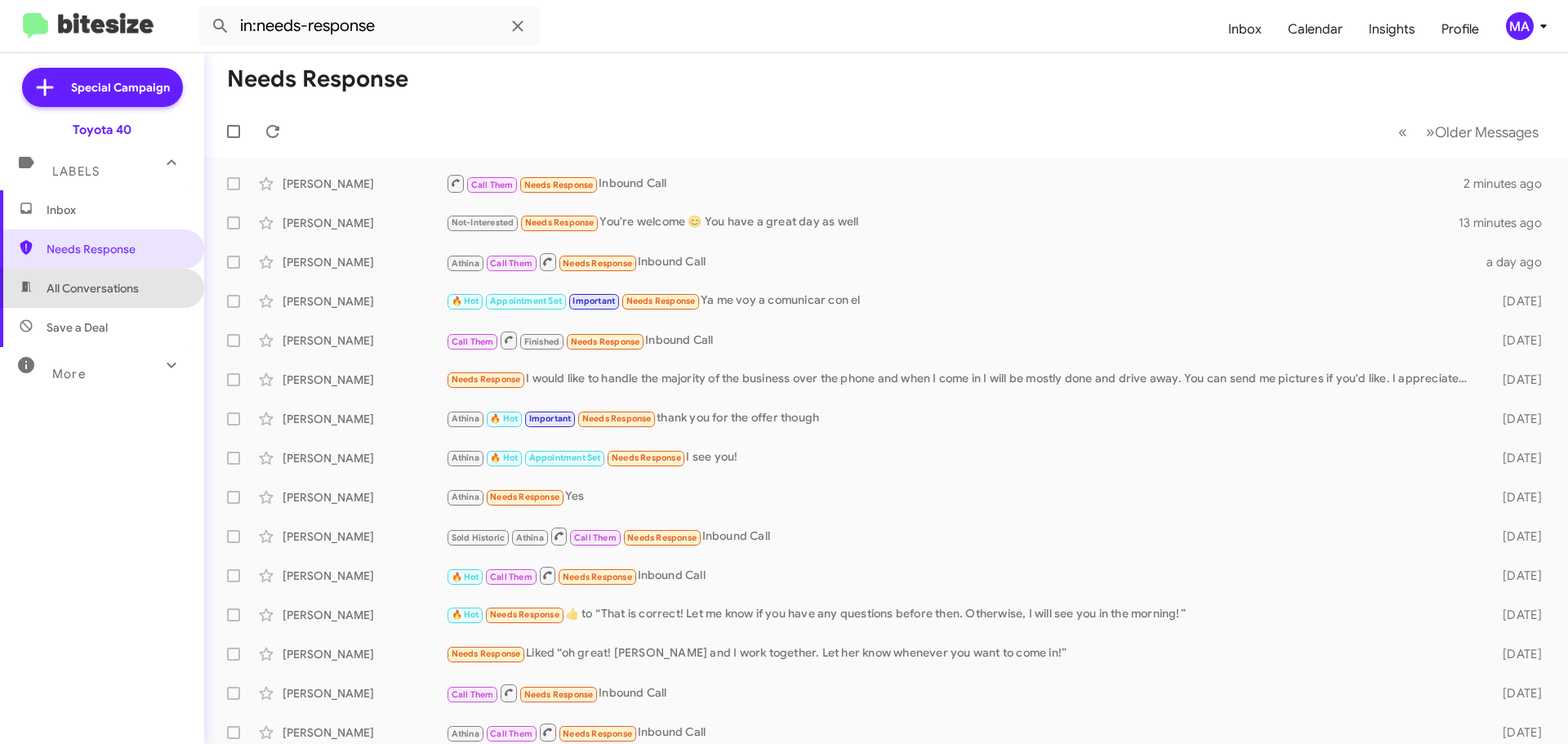
click at [119, 282] on span "All Conversations" at bounding box center [93, 289] width 93 height 17
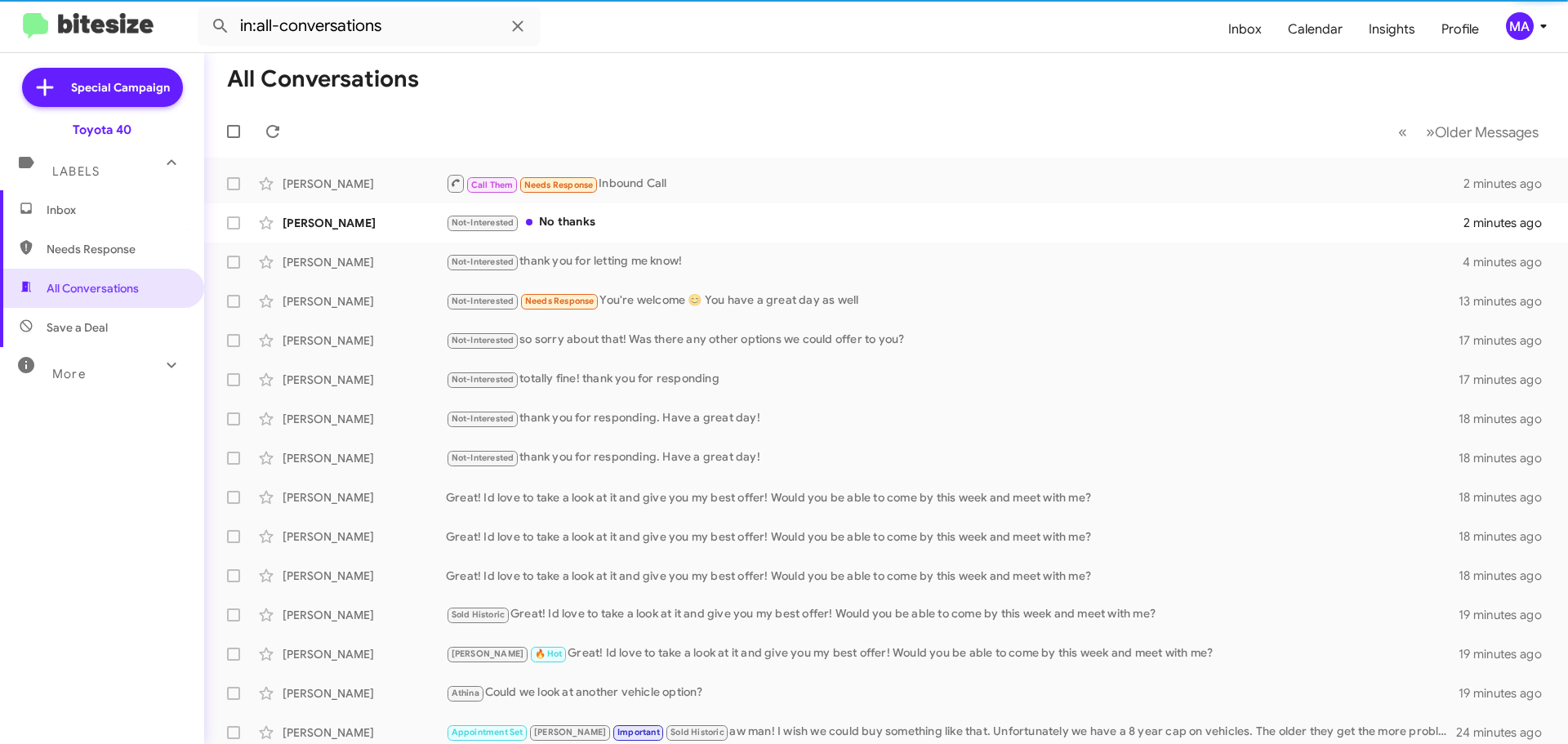
click at [122, 326] on span "Save a Deal" at bounding box center [102, 328] width 204 height 39
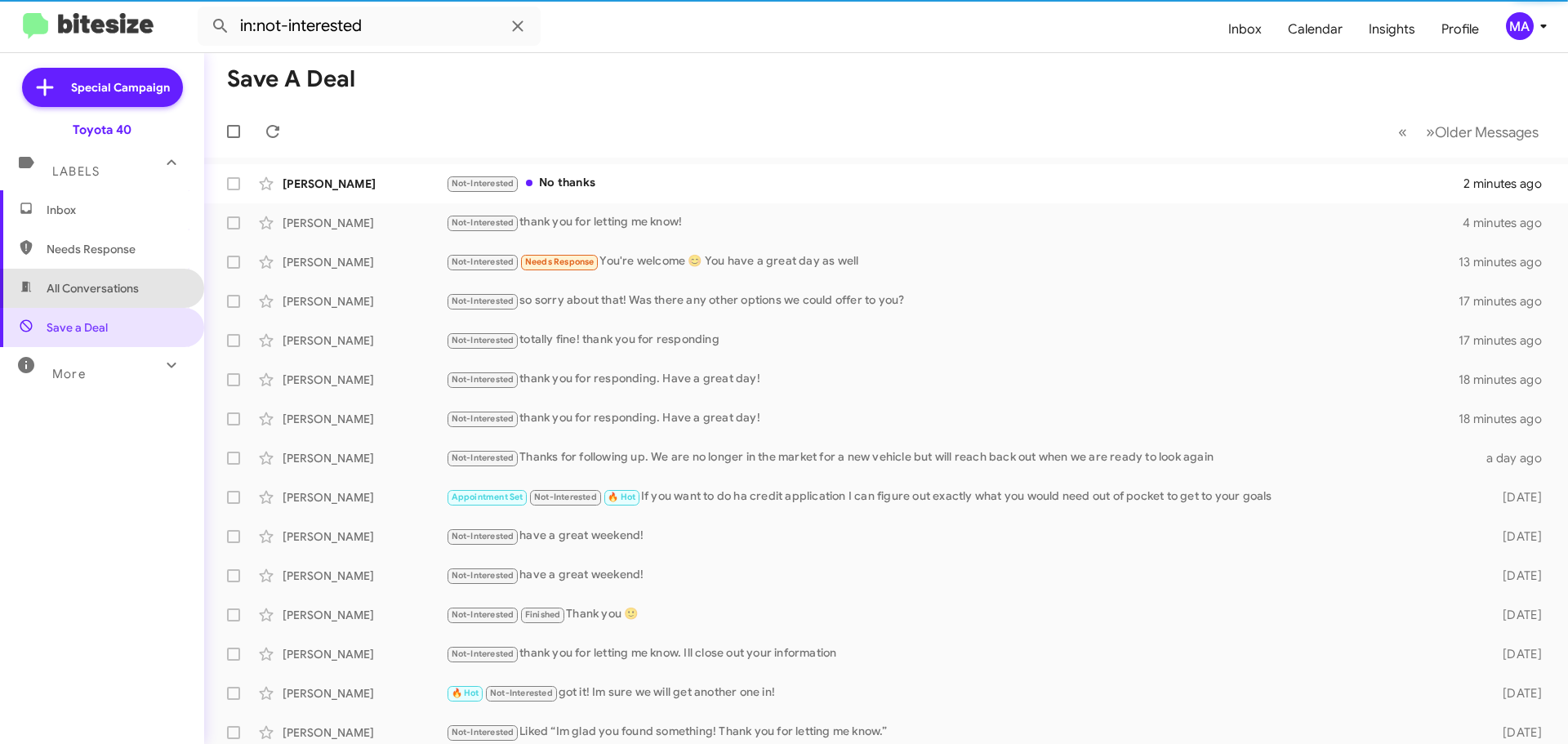
click at [107, 282] on span "All Conversations" at bounding box center [93, 289] width 93 height 17
type input "in:all-conversations"
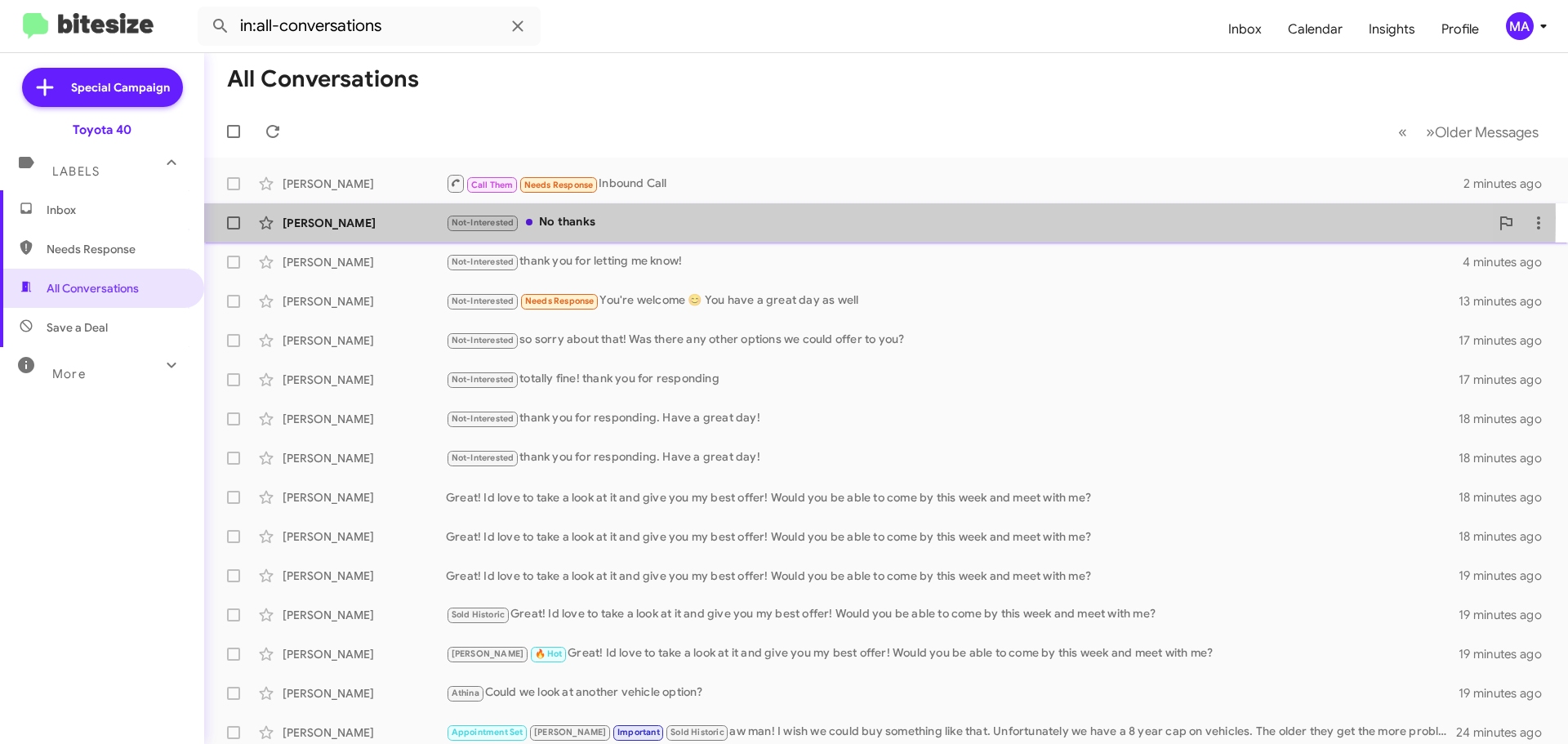
click at [590, 217] on div "Not-Interested No thanks" at bounding box center [968, 222] width 1043 height 19
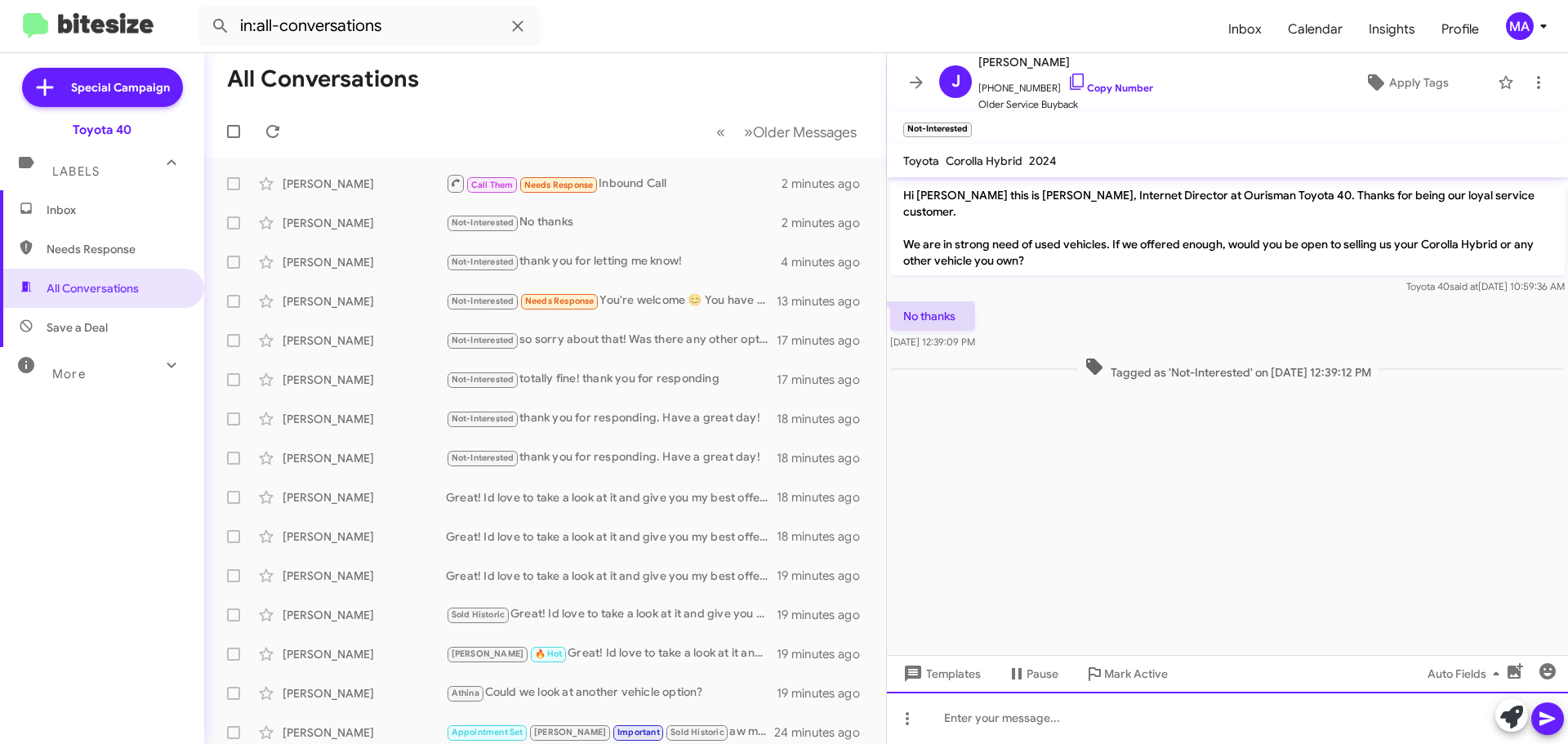
click at [1045, 713] on div at bounding box center [1228, 718] width 681 height 53
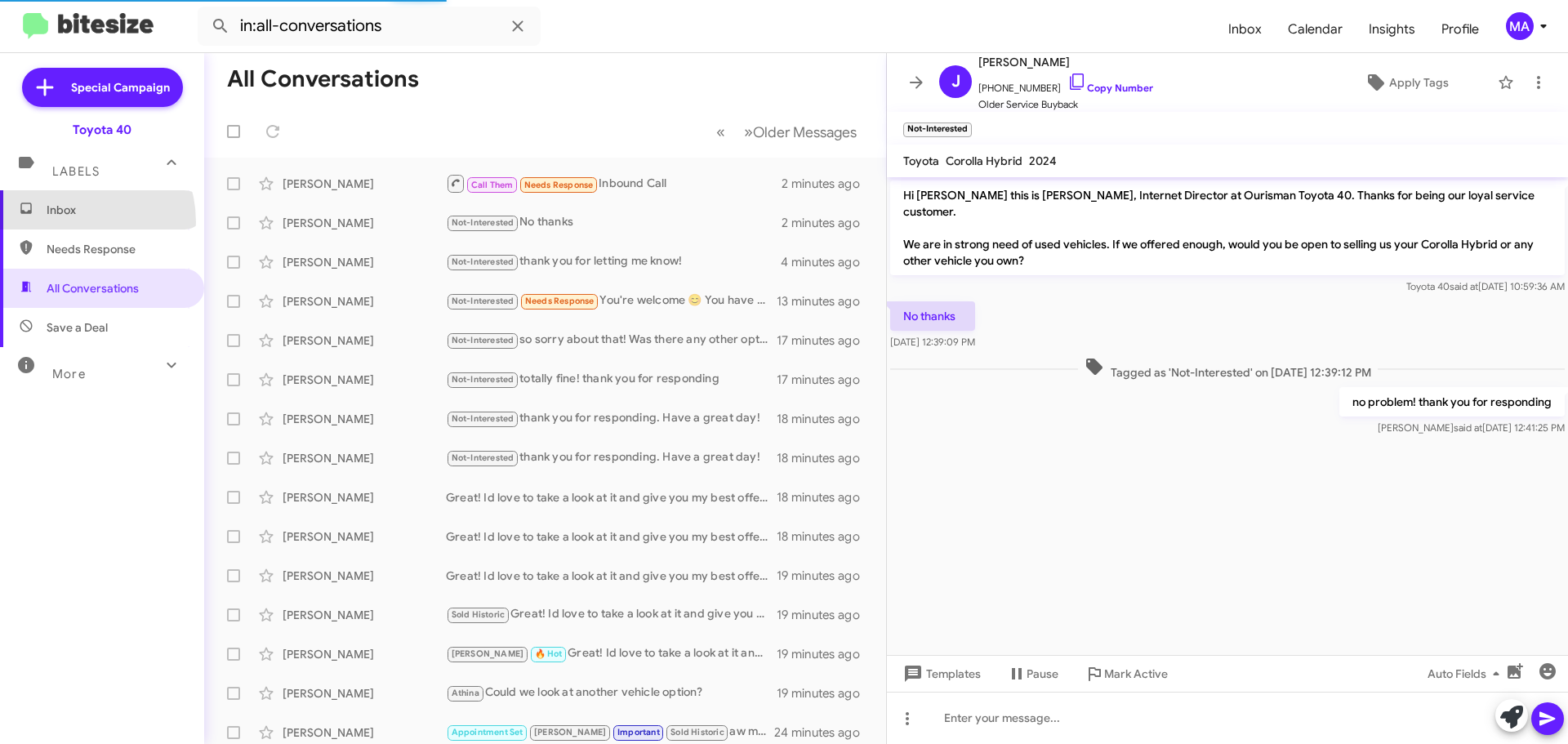
click at [67, 222] on span "Inbox" at bounding box center [102, 210] width 204 height 39
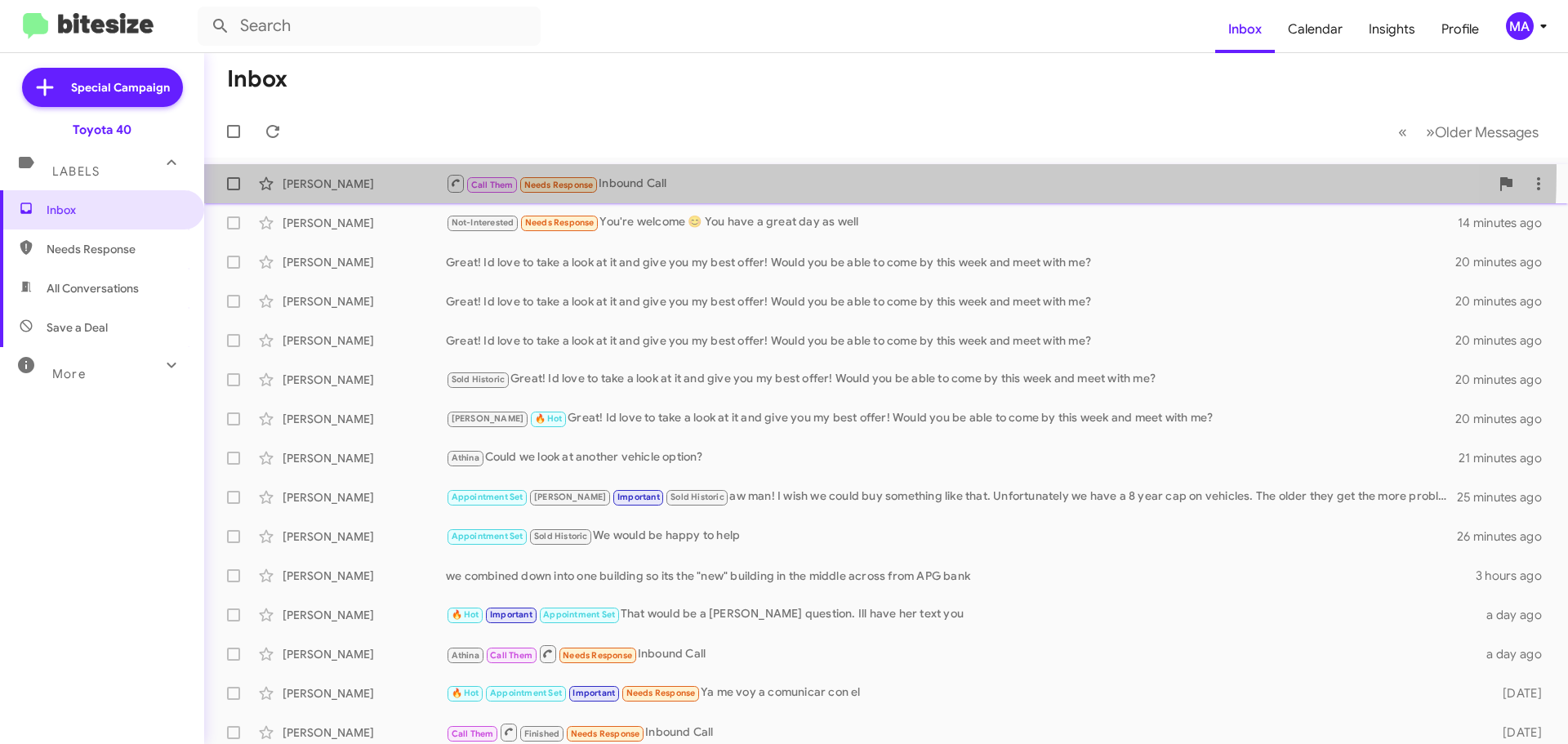
click at [687, 169] on div "[PERSON_NAME] Call Them Needs Response Inbound Call 3 minutes ago" at bounding box center [886, 183] width 1338 height 32
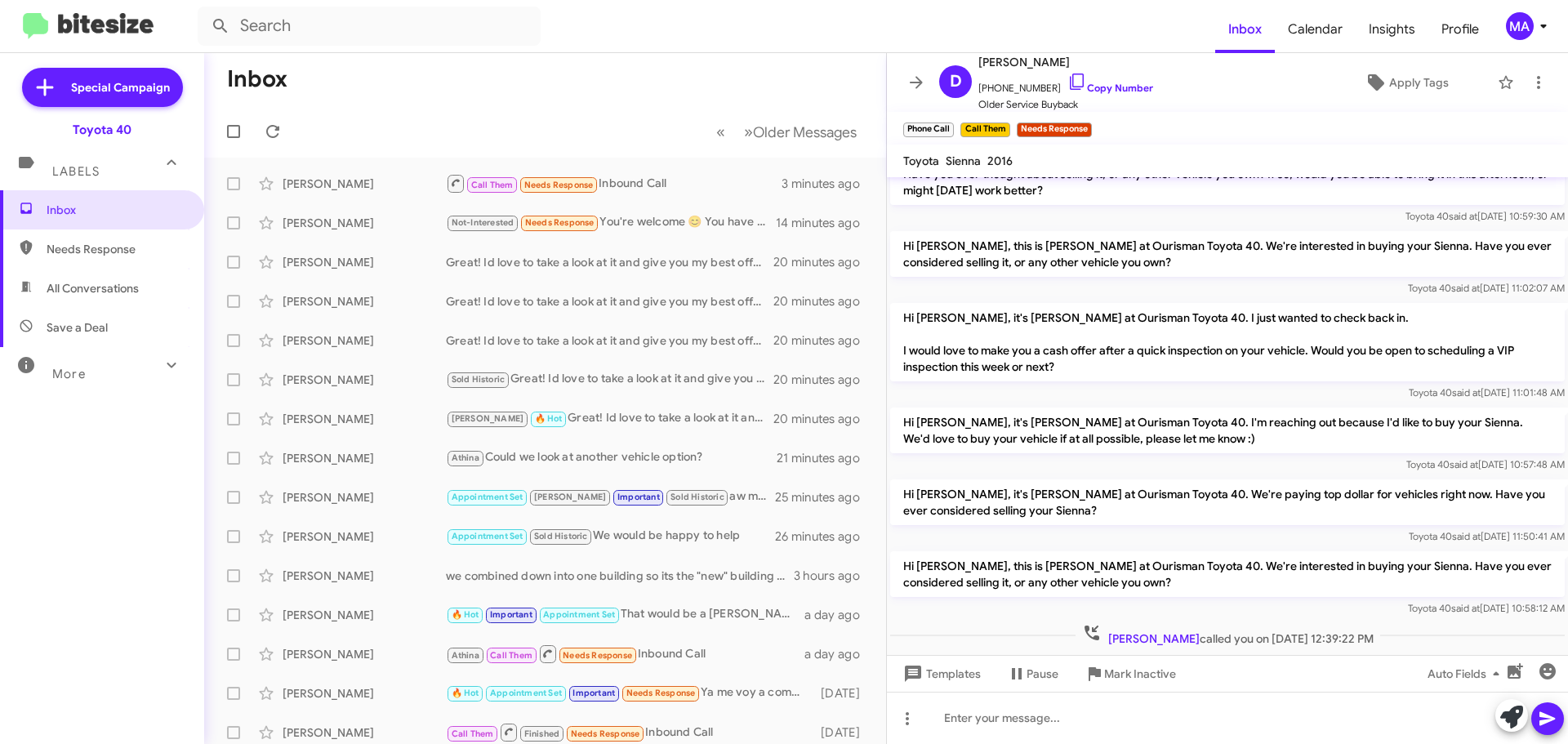
scroll to position [403, 0]
